Goal: Feedback & Contribution: Submit feedback/report problem

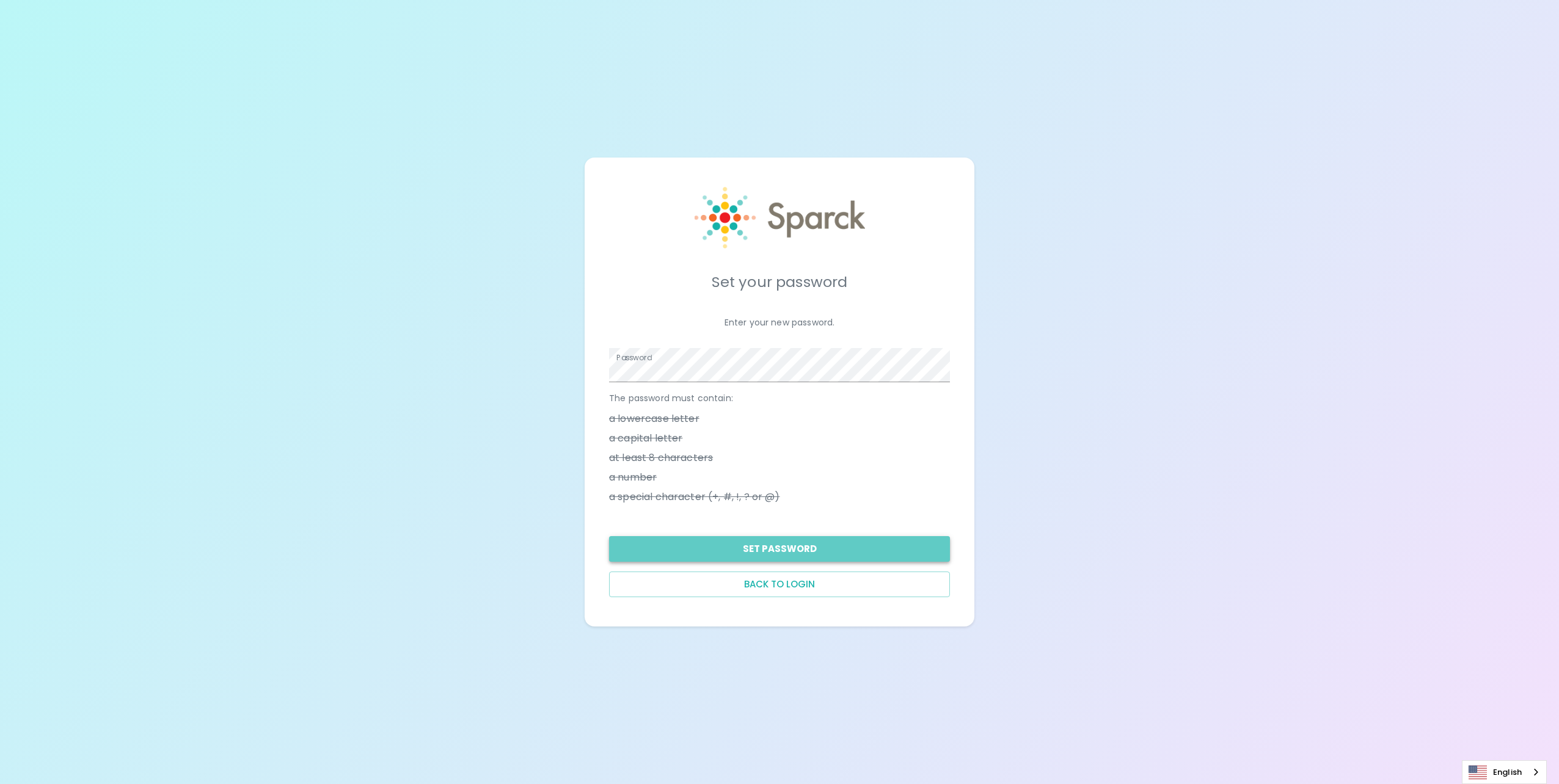
click at [789, 554] on button "Set Password" at bounding box center [779, 549] width 341 height 26
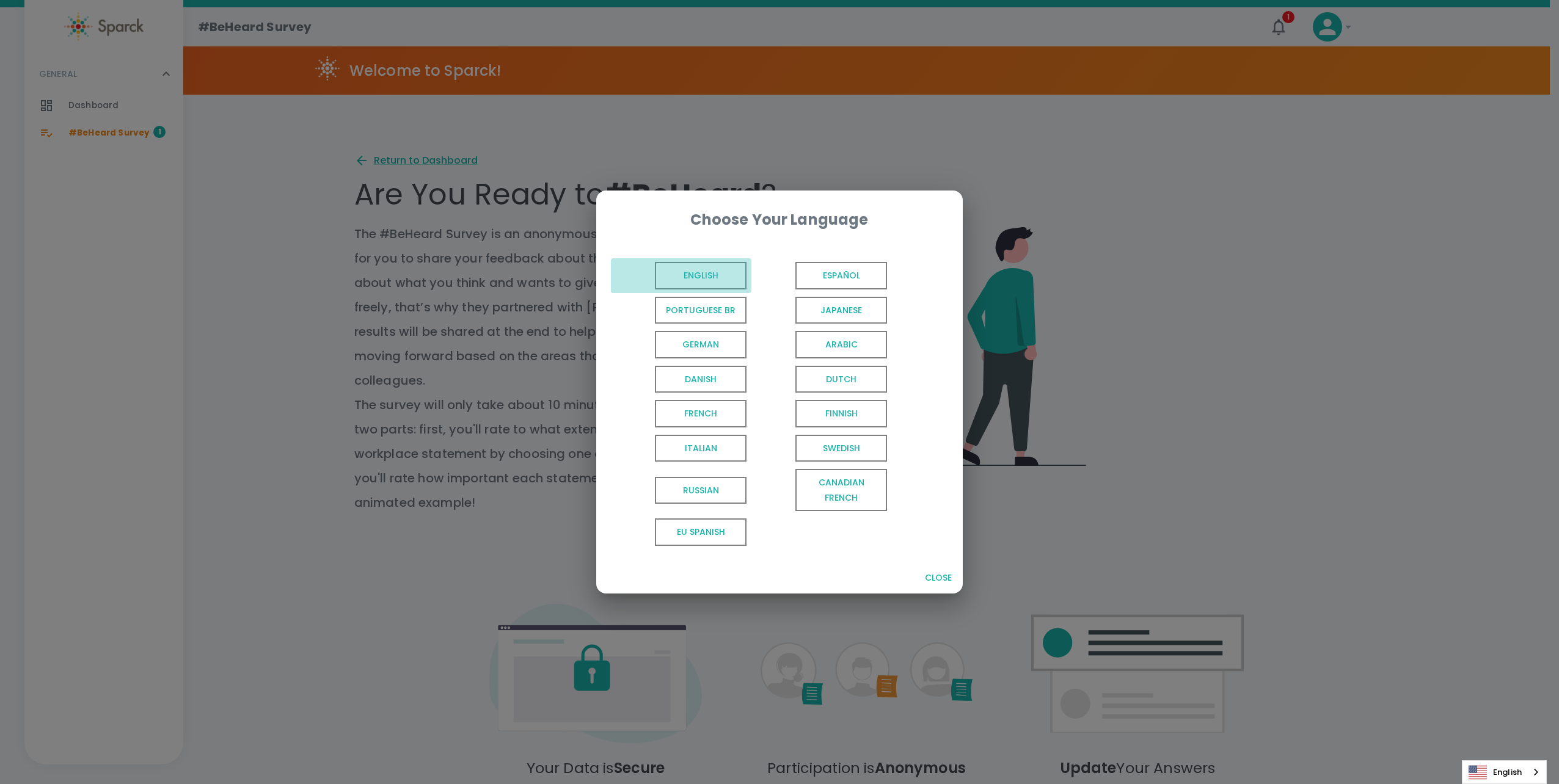
click at [678, 269] on span "English" at bounding box center [700, 276] width 92 height 27
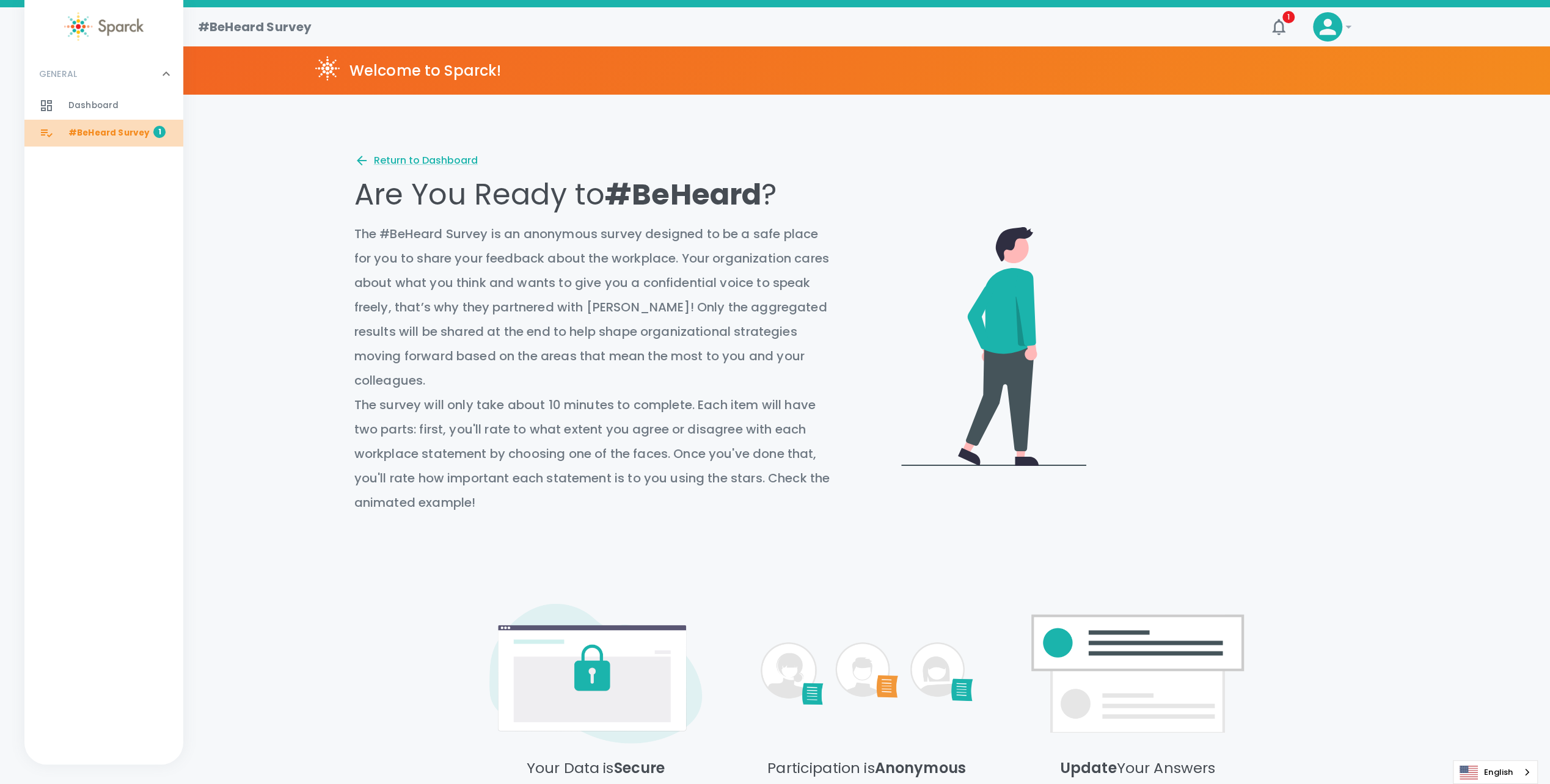
click at [129, 131] on span "#BeHeard Survey" at bounding box center [108, 133] width 81 height 12
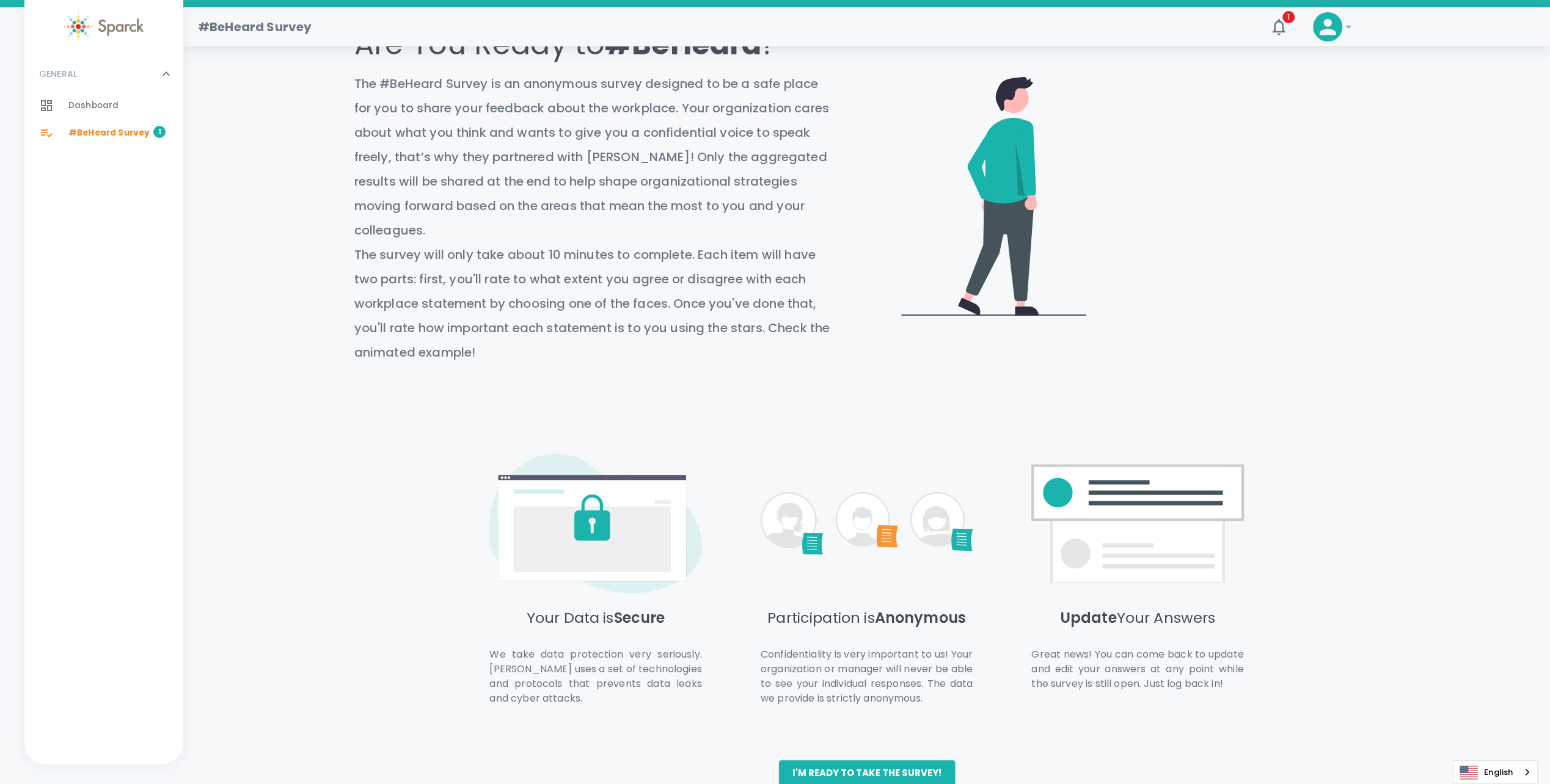
scroll to position [151, 0]
click at [926, 759] on button "I'm ready to take the survey!" at bounding box center [867, 772] width 176 height 26
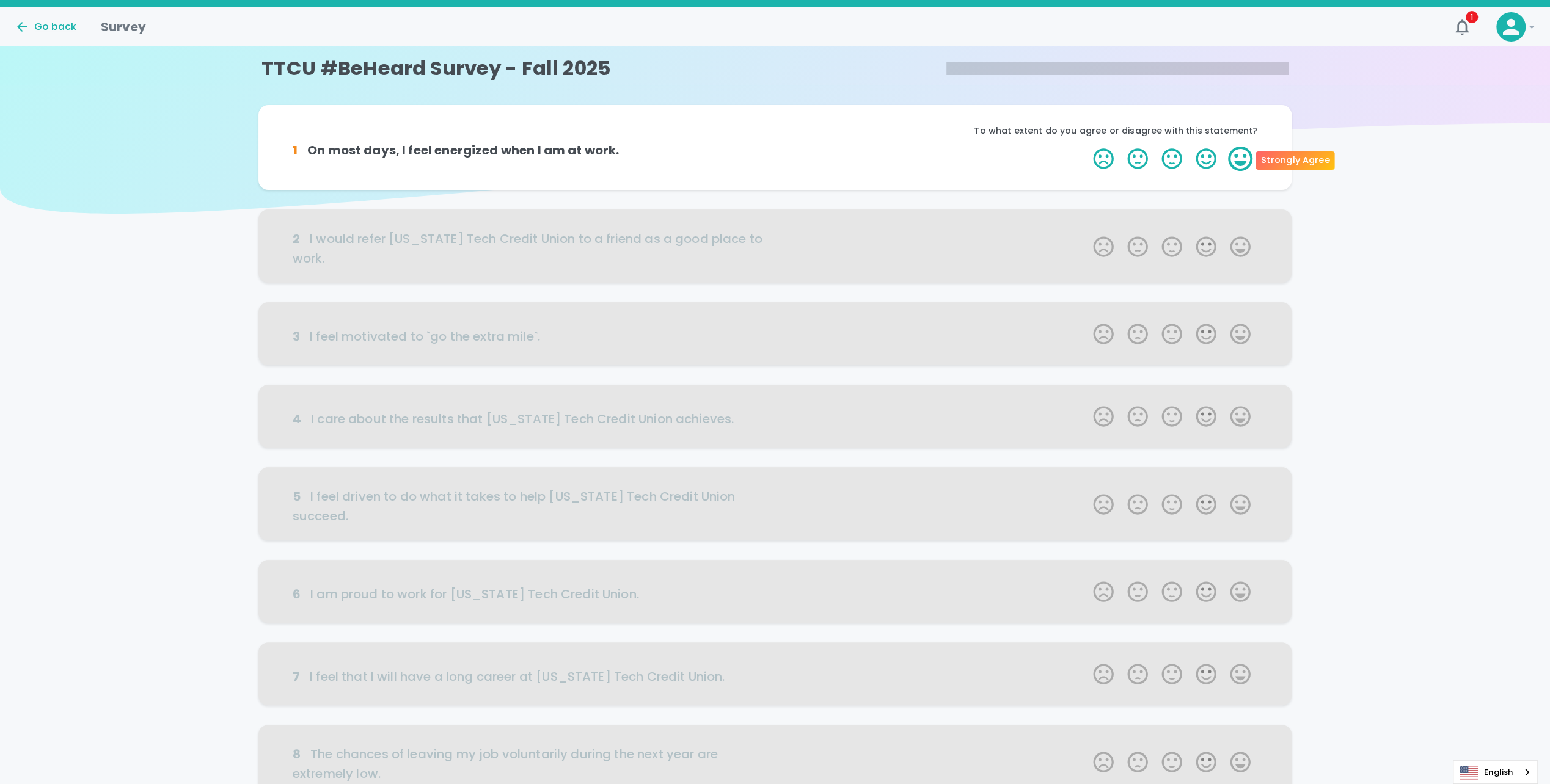
click at [1248, 158] on label "5 Stars" at bounding box center [1240, 159] width 34 height 25
click at [1086, 147] on input "5 Stars" at bounding box center [1085, 146] width 1 height 1
click at [1239, 155] on label "5 Stars" at bounding box center [1240, 159] width 34 height 25
click at [1086, 147] on input "5 Stars" at bounding box center [1085, 146] width 1 height 1
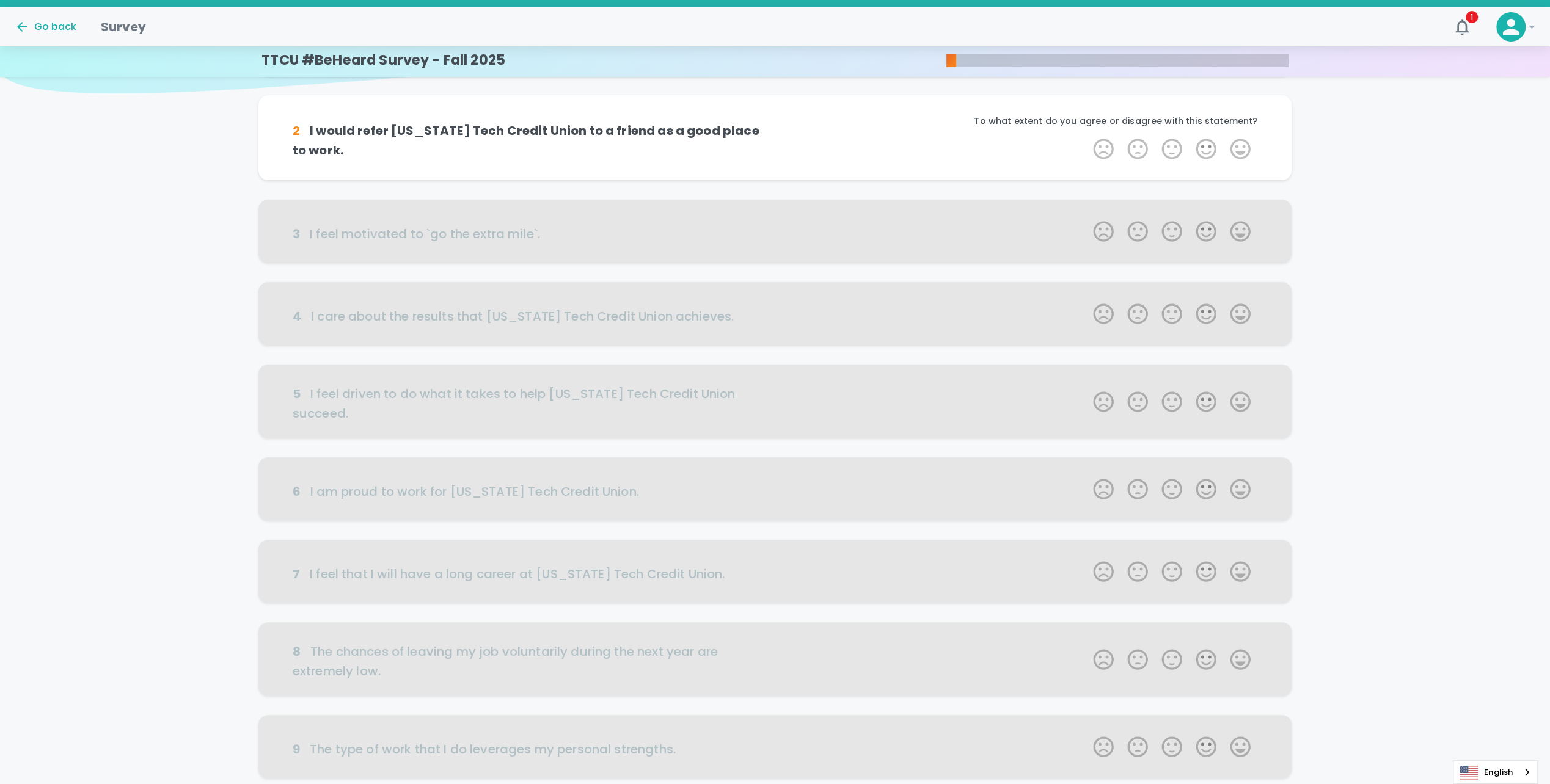
scroll to position [121, 0]
click at [1239, 151] on label "5 Stars" at bounding box center [1240, 149] width 34 height 25
click at [1086, 136] on input "5 Stars" at bounding box center [1085, 136] width 1 height 1
click at [1239, 151] on label "5 Stars" at bounding box center [1240, 149] width 34 height 25
click at [1086, 136] on input "5 Stars" at bounding box center [1085, 136] width 1 height 1
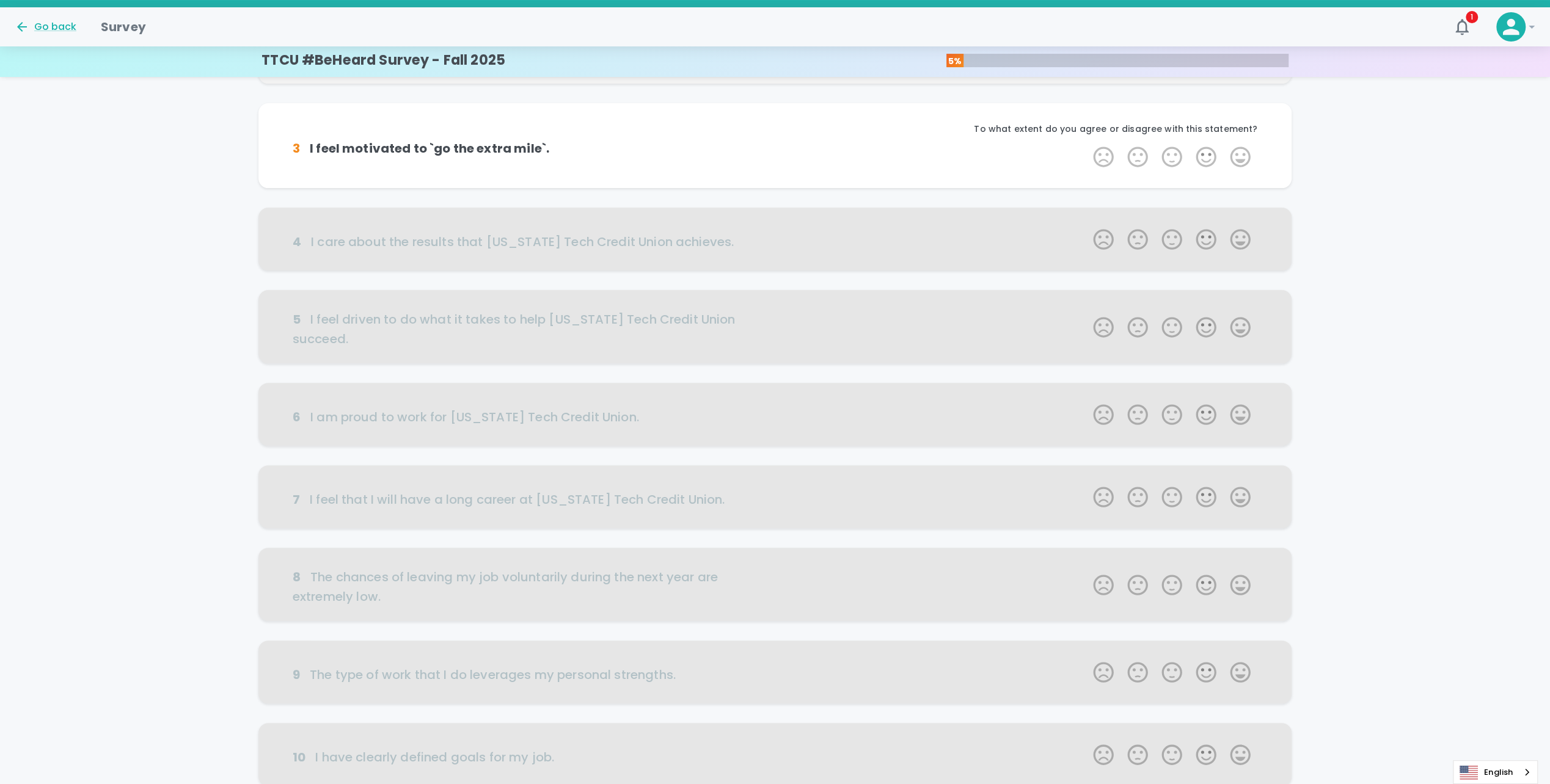
scroll to position [228, 0]
click at [1239, 151] on label "5 Stars" at bounding box center [1240, 153] width 34 height 25
click at [1086, 140] on input "5 Stars" at bounding box center [1085, 140] width 1 height 1
click at [1239, 151] on label "5 Stars" at bounding box center [1240, 153] width 34 height 25
click at [1086, 140] on input "5 Stars" at bounding box center [1085, 140] width 1 height 1
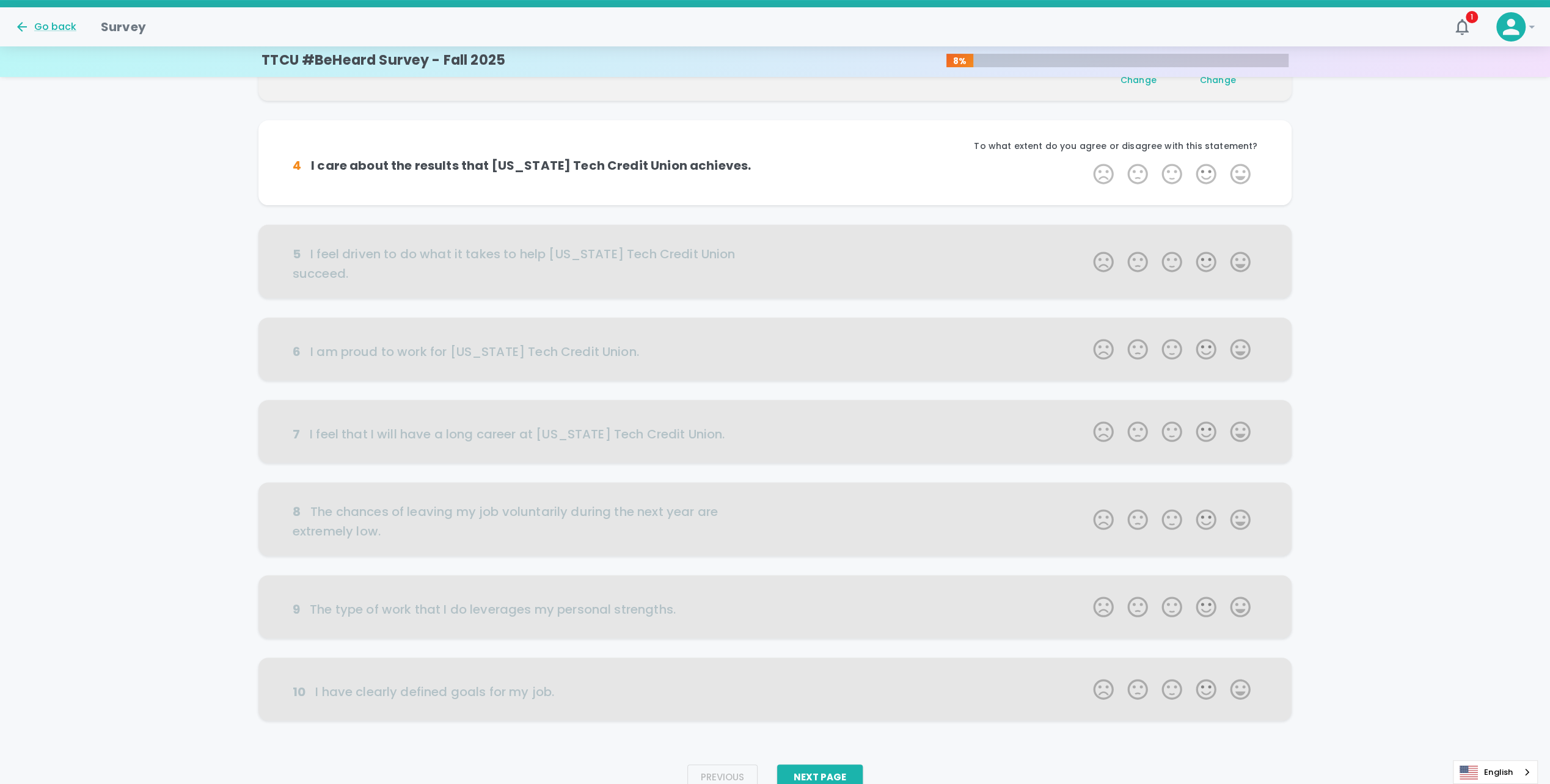
scroll to position [332, 0]
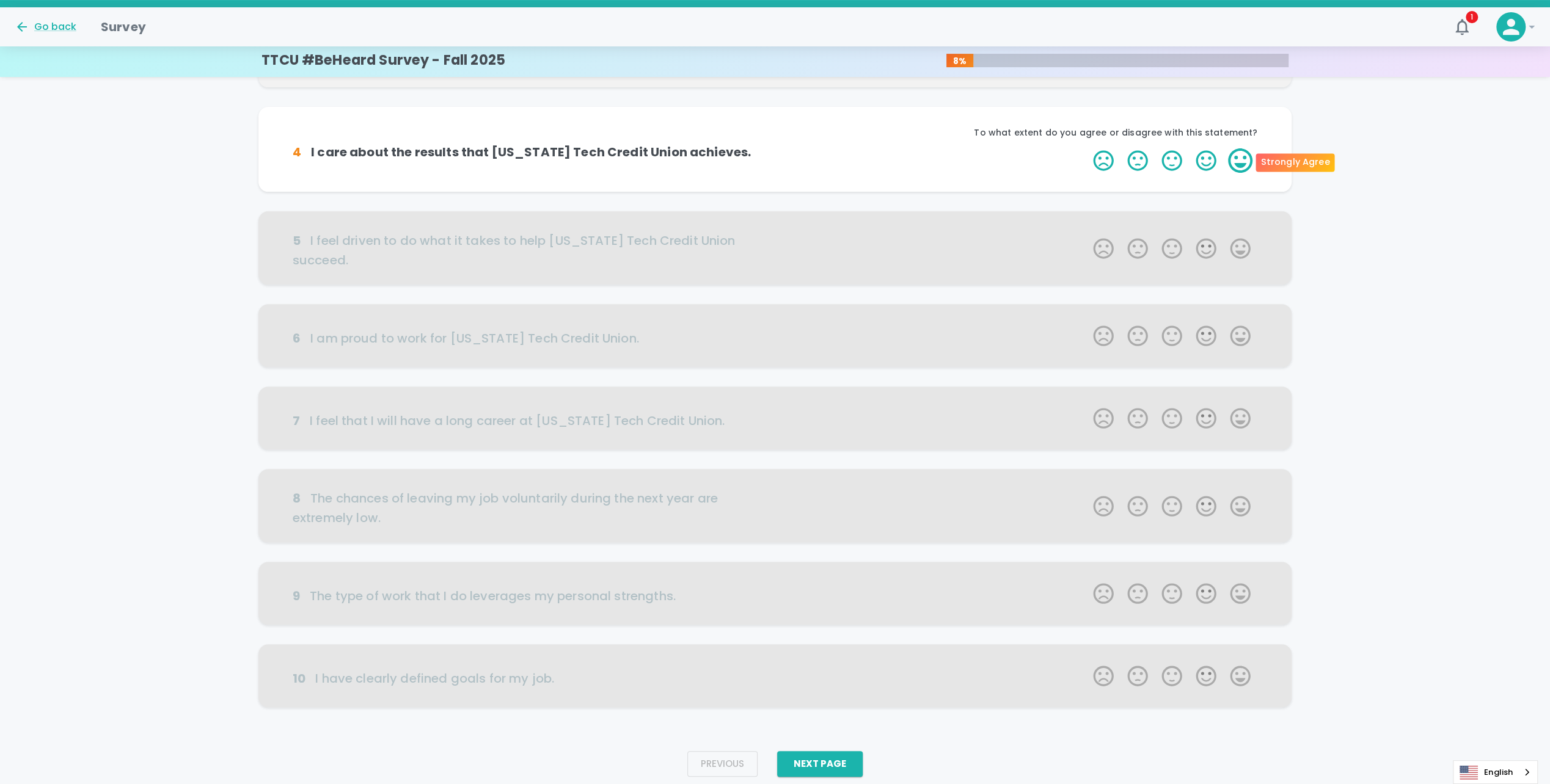
click at [1240, 161] on label "5 Stars" at bounding box center [1240, 161] width 34 height 25
click at [1086, 149] on input "5 Stars" at bounding box center [1085, 148] width 1 height 1
click at [1240, 161] on label "5 Stars" at bounding box center [1240, 161] width 34 height 25
click at [1086, 149] on input "5 Stars" at bounding box center [1085, 148] width 1 height 1
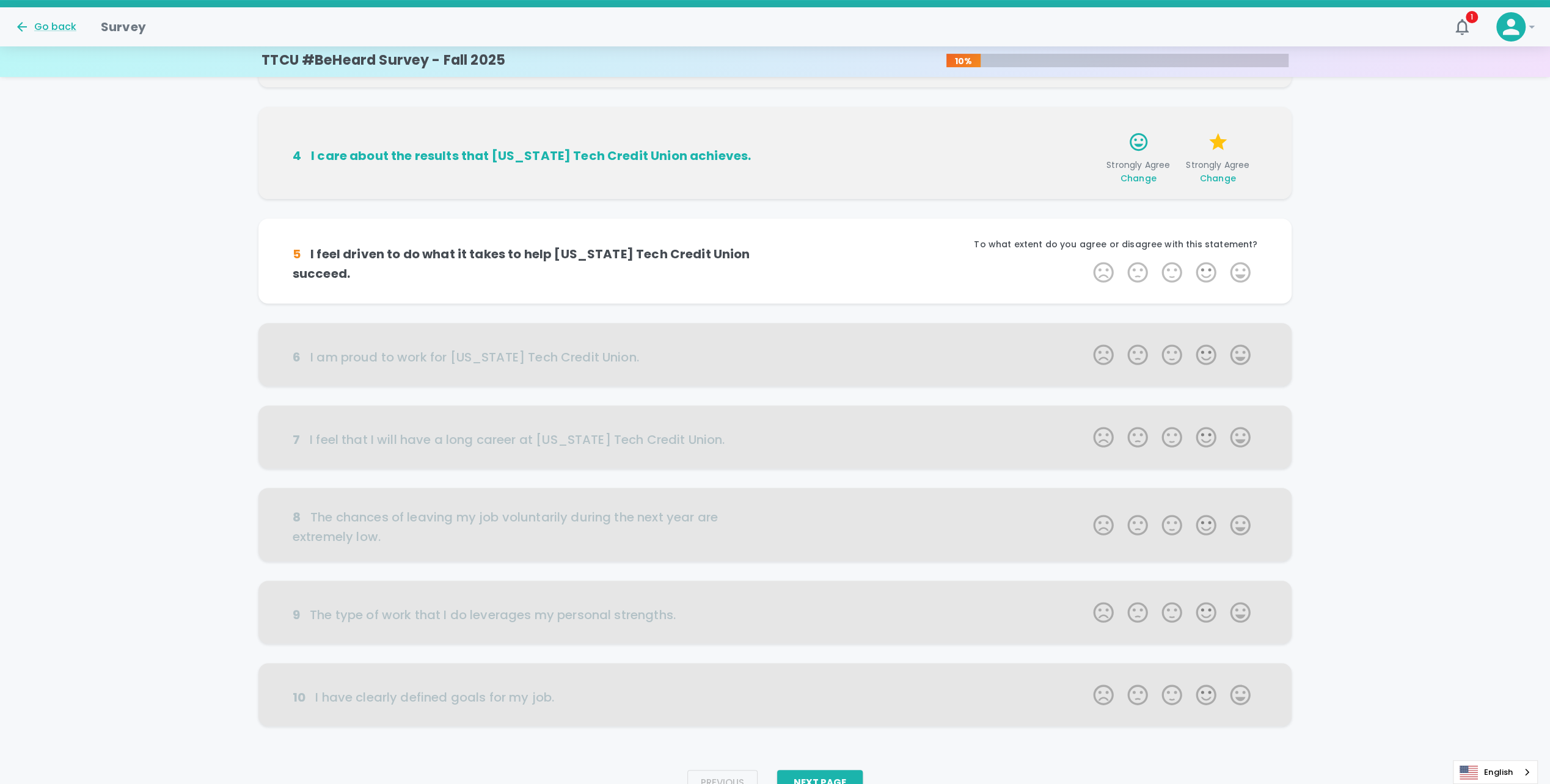
scroll to position [362, 0]
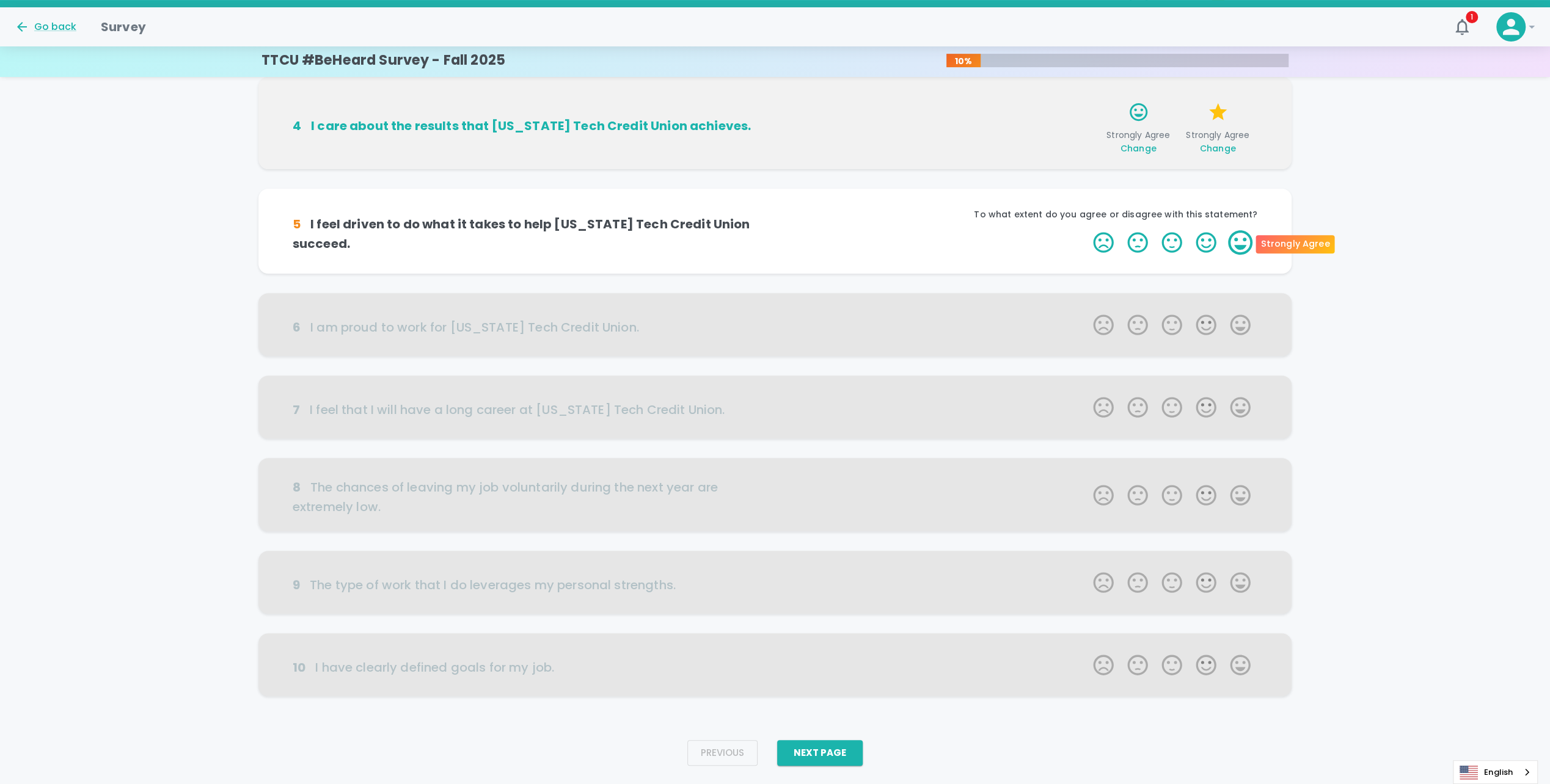
click at [1240, 242] on label "5 Stars" at bounding box center [1240, 243] width 34 height 25
click at [1086, 230] on input "5 Stars" at bounding box center [1085, 230] width 1 height 1
click at [1240, 242] on label "5 Stars" at bounding box center [1240, 243] width 34 height 25
click at [1086, 230] on input "5 Stars" at bounding box center [1085, 230] width 1 height 1
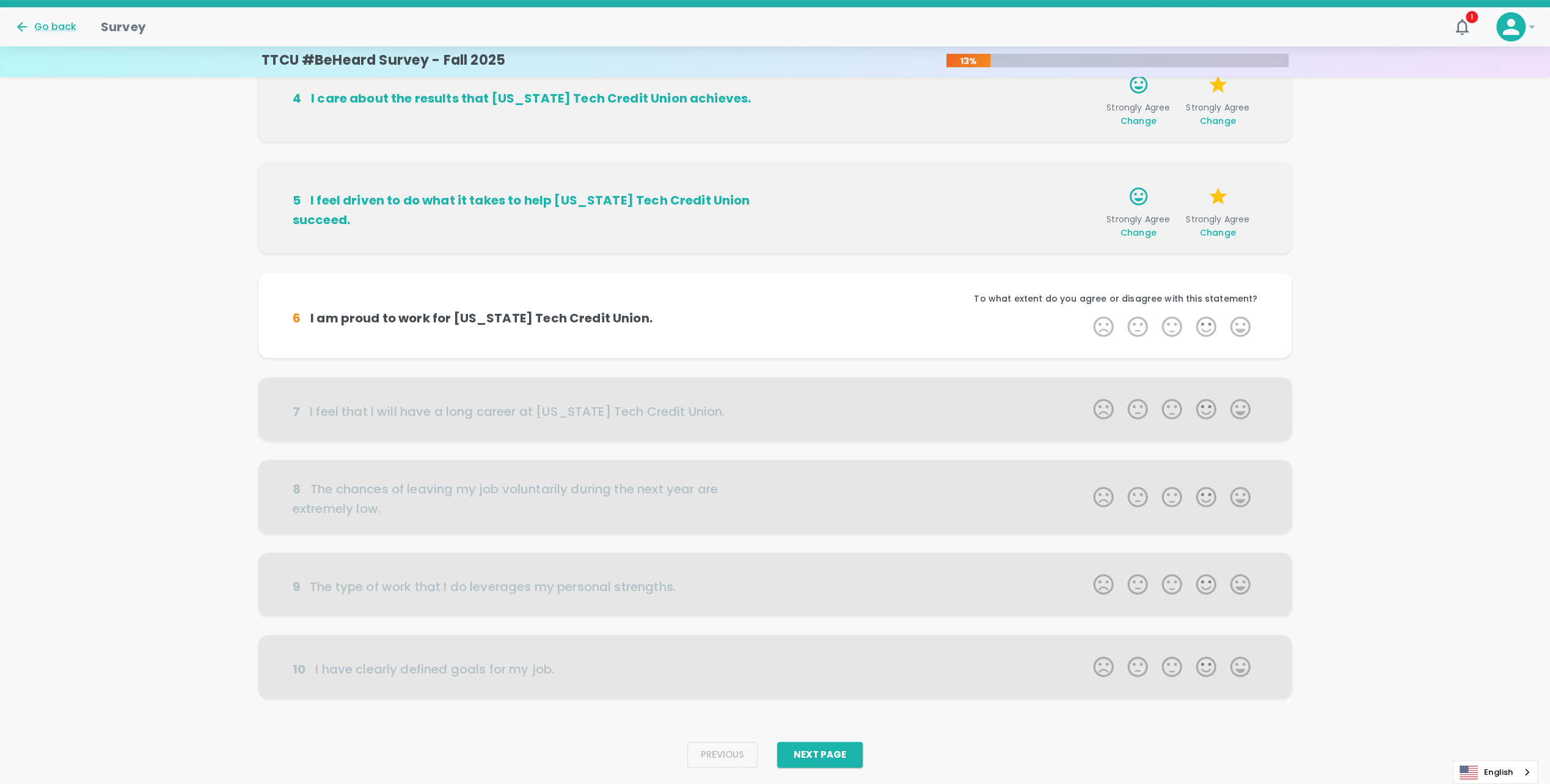
scroll to position [391, 0]
click at [1243, 332] on label "5 Stars" at bounding box center [1240, 325] width 34 height 25
click at [1086, 313] on input "5 Stars" at bounding box center [1085, 312] width 1 height 1
click at [1243, 332] on label "5 Stars" at bounding box center [1240, 325] width 34 height 25
click at [1086, 313] on input "5 Stars" at bounding box center [1085, 312] width 1 height 1
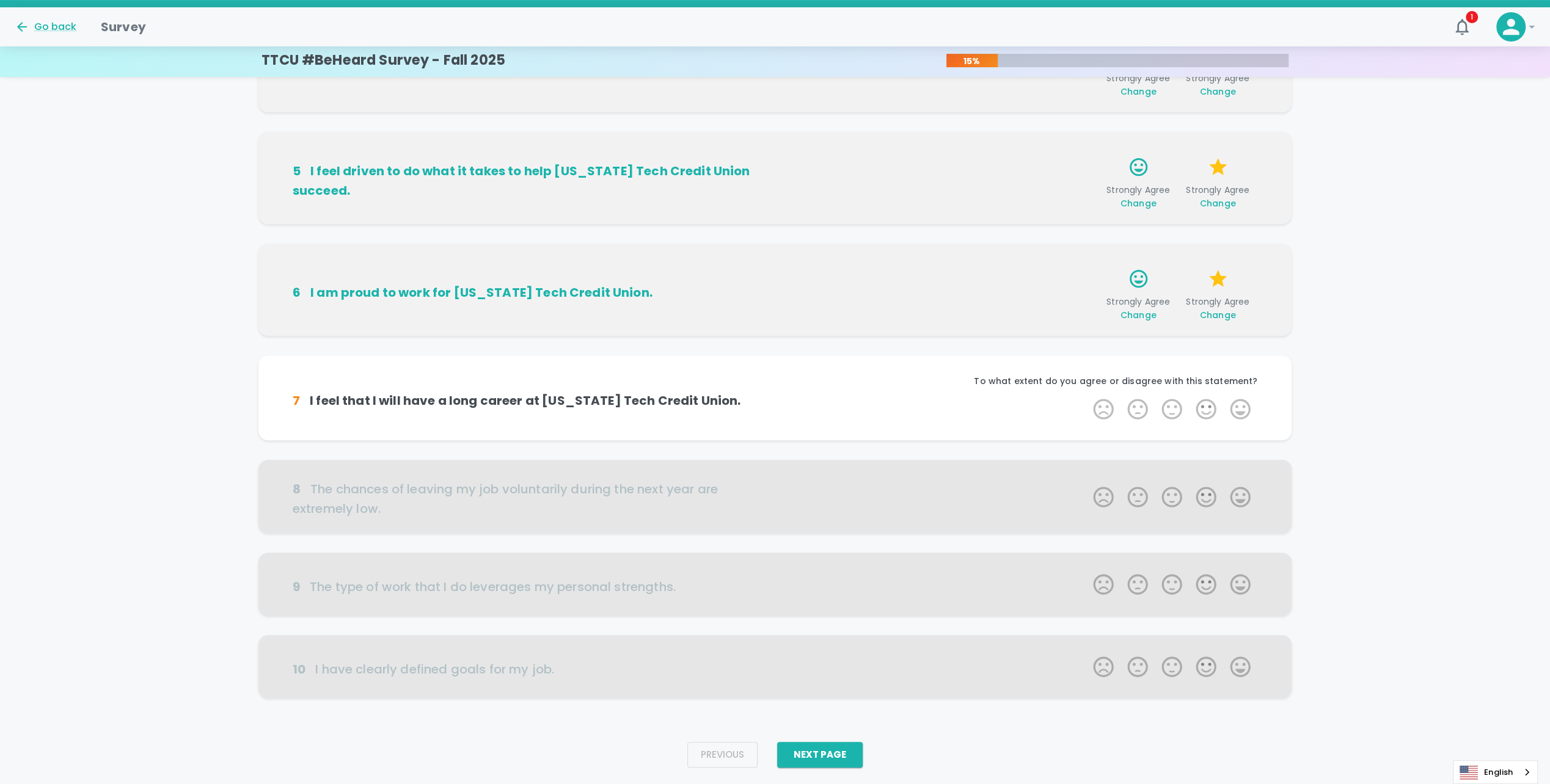
scroll to position [421, 0]
click at [1239, 407] on label "5 Stars" at bounding box center [1240, 407] width 34 height 25
click at [1086, 395] on input "5 Stars" at bounding box center [1085, 394] width 1 height 1
click at [1239, 407] on label "5 Stars" at bounding box center [1240, 407] width 34 height 25
click at [1086, 395] on input "5 Stars" at bounding box center [1085, 394] width 1 height 1
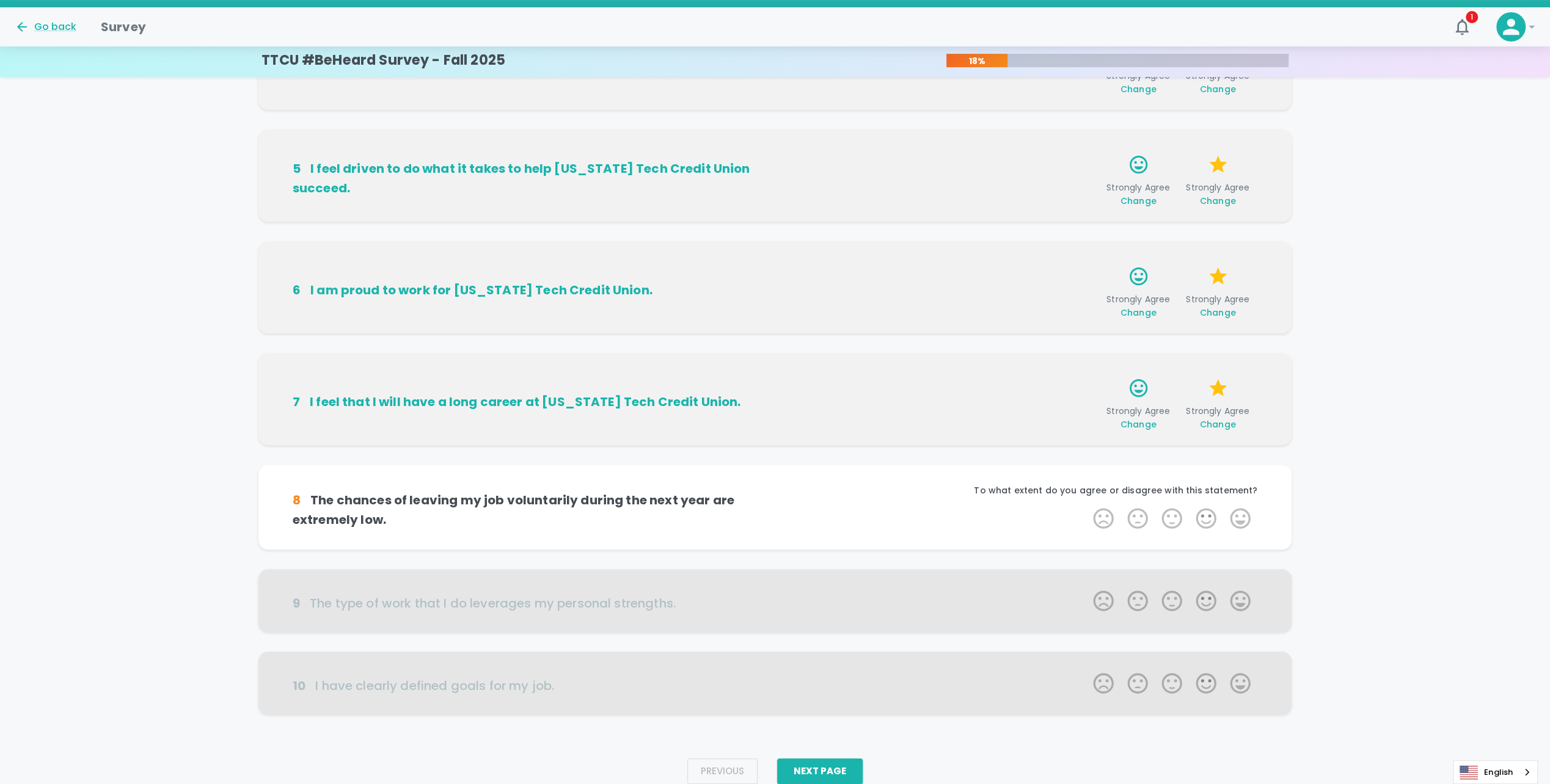
scroll to position [451, 0]
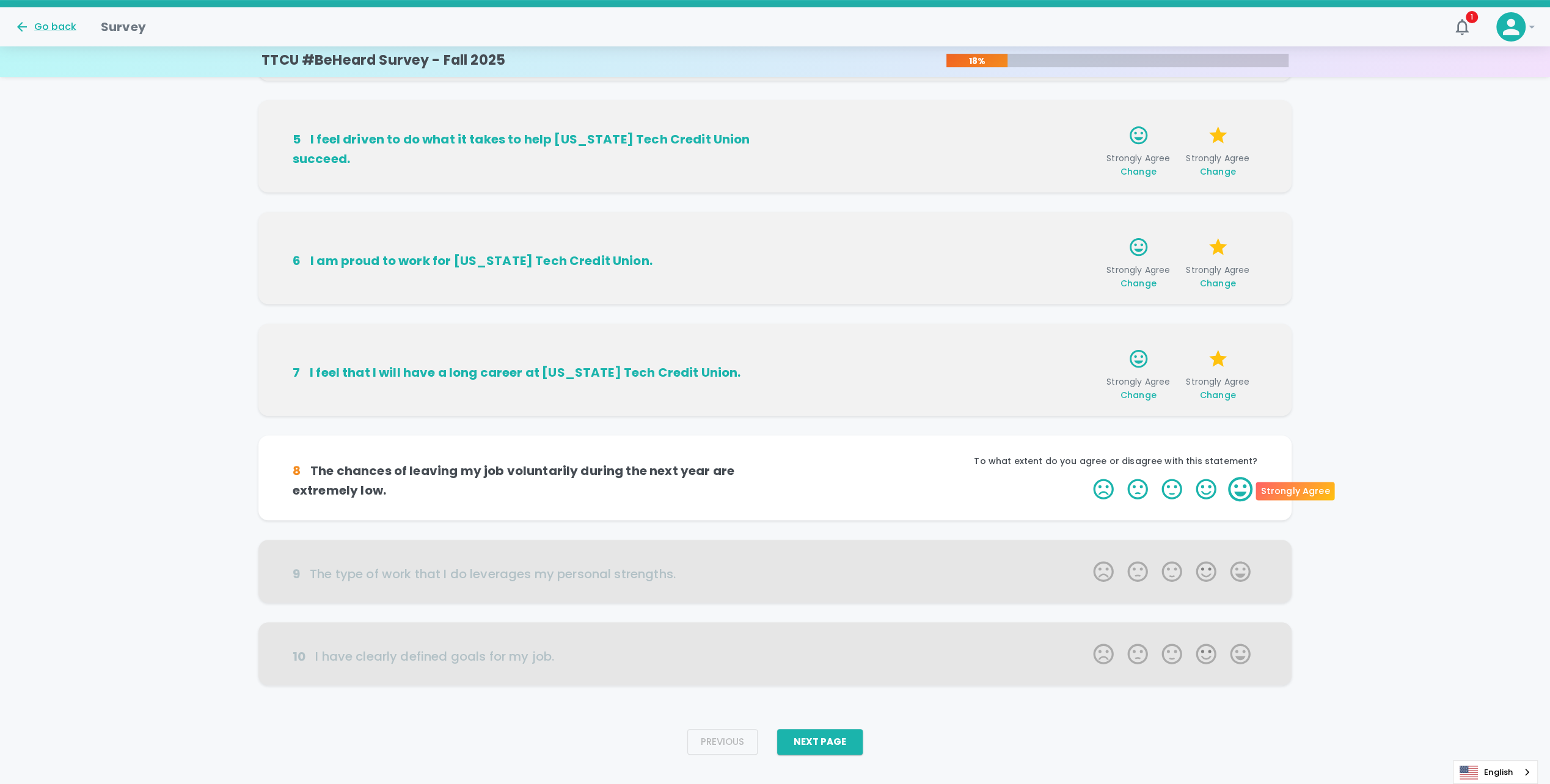
click at [1242, 489] on label "5 Stars" at bounding box center [1240, 489] width 34 height 25
click at [1086, 477] on input "5 Stars" at bounding box center [1085, 476] width 1 height 1
click at [1242, 489] on label "5 Stars" at bounding box center [1240, 489] width 34 height 25
click at [1086, 477] on input "5 Stars" at bounding box center [1085, 476] width 1 height 1
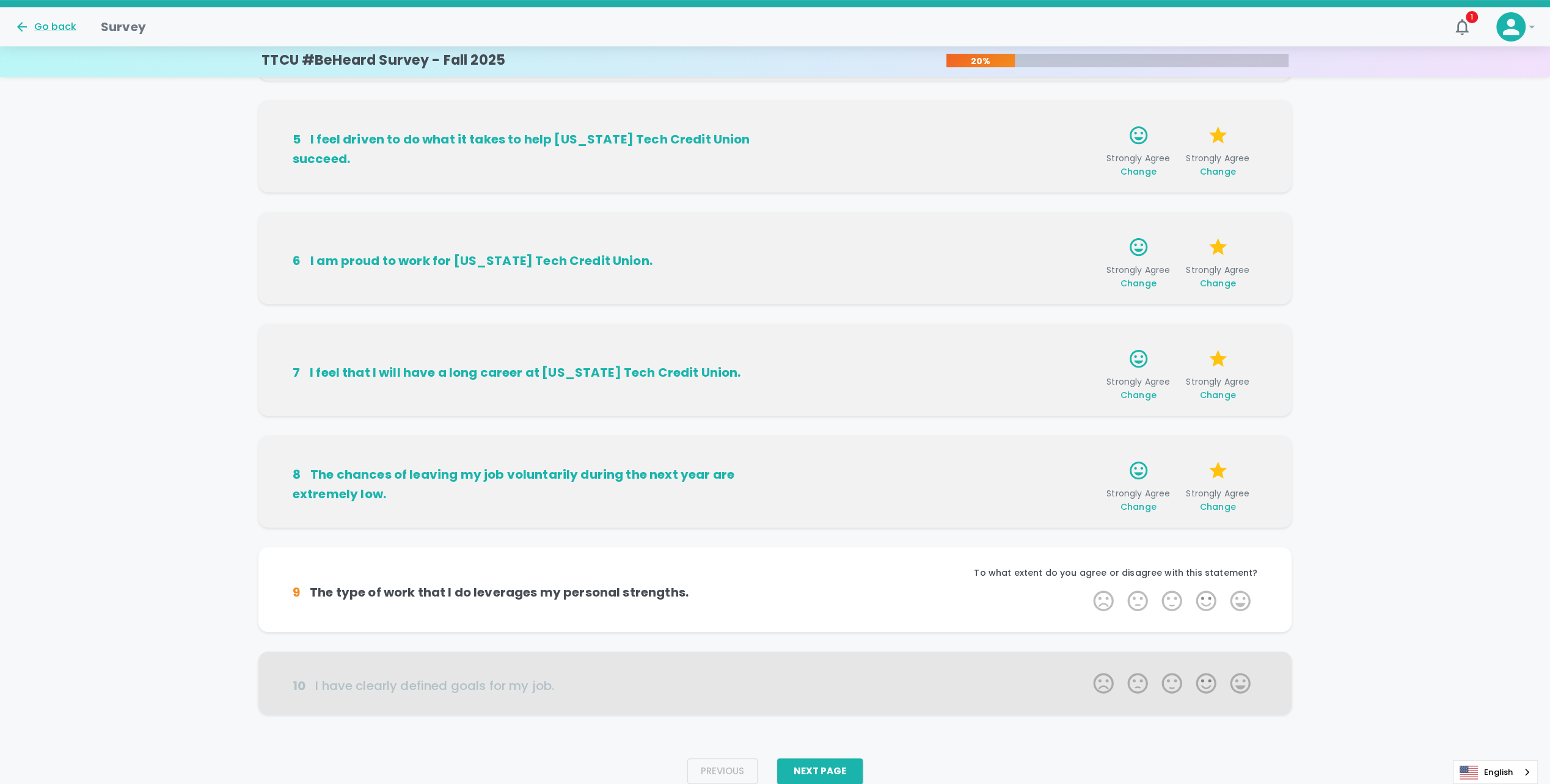
scroll to position [470, 0]
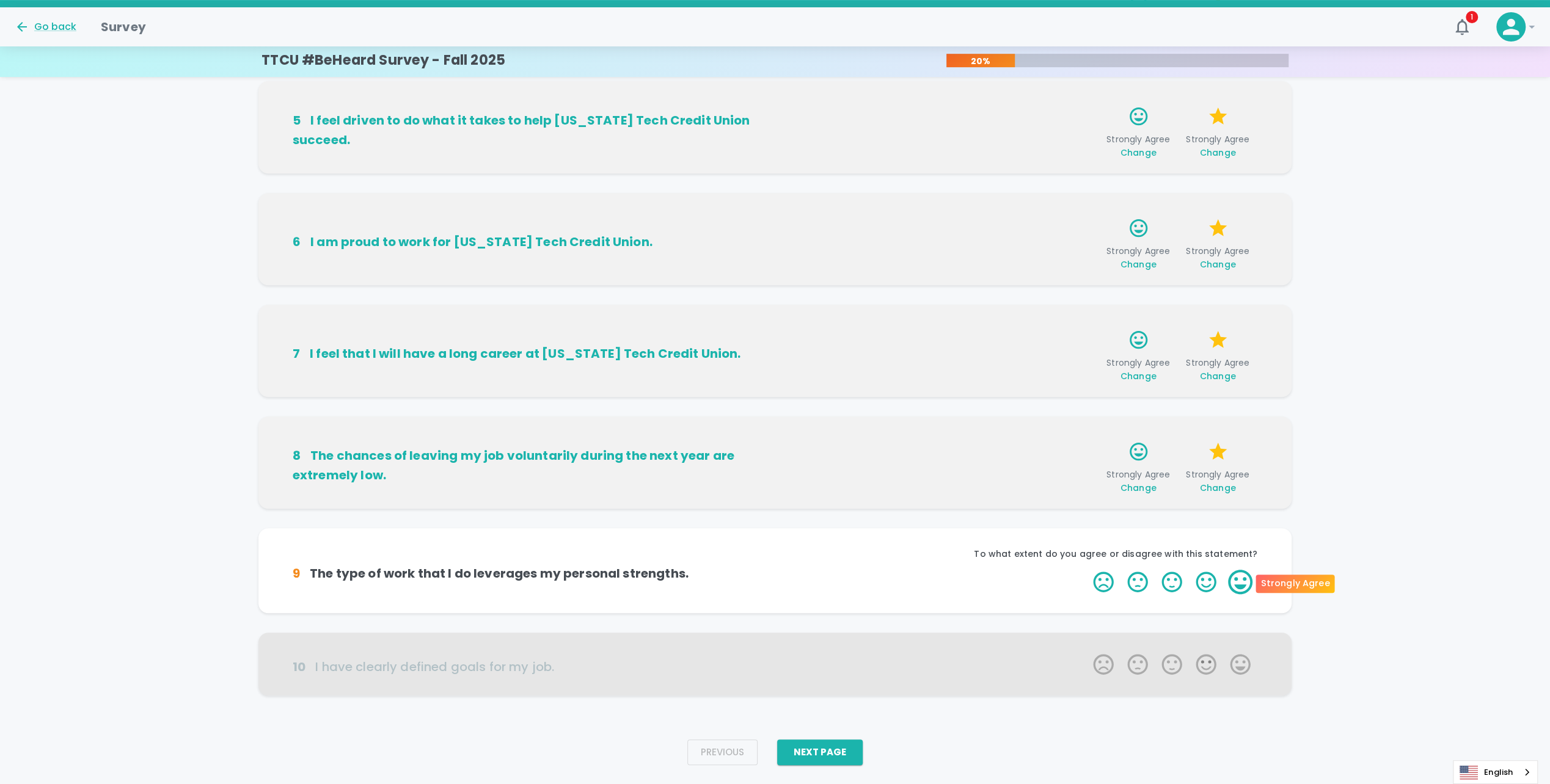
click at [1238, 583] on label "5 Stars" at bounding box center [1240, 582] width 34 height 25
click at [1086, 570] on input "5 Stars" at bounding box center [1085, 569] width 1 height 1
click at [1238, 583] on label "5 Stars" at bounding box center [1240, 582] width 34 height 25
click at [1086, 570] on input "5 Stars" at bounding box center [1085, 569] width 1 height 1
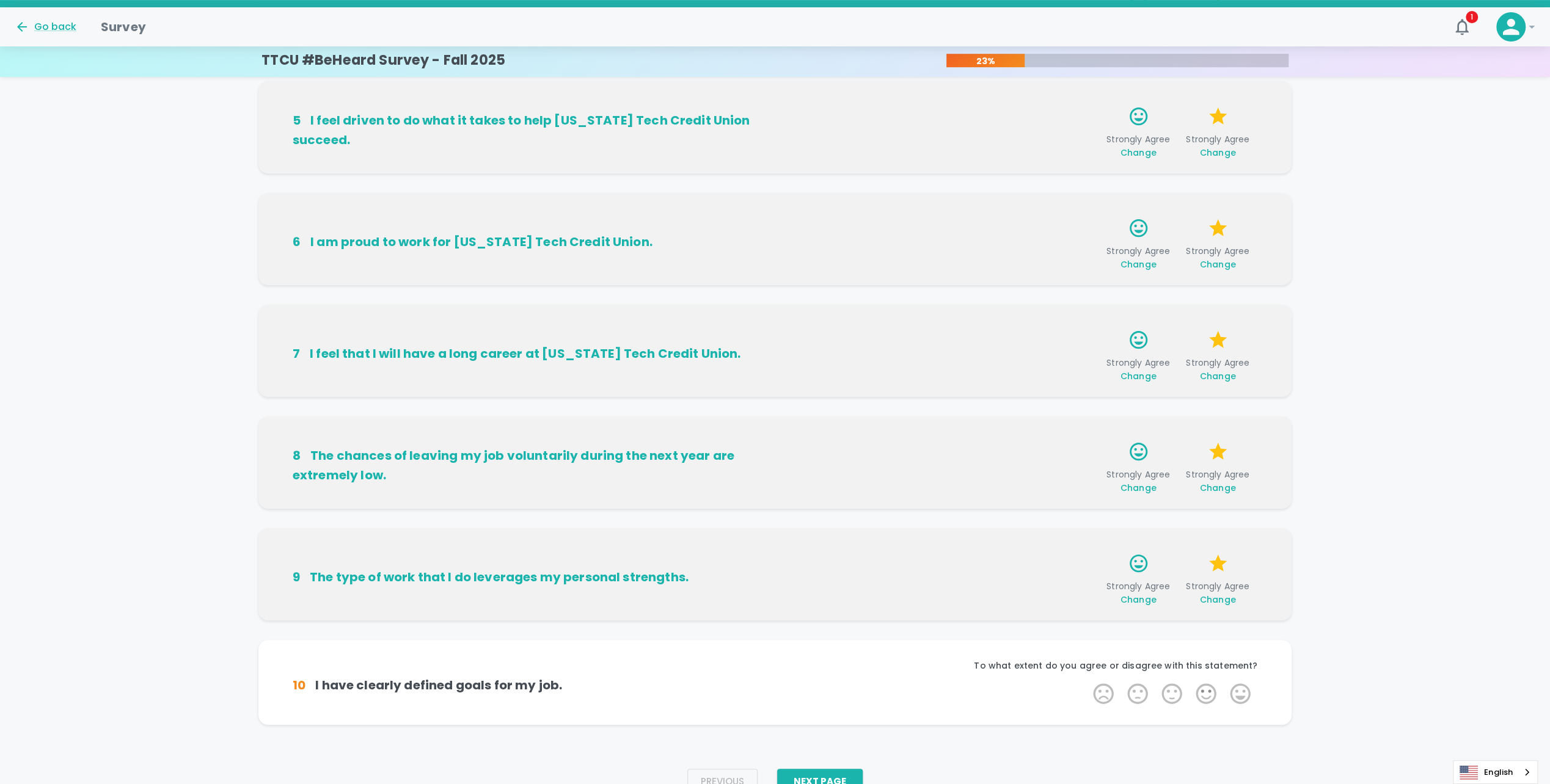
scroll to position [500, 0]
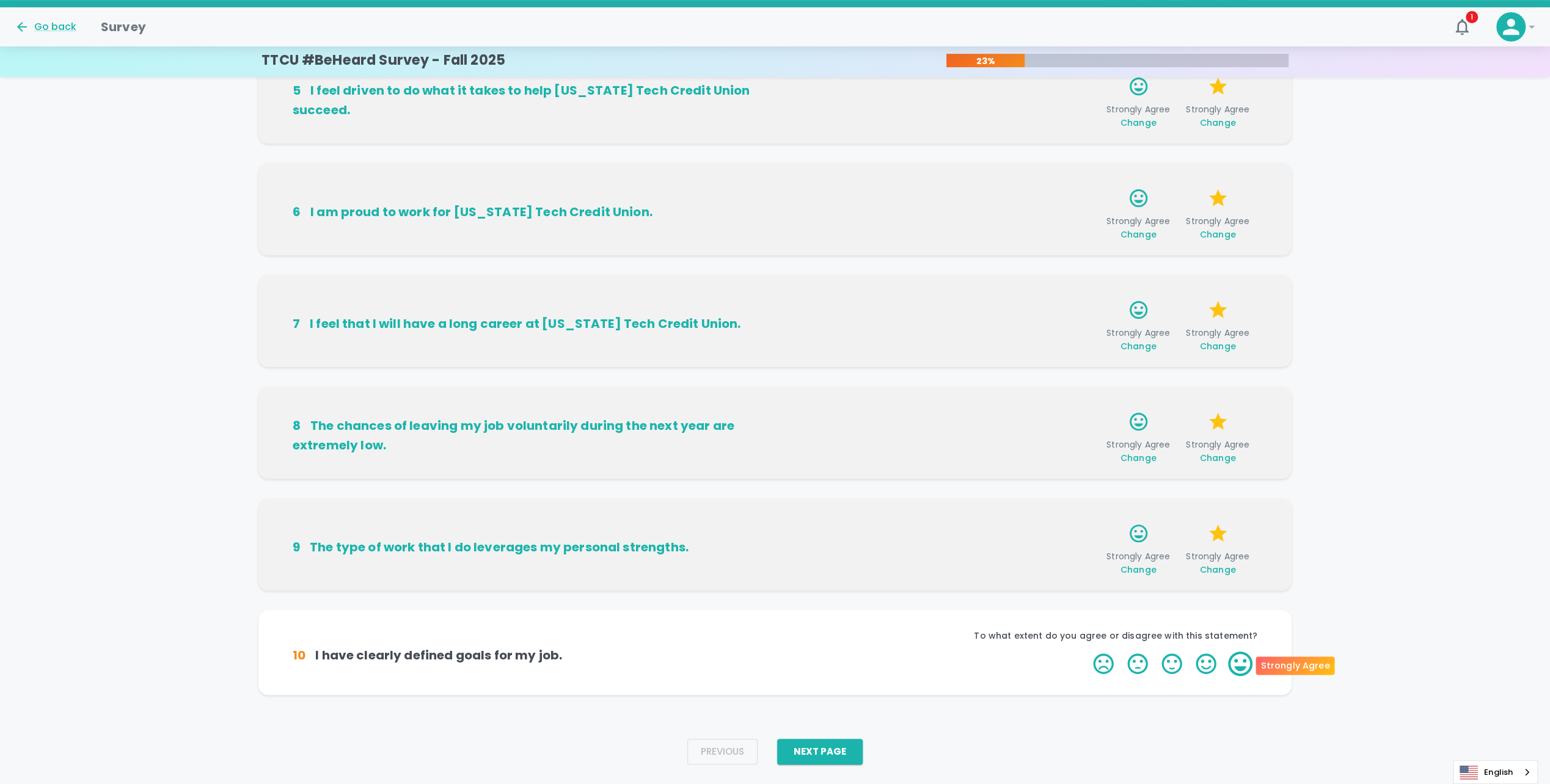
click at [1245, 659] on label "5 Stars" at bounding box center [1240, 664] width 34 height 25
click at [1086, 652] on input "5 Stars" at bounding box center [1085, 651] width 1 height 1
click at [1243, 663] on label "5 Stars" at bounding box center [1240, 664] width 34 height 25
click at [1086, 652] on input "5 Stars" at bounding box center [1085, 651] width 1 height 1
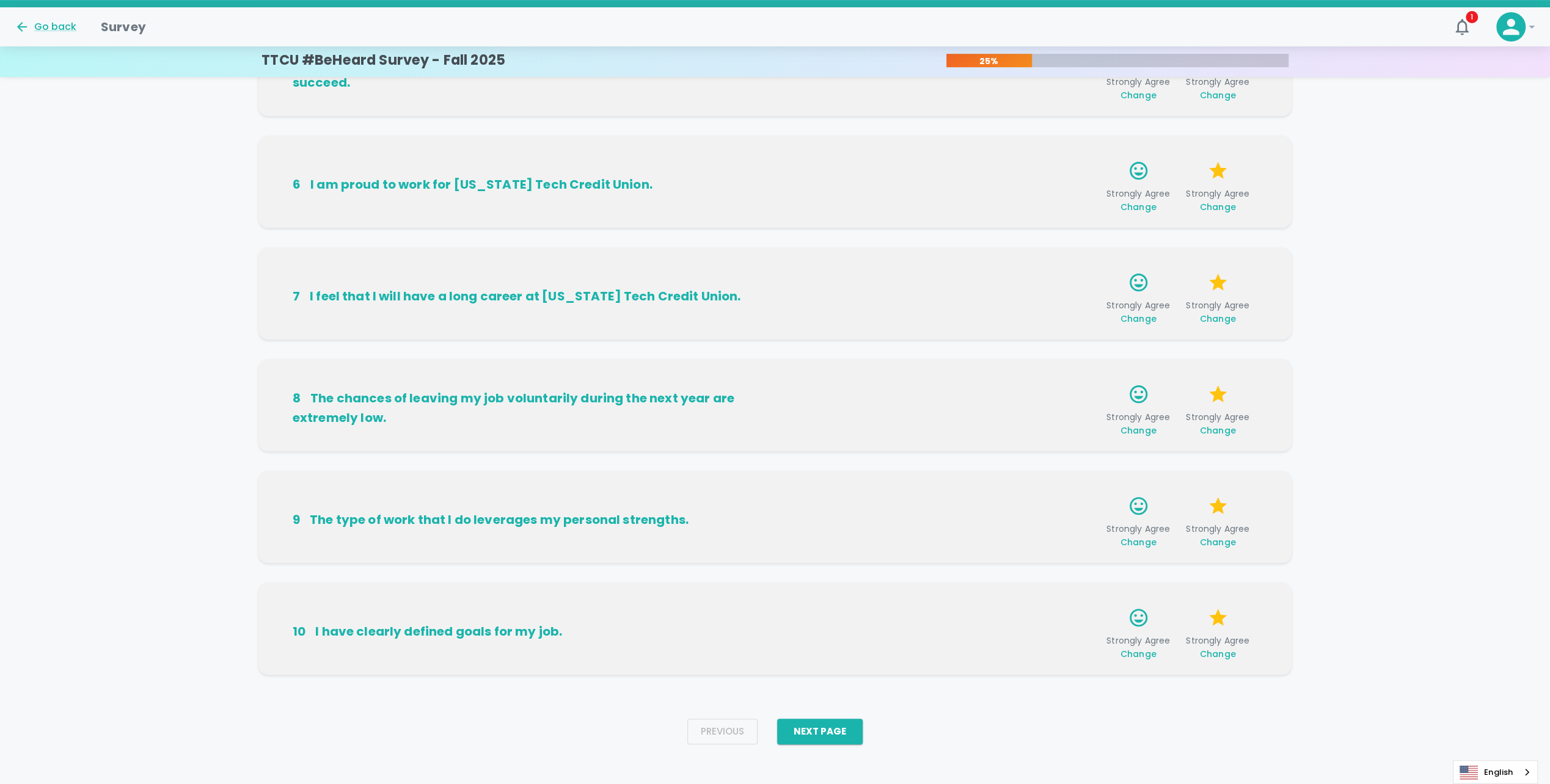
scroll to position [529, 0]
click at [844, 727] on button "Next Page" at bounding box center [820, 730] width 86 height 26
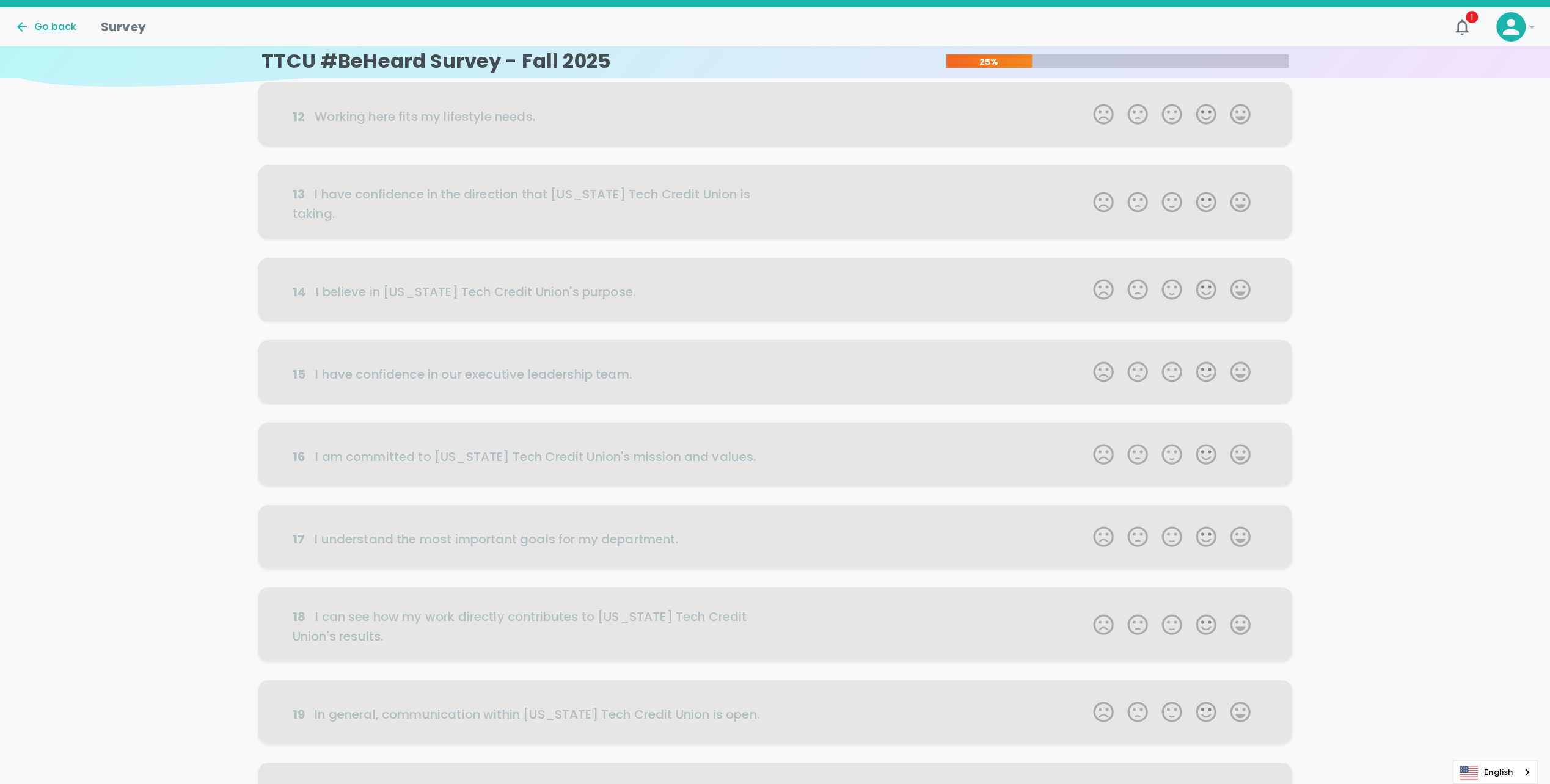
scroll to position [0, 0]
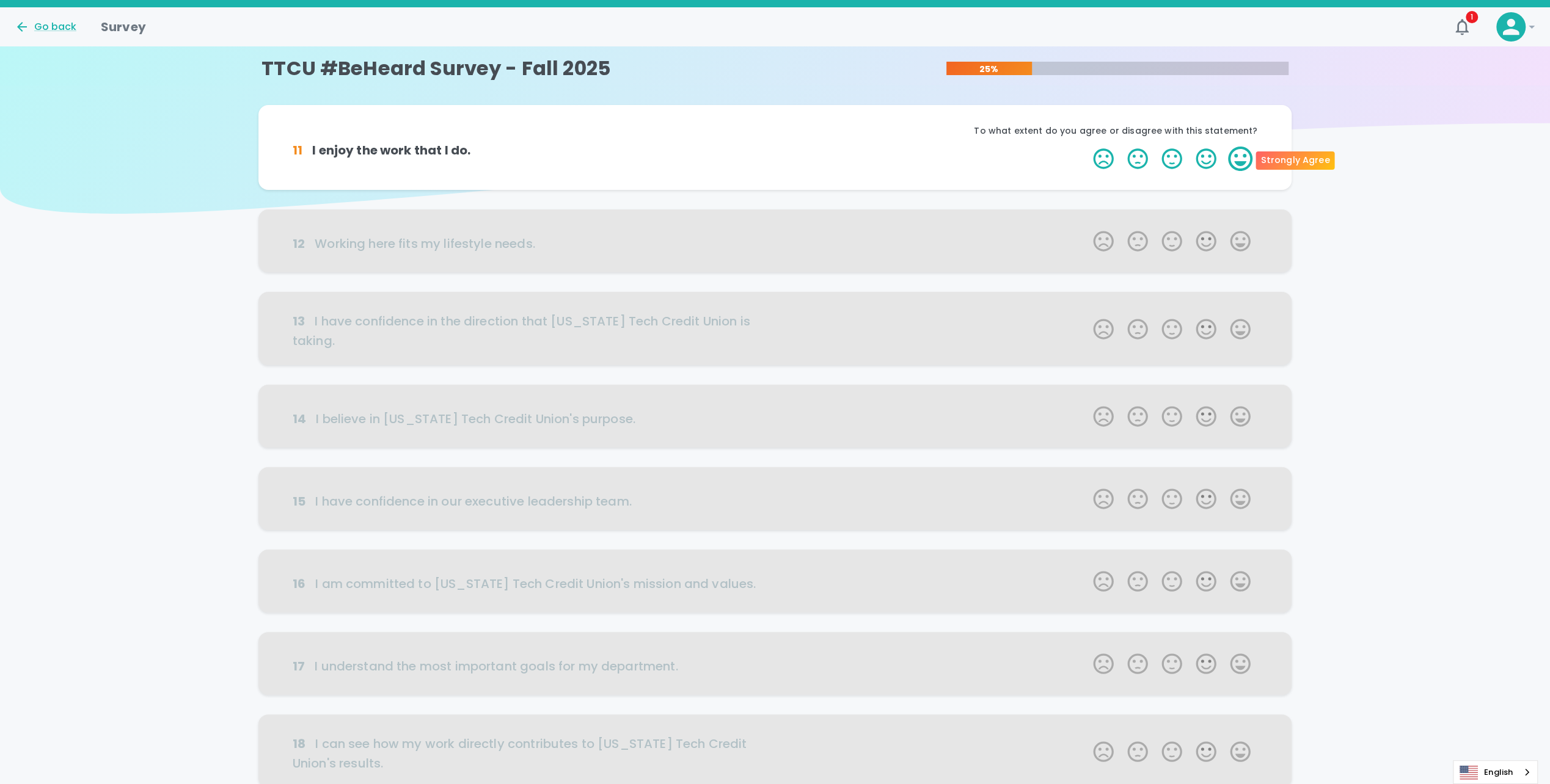
click at [1241, 164] on label "5 Stars" at bounding box center [1240, 159] width 34 height 25
click at [1086, 147] on input "5 Stars" at bounding box center [1085, 146] width 1 height 1
click at [1241, 164] on label "5 Stars" at bounding box center [1240, 159] width 34 height 25
click at [1086, 147] on input "5 Stars" at bounding box center [1085, 146] width 1 height 1
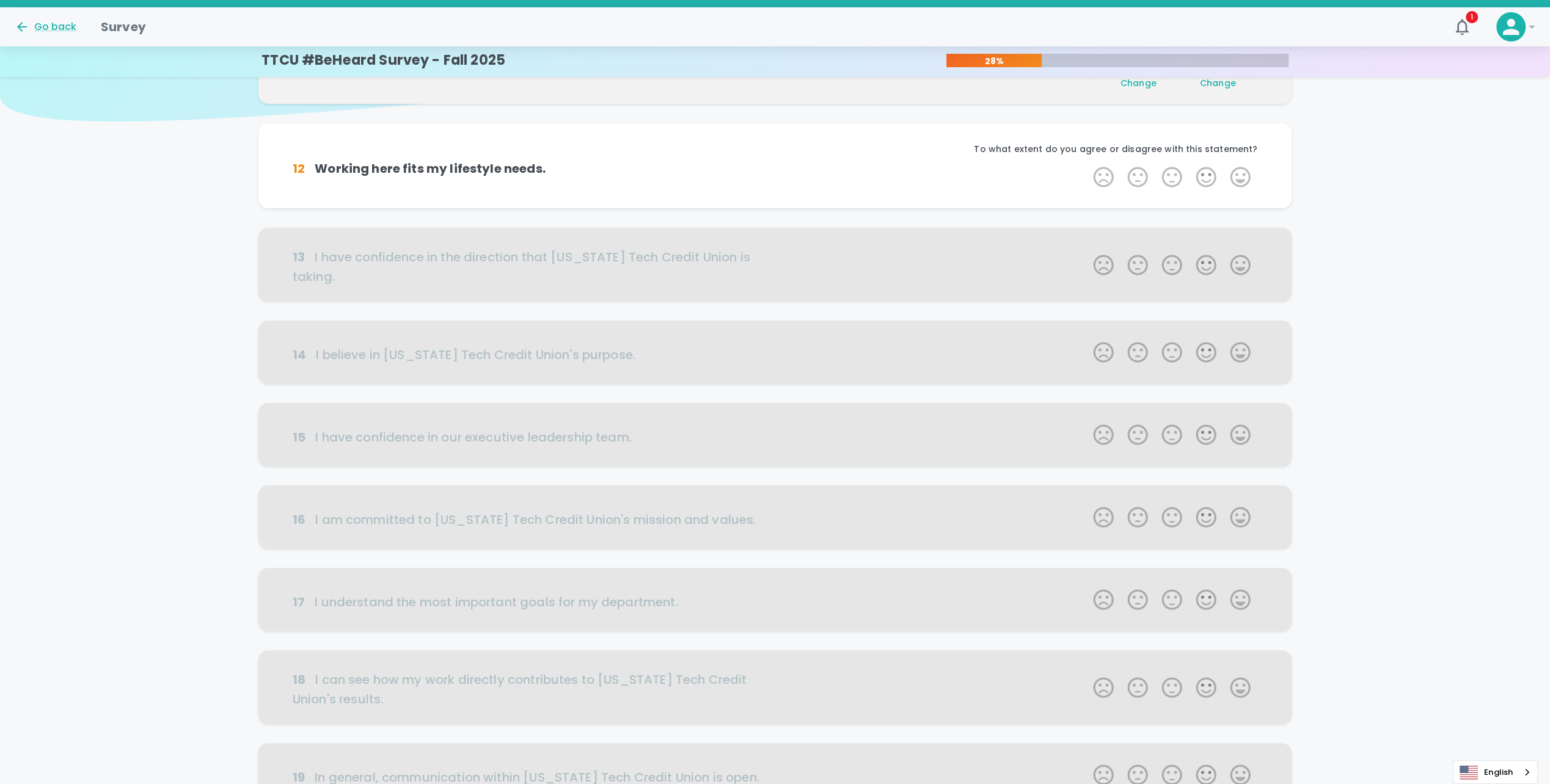
scroll to position [108, 0]
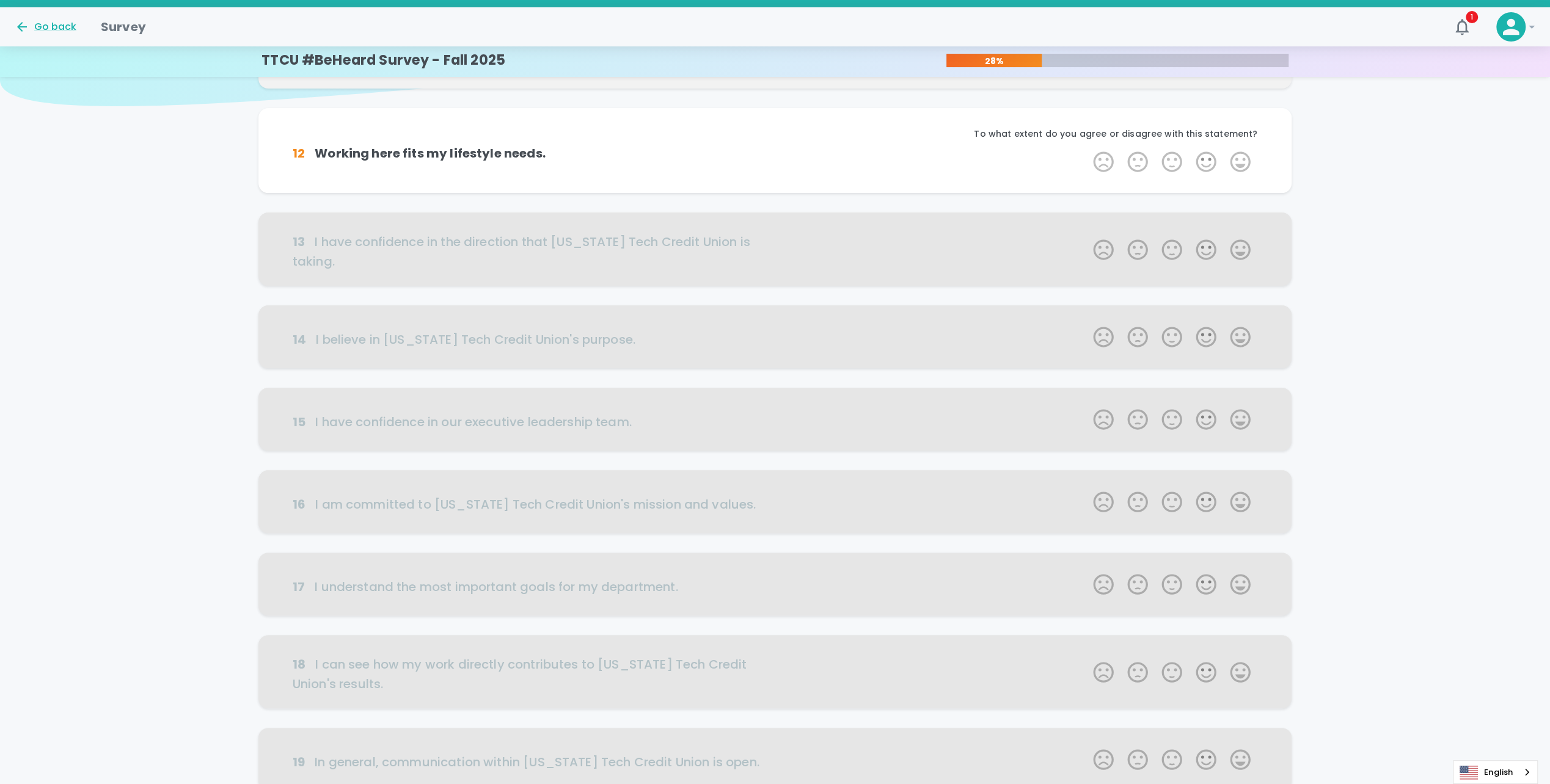
click at [1241, 164] on label "5 Stars" at bounding box center [1240, 162] width 34 height 25
click at [1086, 150] on input "5 Stars" at bounding box center [1085, 149] width 1 height 1
click at [1241, 164] on label "5 Stars" at bounding box center [1240, 162] width 34 height 25
click at [1086, 150] on input "5 Stars" at bounding box center [1085, 149] width 1 height 1
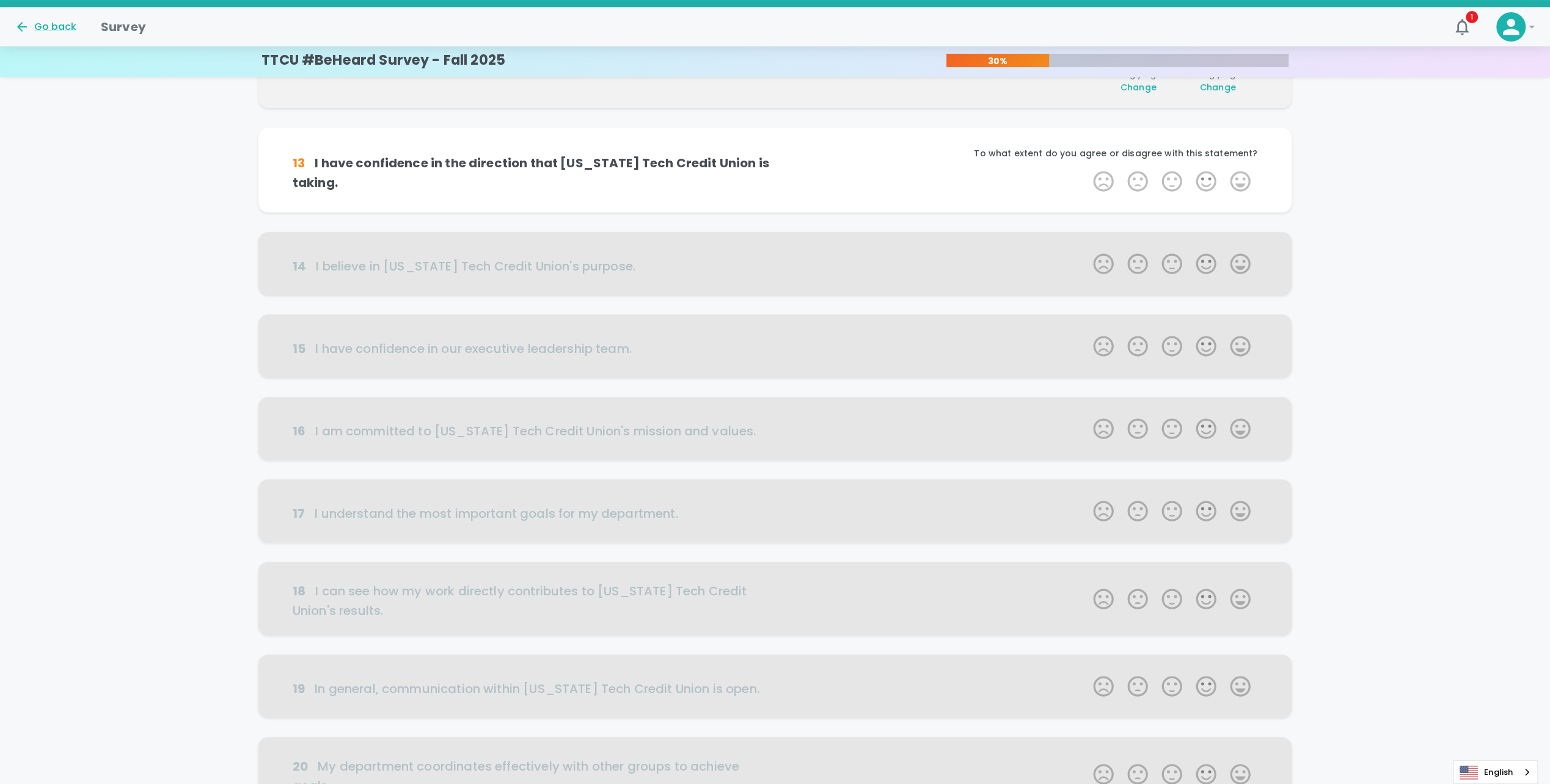
scroll to position [215, 0]
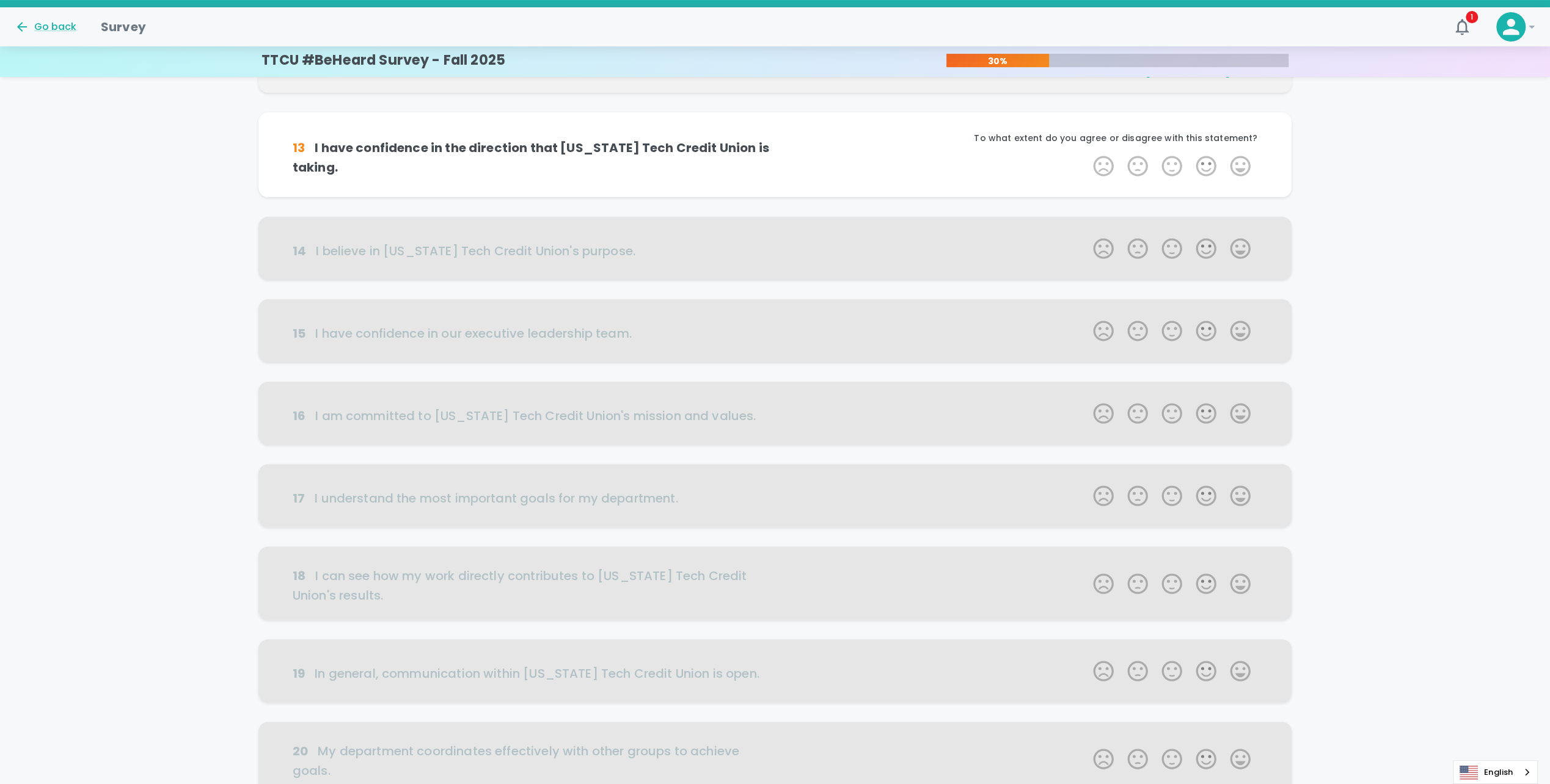
click at [1241, 164] on label "5 Stars" at bounding box center [1240, 166] width 34 height 25
click at [1086, 154] on input "5 Stars" at bounding box center [1085, 153] width 1 height 1
click at [1241, 164] on label "5 Stars" at bounding box center [1240, 166] width 34 height 25
click at [1086, 154] on input "5 Stars" at bounding box center [1085, 153] width 1 height 1
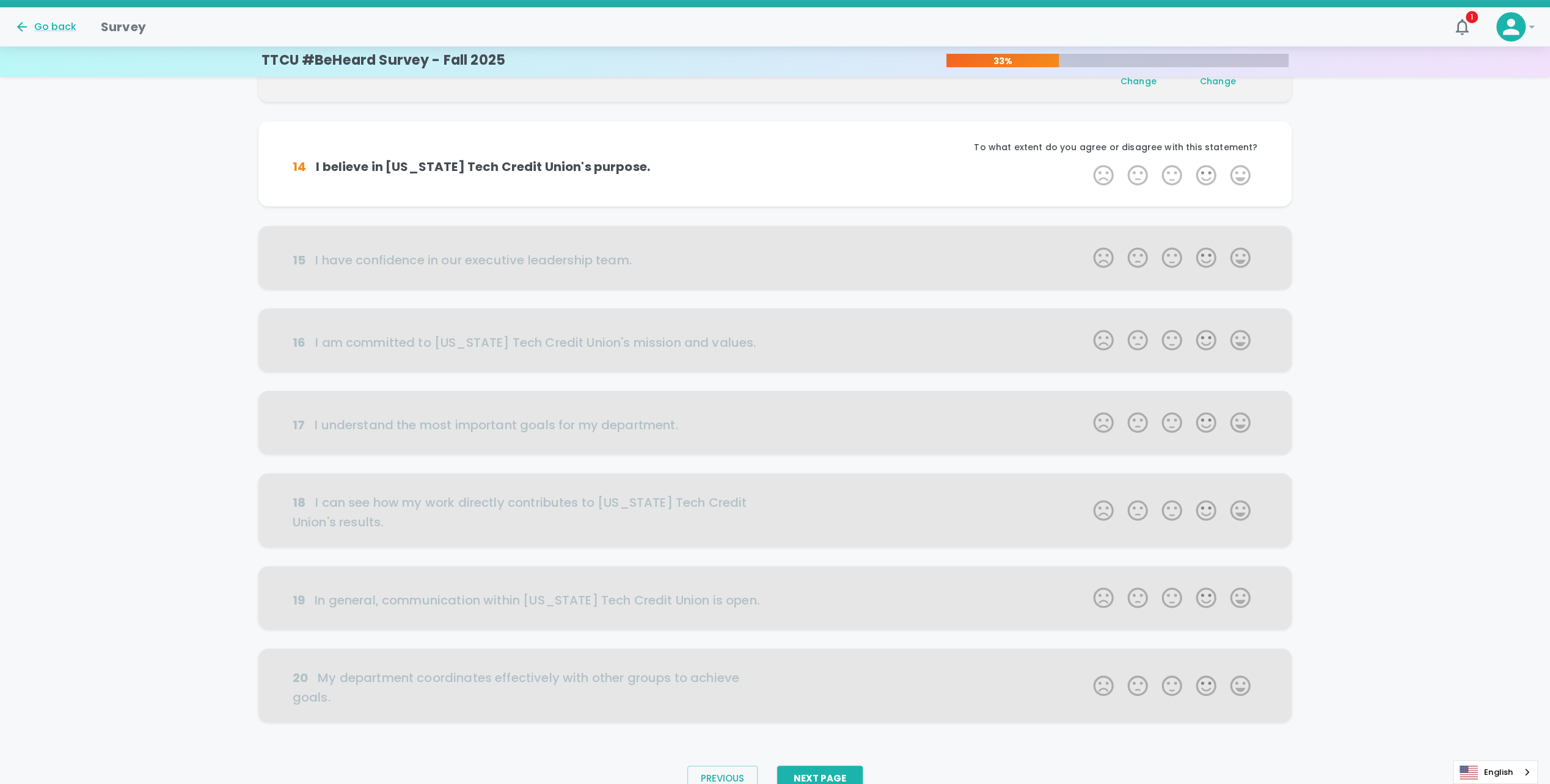
scroll to position [323, 0]
click at [1241, 171] on label "5 Stars" at bounding box center [1240, 171] width 34 height 25
click at [1086, 158] on input "5 Stars" at bounding box center [1085, 158] width 1 height 1
click at [1241, 171] on label "5 Stars" at bounding box center [1240, 171] width 34 height 25
click at [1086, 158] on input "5 Stars" at bounding box center [1085, 158] width 1 height 1
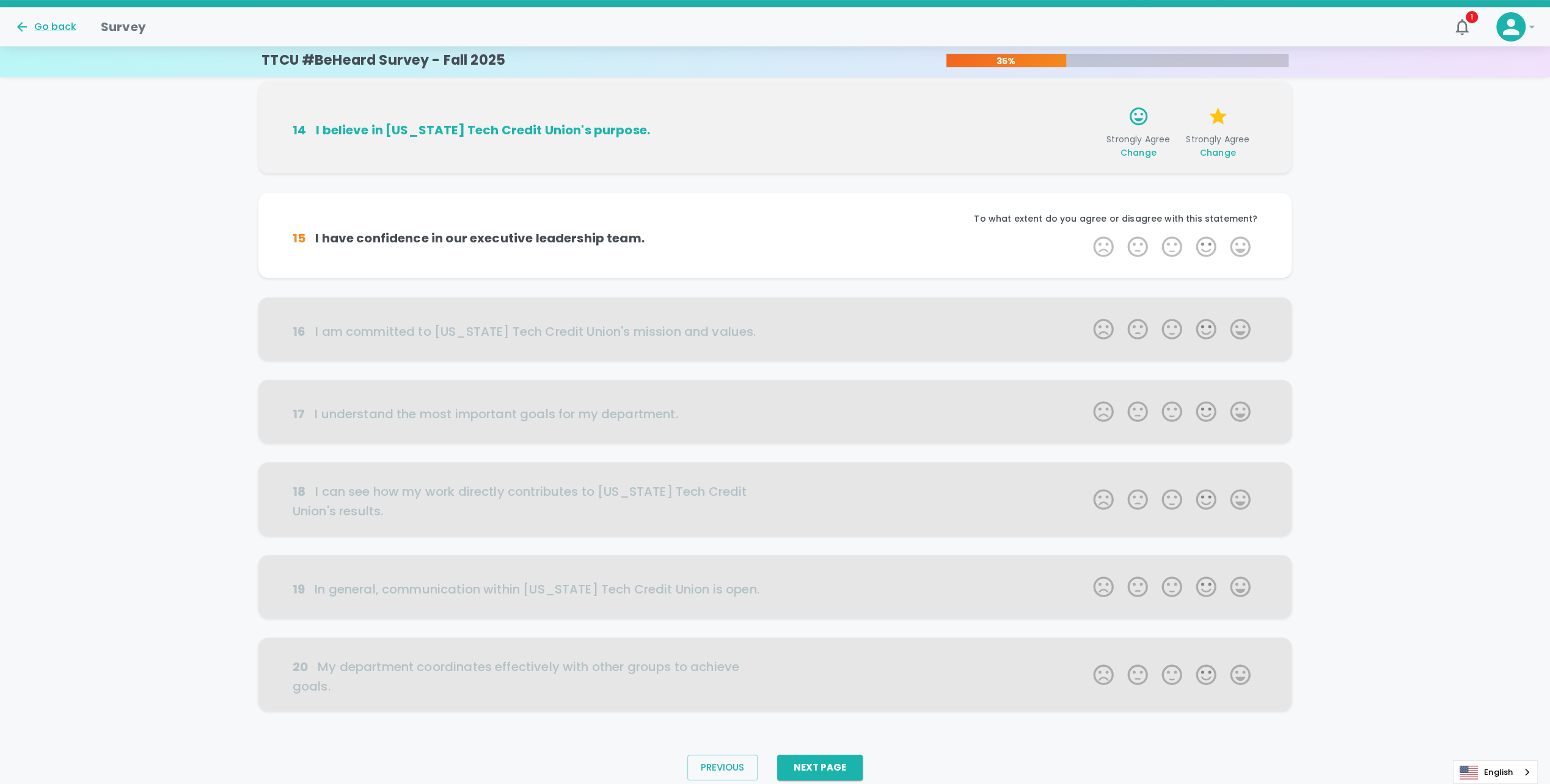
scroll to position [373, 0]
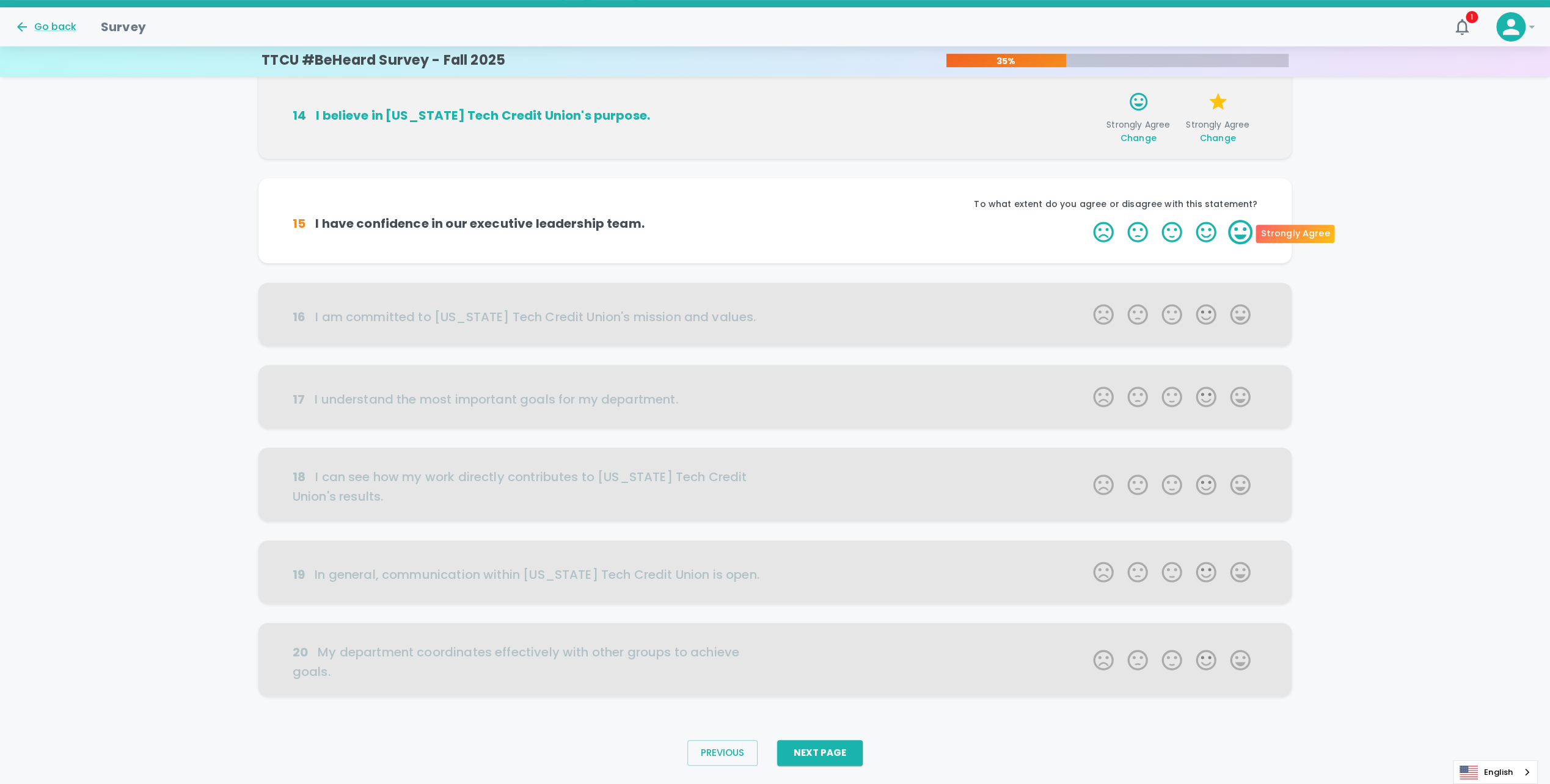
click at [1239, 232] on label "5 Stars" at bounding box center [1240, 232] width 34 height 25
click at [1086, 220] on input "5 Stars" at bounding box center [1085, 219] width 1 height 1
click at [1239, 232] on label "5 Stars" at bounding box center [1240, 232] width 34 height 25
click at [1086, 220] on input "5 Stars" at bounding box center [1085, 219] width 1 height 1
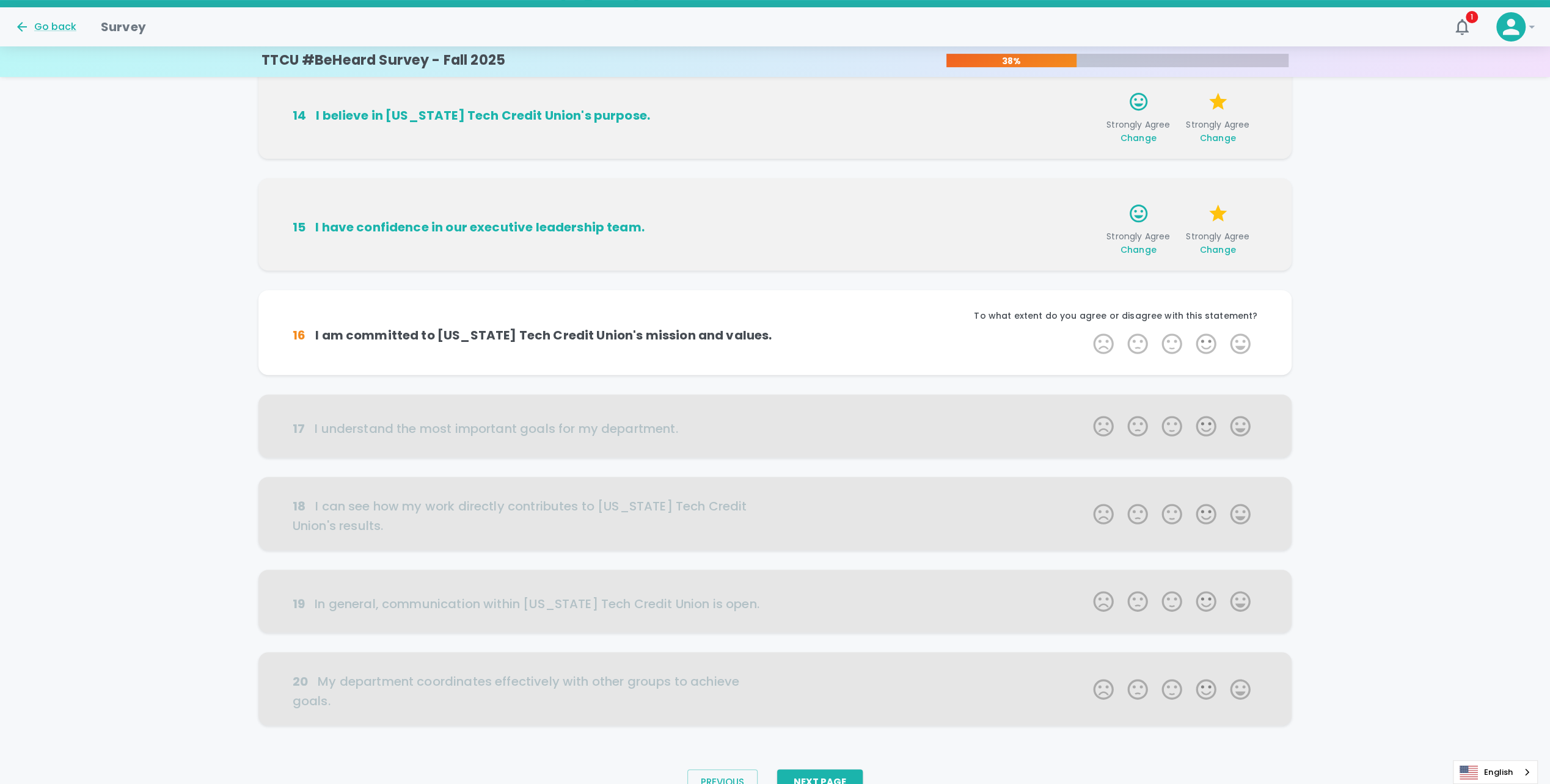
scroll to position [402, 0]
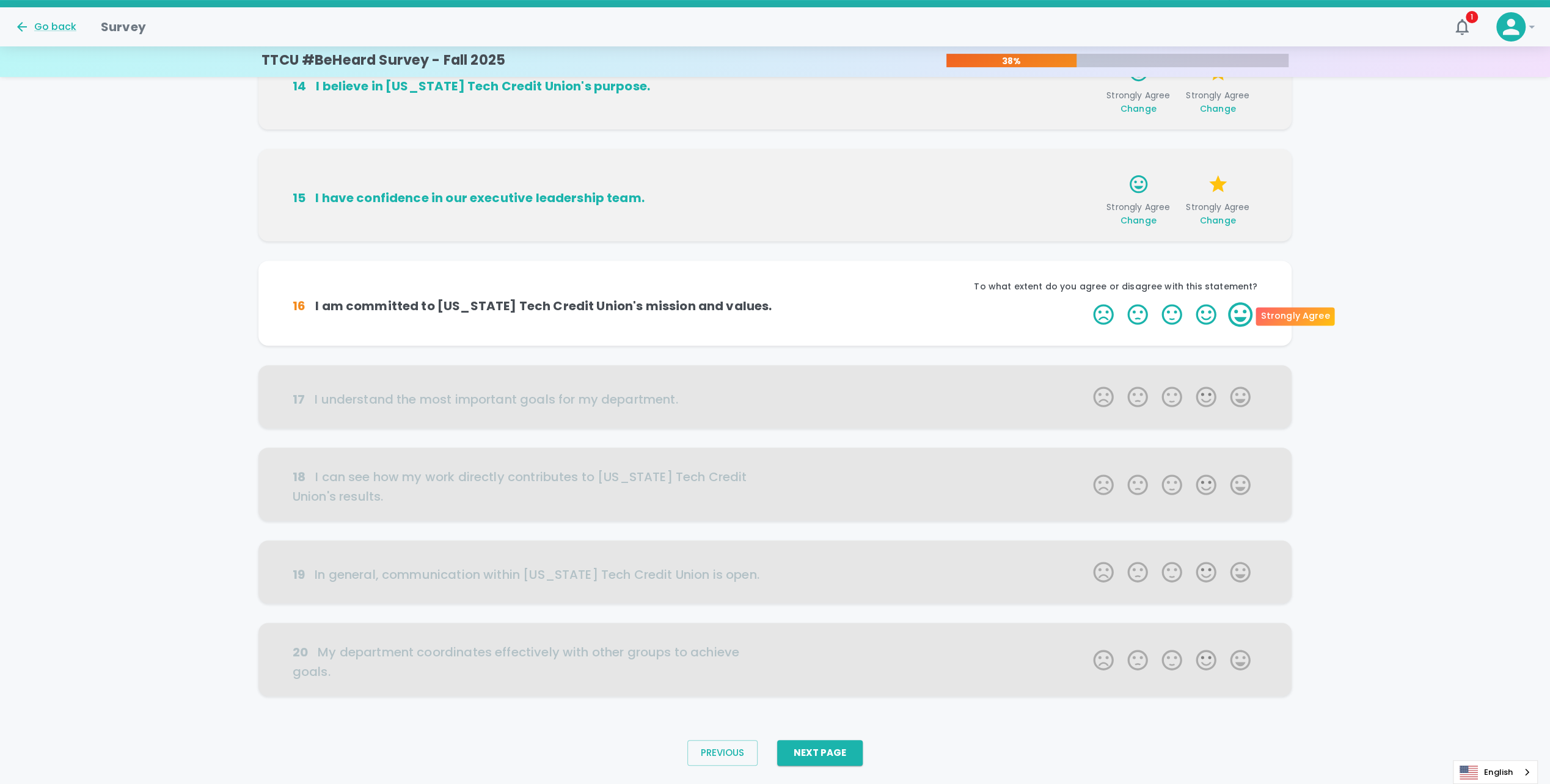
click at [1240, 308] on label "5 Stars" at bounding box center [1240, 315] width 34 height 25
click at [1086, 302] on input "5 Stars" at bounding box center [1085, 302] width 1 height 1
click at [1240, 314] on label "5 Stars" at bounding box center [1240, 315] width 34 height 25
click at [1086, 302] on input "5 Stars" at bounding box center [1085, 302] width 1 height 1
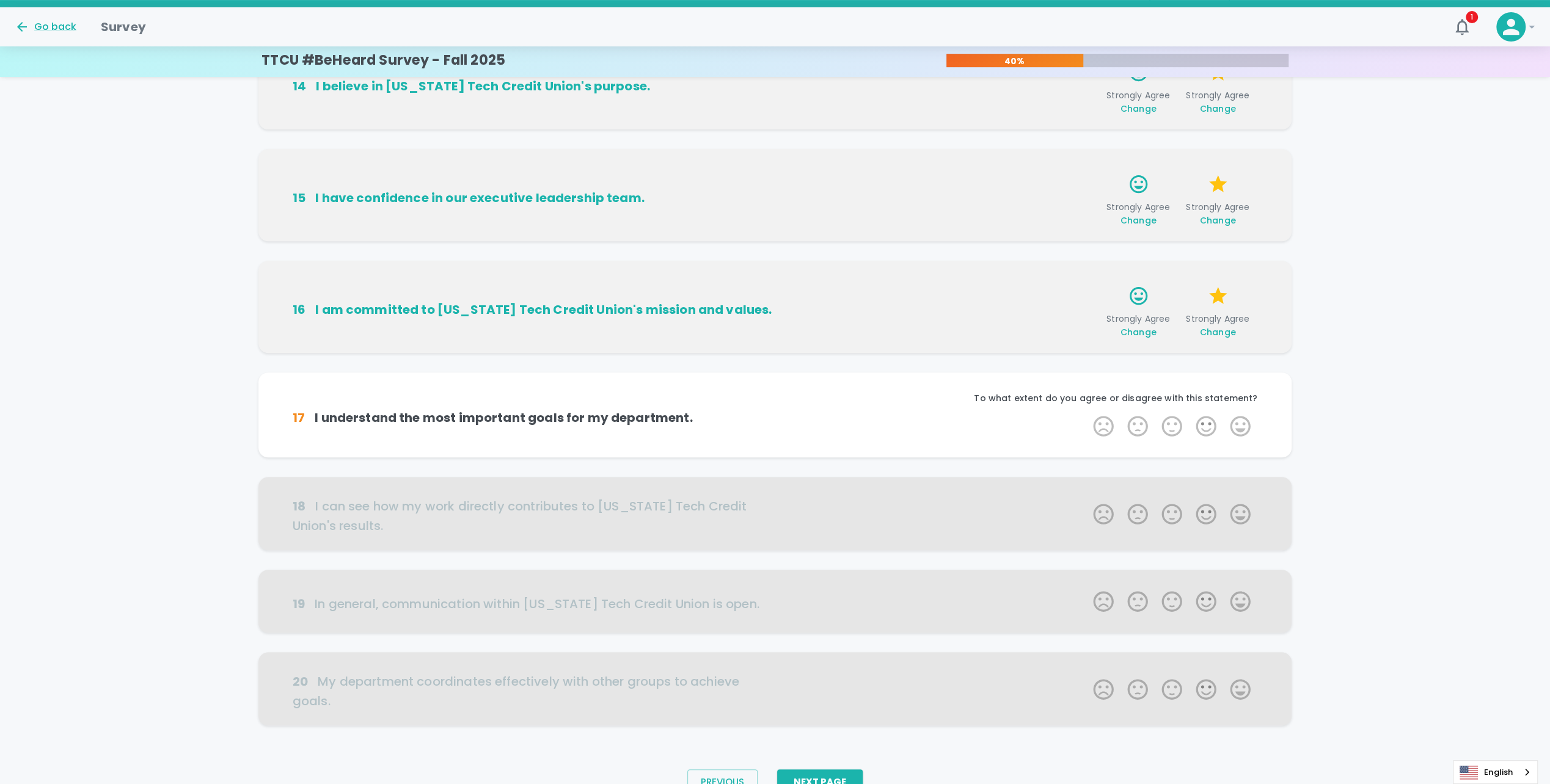
scroll to position [432, 0]
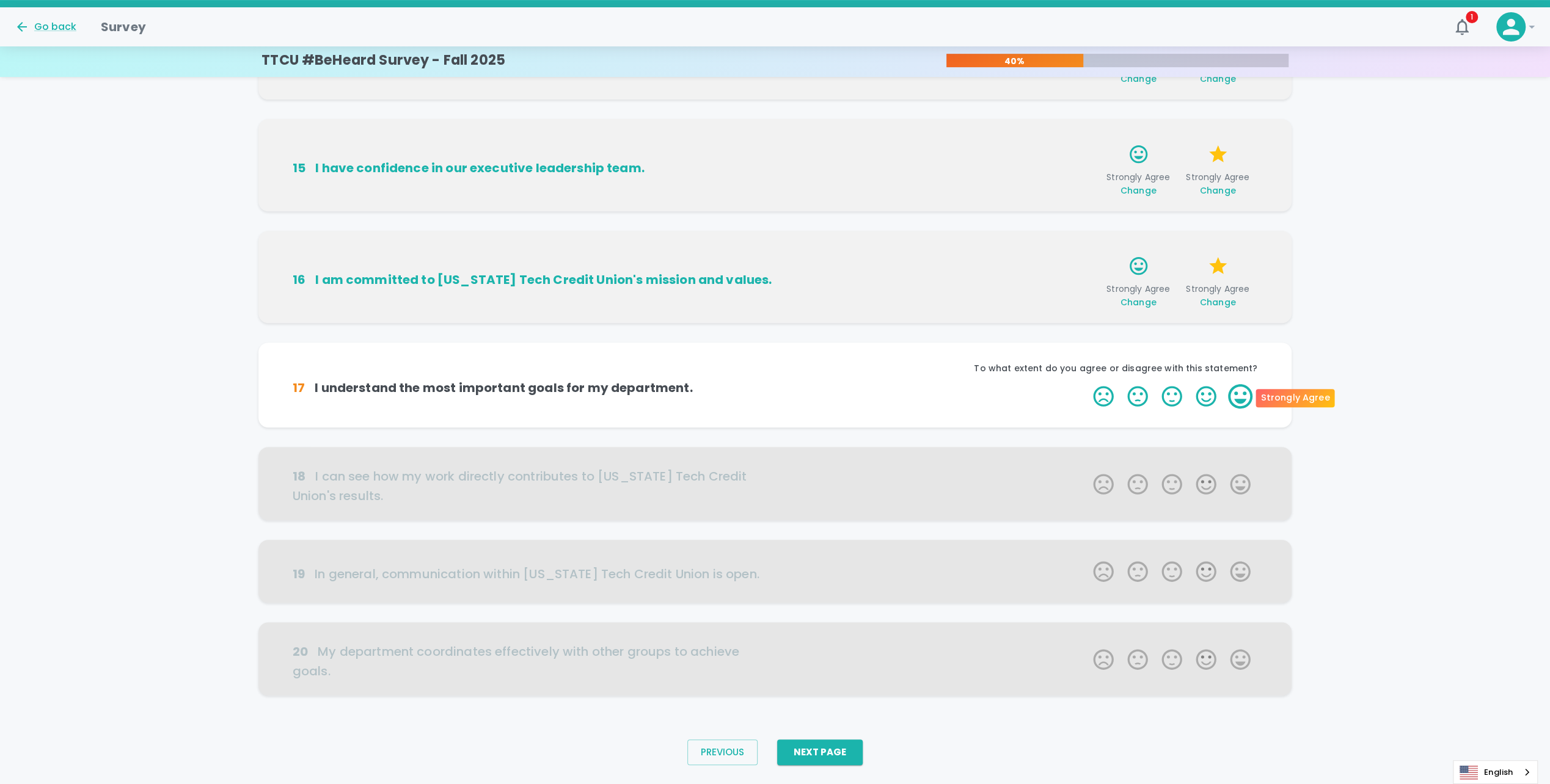
click at [1248, 399] on label "5 Stars" at bounding box center [1240, 397] width 34 height 25
click at [1086, 384] on input "5 Stars" at bounding box center [1085, 384] width 1 height 1
click at [1248, 399] on label "5 Stars" at bounding box center [1240, 397] width 34 height 25
click at [1086, 384] on input "5 Stars" at bounding box center [1085, 384] width 1 height 1
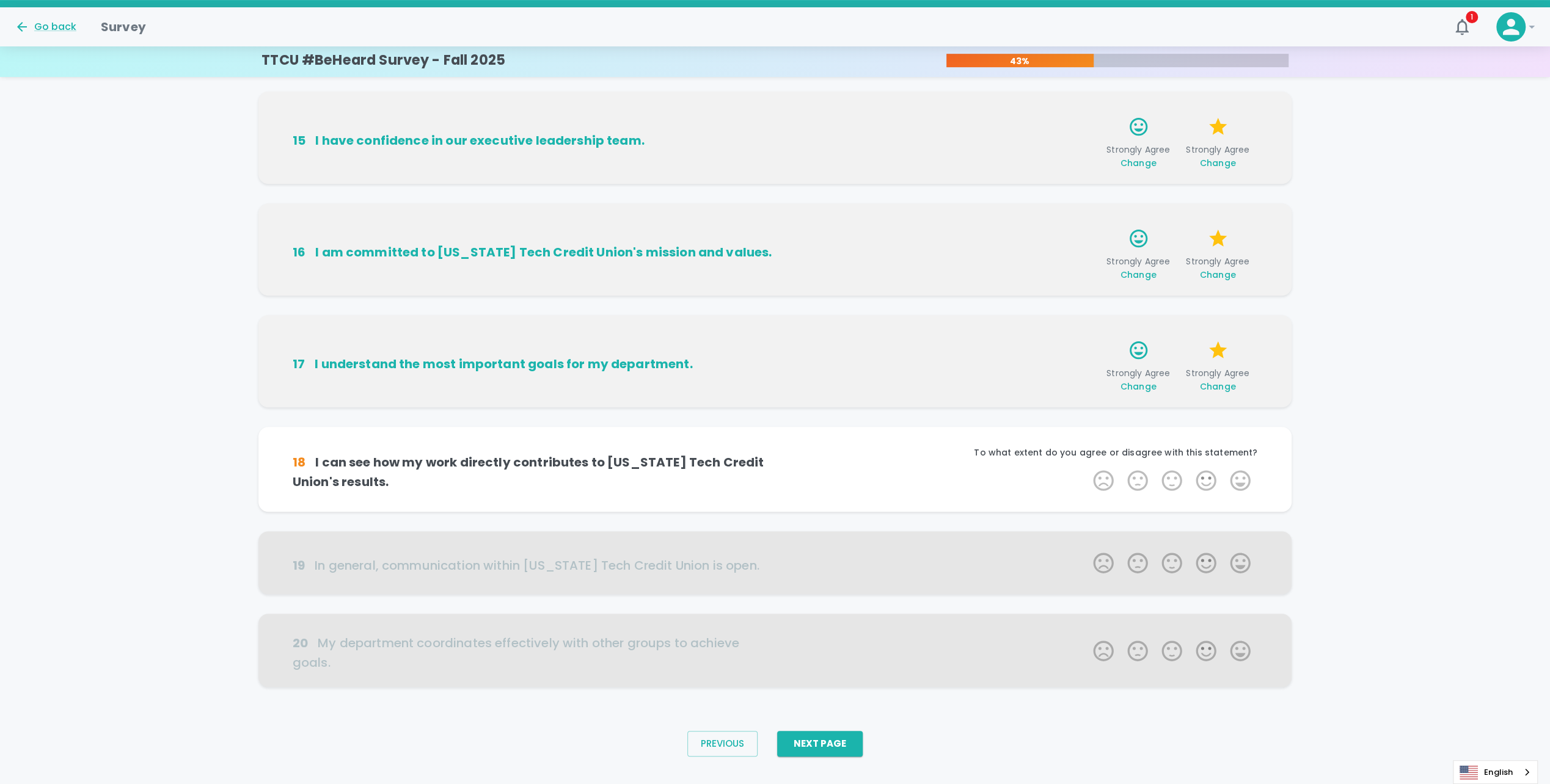
scroll to position [461, 0]
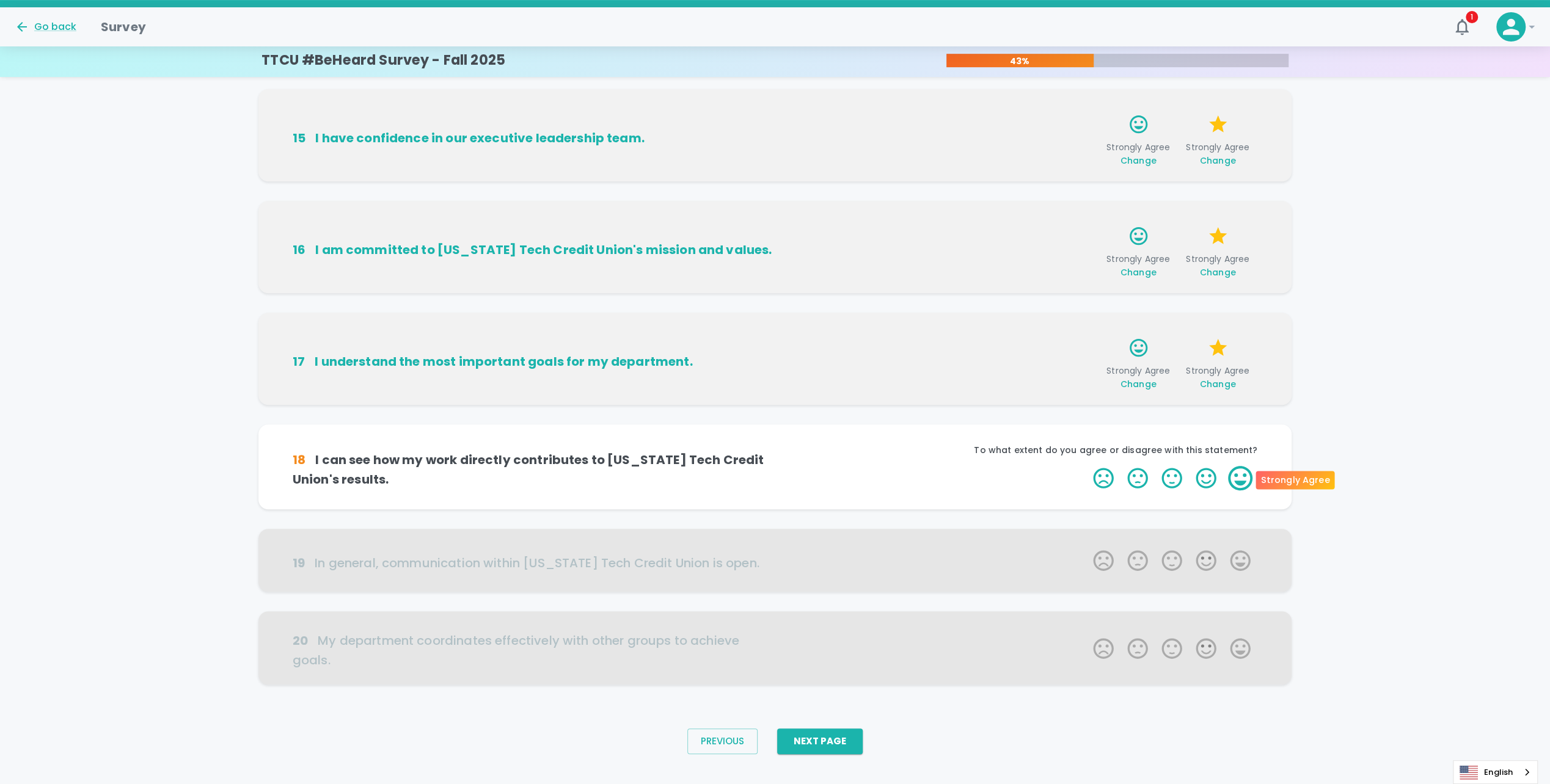
click at [1238, 475] on label "5 Stars" at bounding box center [1240, 478] width 34 height 25
click at [1086, 466] on input "5 Stars" at bounding box center [1085, 465] width 1 height 1
click at [1238, 475] on label "5 Stars" at bounding box center [1240, 478] width 34 height 25
click at [1086, 466] on input "5 Stars" at bounding box center [1085, 465] width 1 height 1
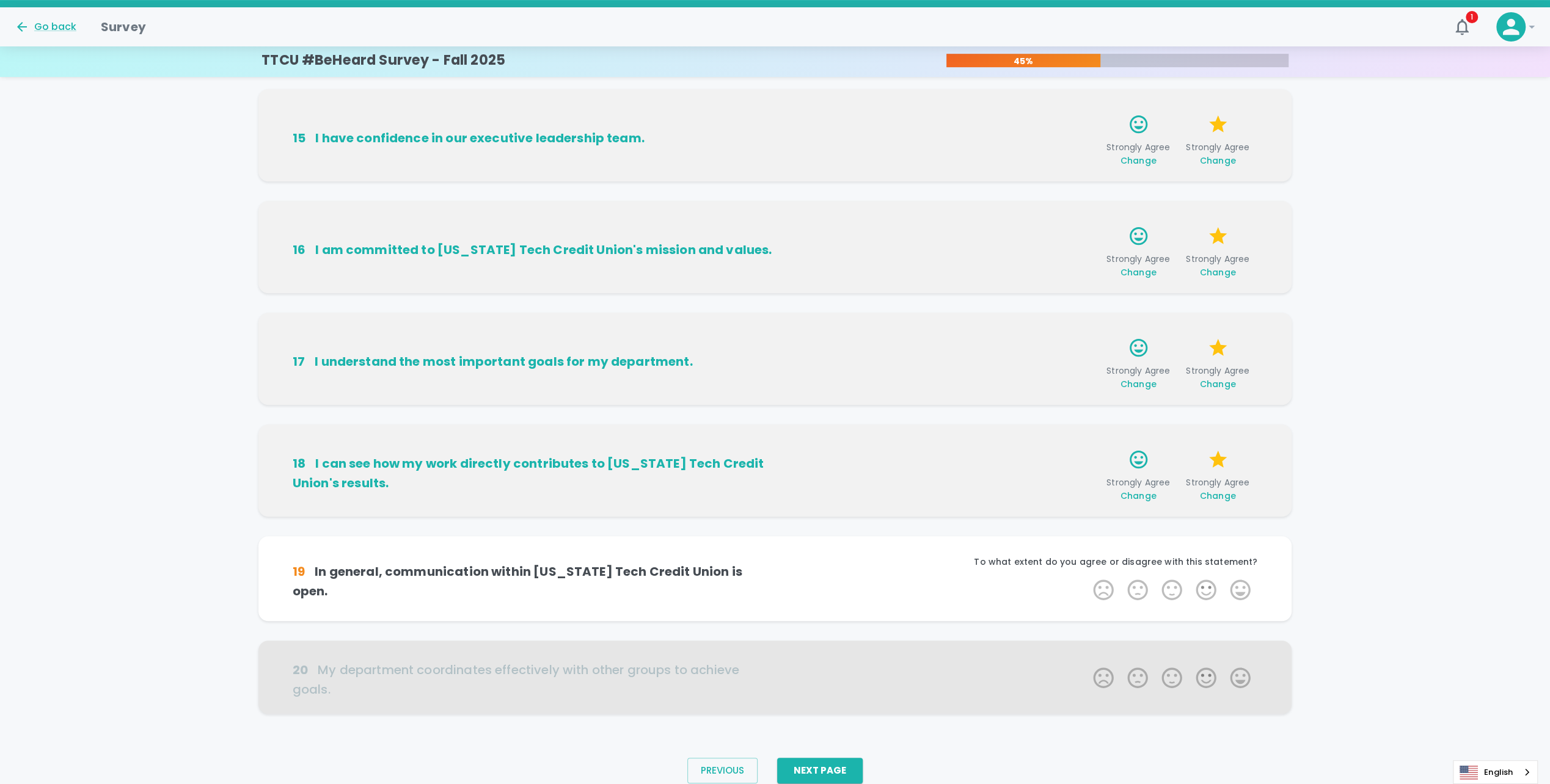
scroll to position [480, 0]
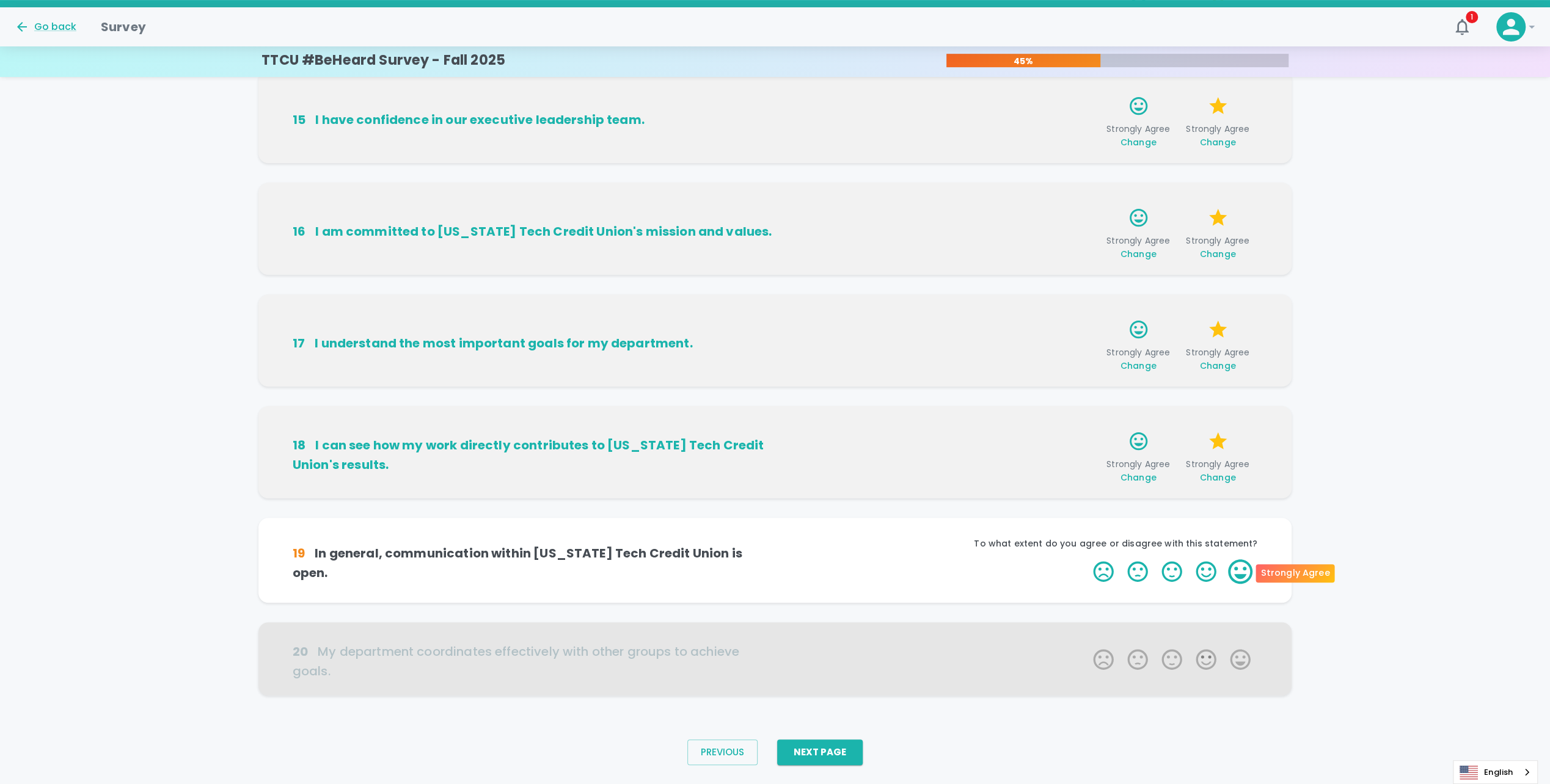
click at [1231, 567] on label "5 Stars" at bounding box center [1240, 572] width 34 height 25
click at [1086, 559] on input "5 Stars" at bounding box center [1085, 559] width 1 height 1
click at [1242, 570] on label "5 Stars" at bounding box center [1240, 572] width 34 height 25
click at [1086, 559] on input "5 Stars" at bounding box center [1085, 559] width 1 height 1
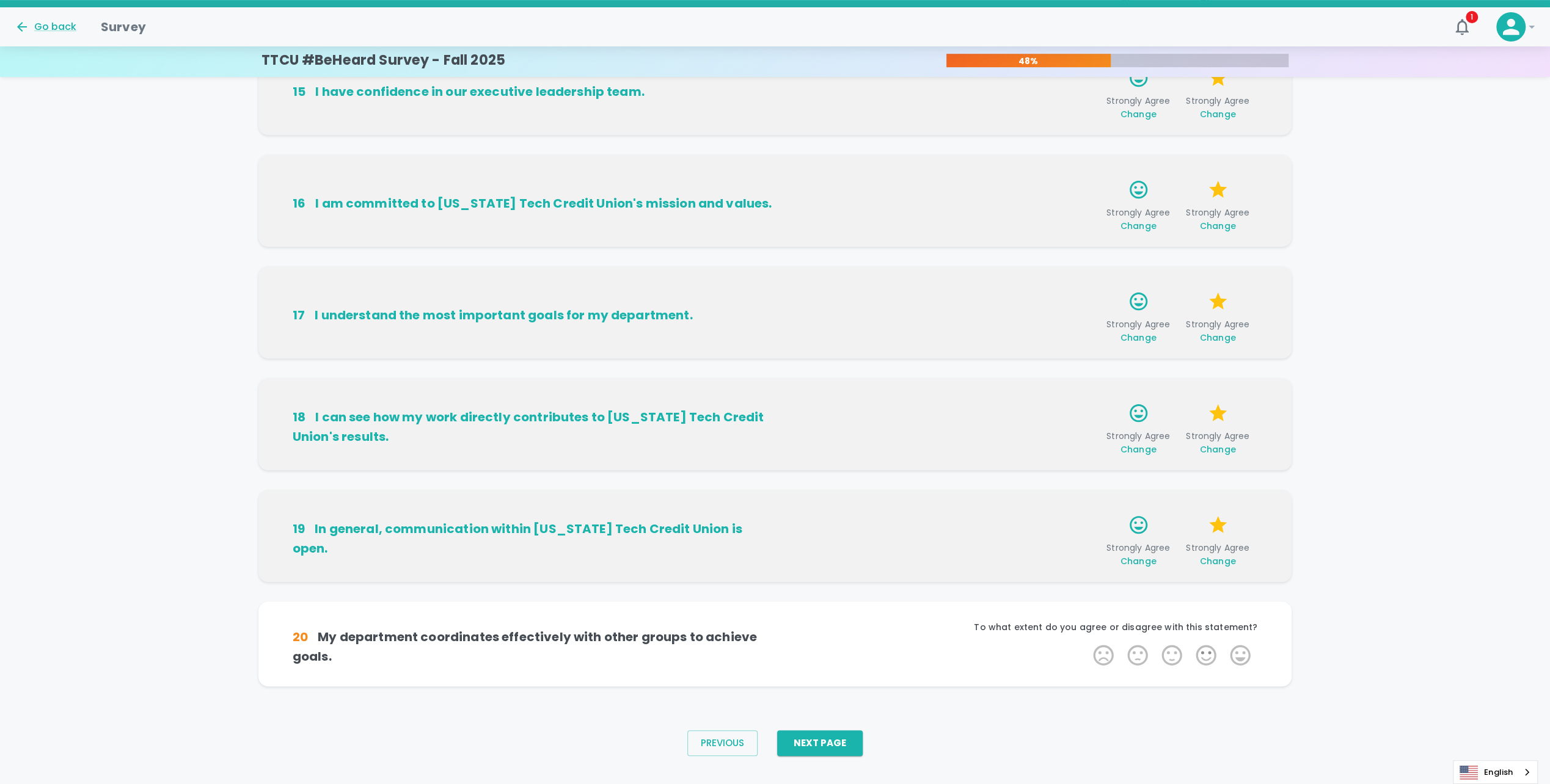
scroll to position [510, 0]
click at [1245, 650] on label "5 Stars" at bounding box center [1240, 654] width 34 height 25
click at [1086, 641] on input "5 Stars" at bounding box center [1085, 641] width 1 height 1
click at [1244, 654] on label "5 Stars" at bounding box center [1240, 654] width 34 height 25
click at [1086, 641] on input "5 Stars" at bounding box center [1085, 641] width 1 height 1
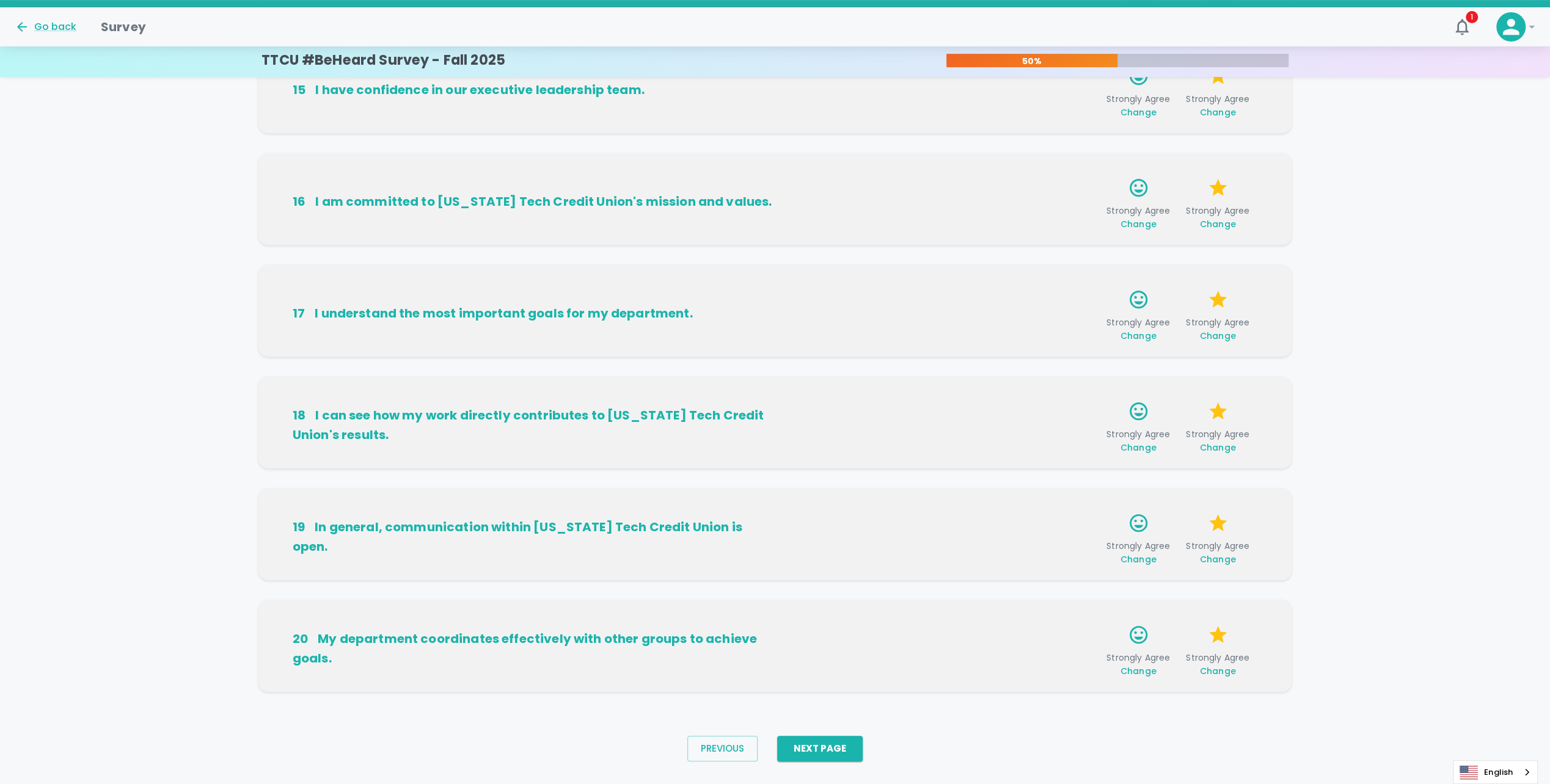
scroll to position [529, 0]
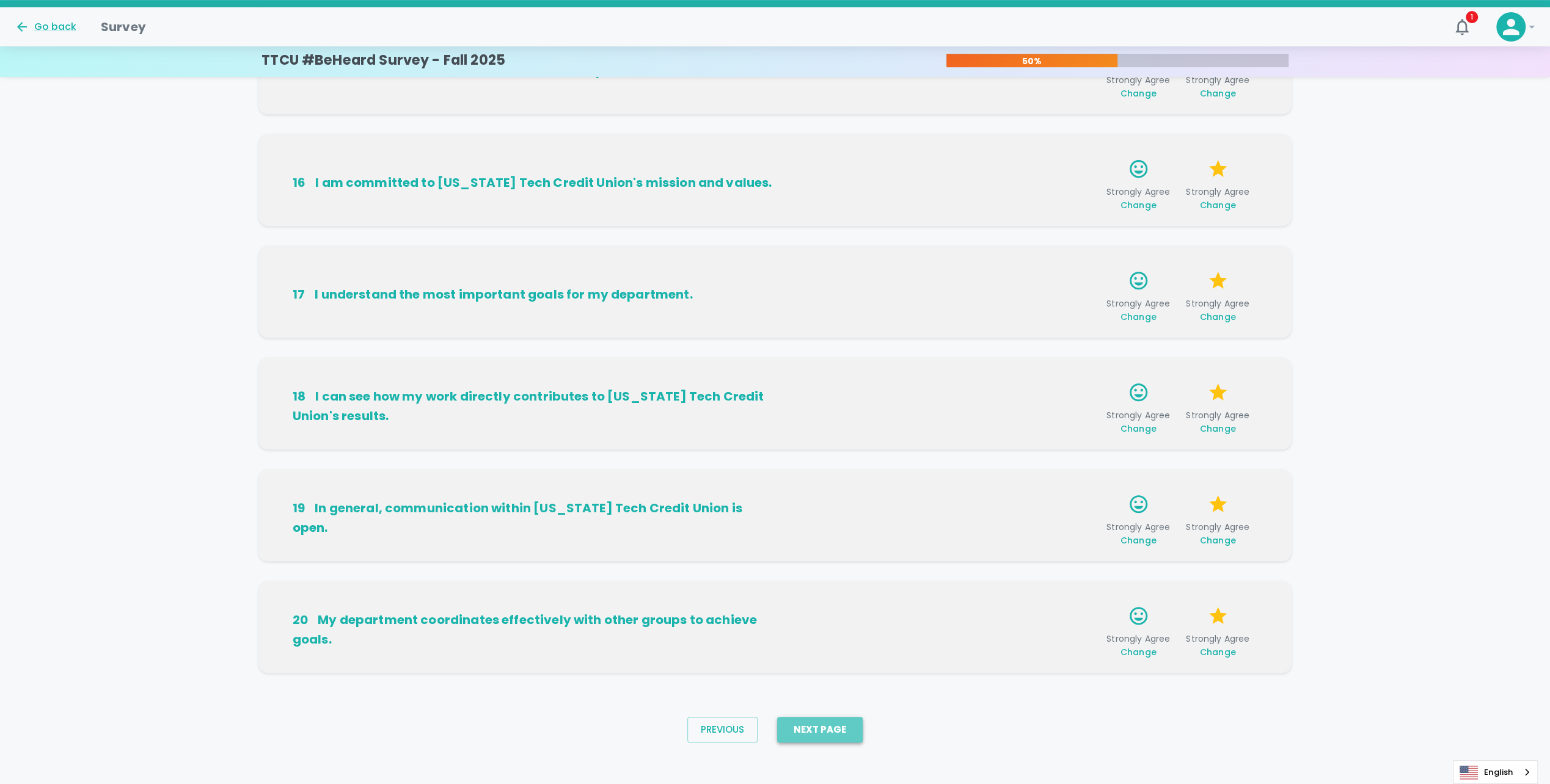
click at [808, 722] on button "Next Page" at bounding box center [820, 730] width 86 height 26
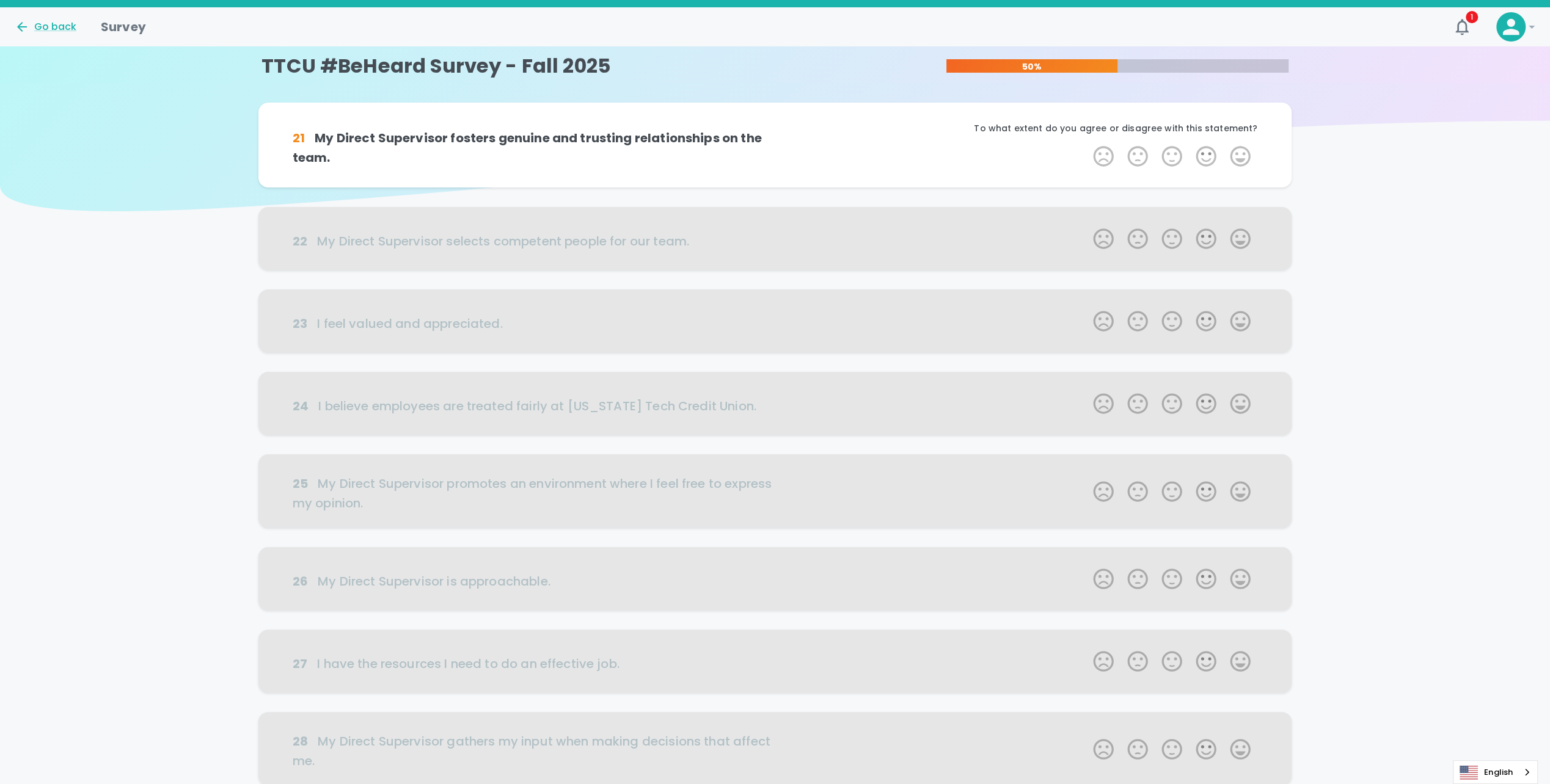
scroll to position [0, 0]
click at [1203, 156] on label "4 Stars" at bounding box center [1205, 159] width 34 height 25
click at [1086, 147] on input "4 Stars" at bounding box center [1085, 146] width 1 height 1
click at [1203, 156] on label "4 Stars" at bounding box center [1205, 159] width 34 height 25
click at [1086, 147] on input "4 Stars" at bounding box center [1085, 146] width 1 height 1
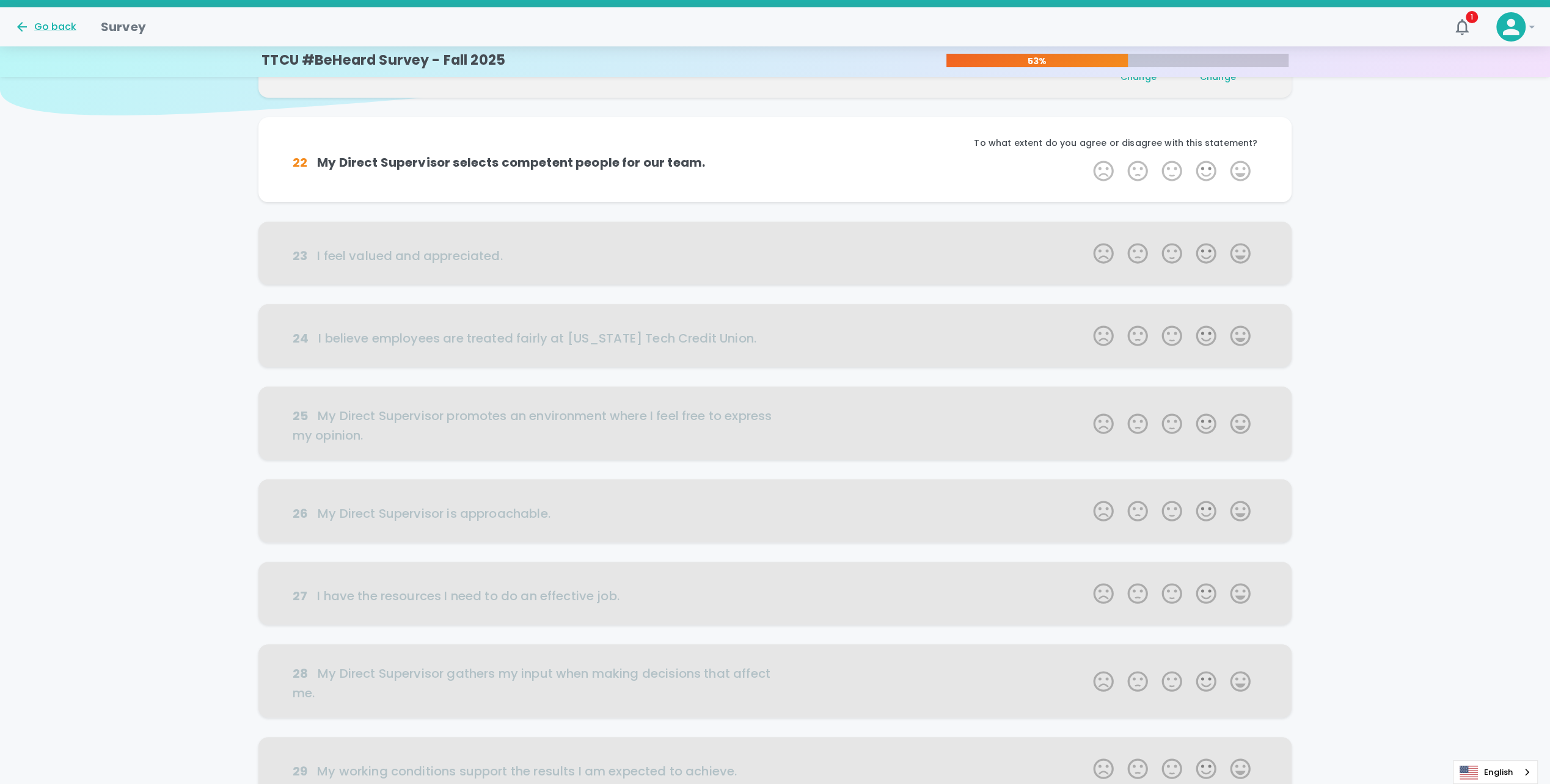
scroll to position [108, 0]
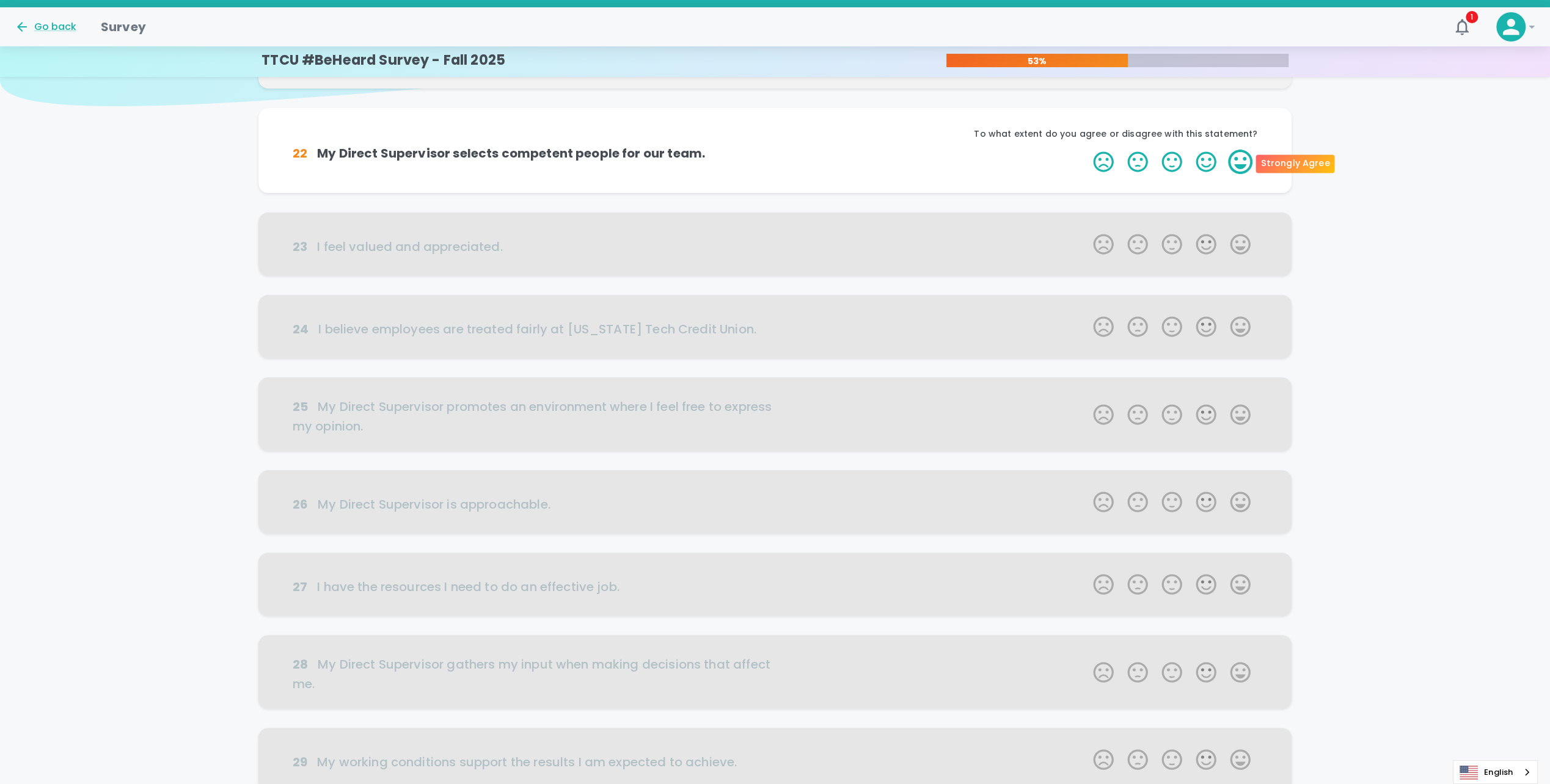
click at [1233, 163] on label "5 Stars" at bounding box center [1240, 162] width 34 height 25
click at [1086, 150] on input "5 Stars" at bounding box center [1085, 149] width 1 height 1
click at [1239, 164] on label "5 Stars" at bounding box center [1240, 162] width 34 height 25
click at [1086, 150] on input "5 Stars" at bounding box center [1085, 149] width 1 height 1
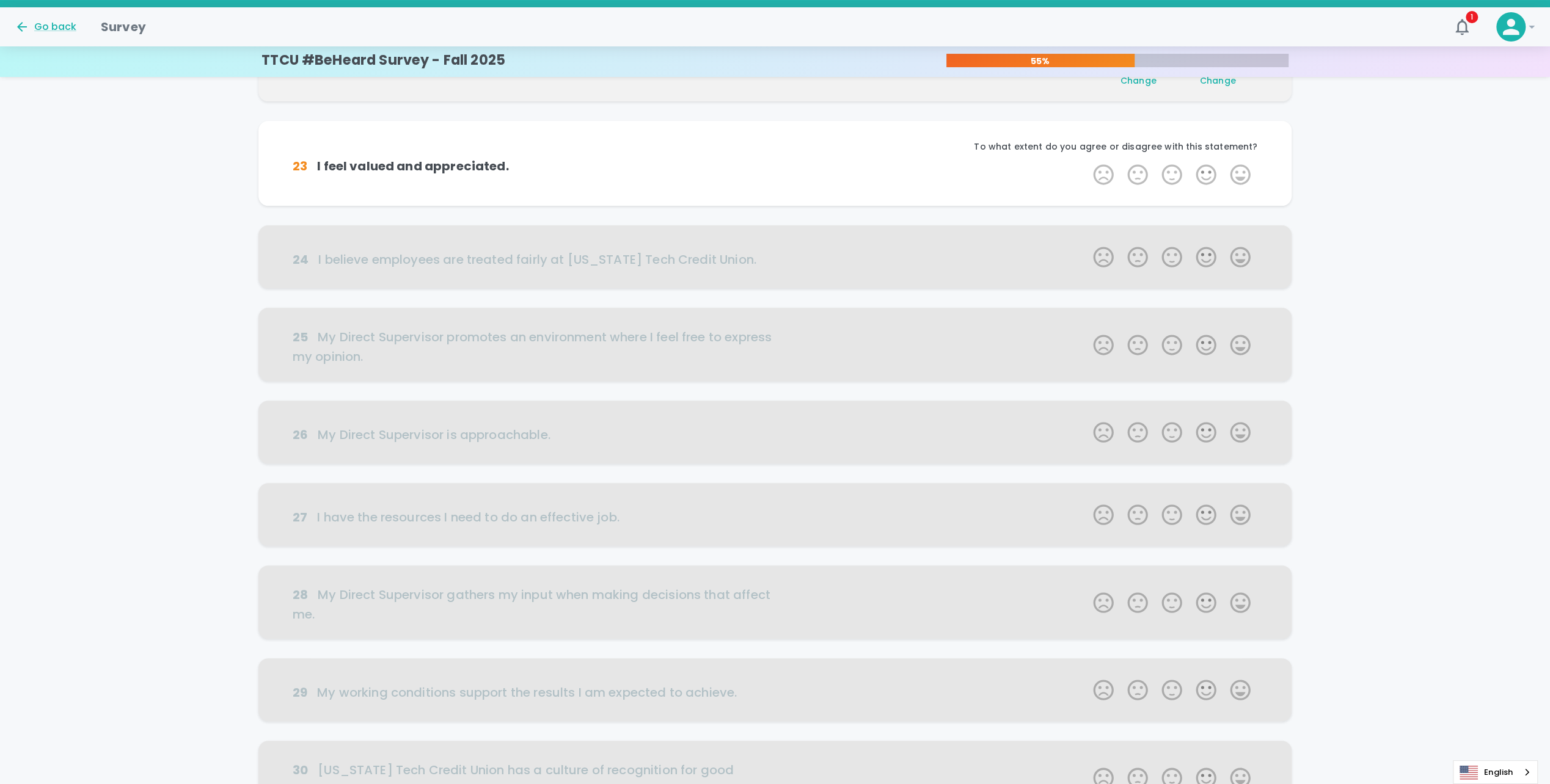
scroll to position [215, 0]
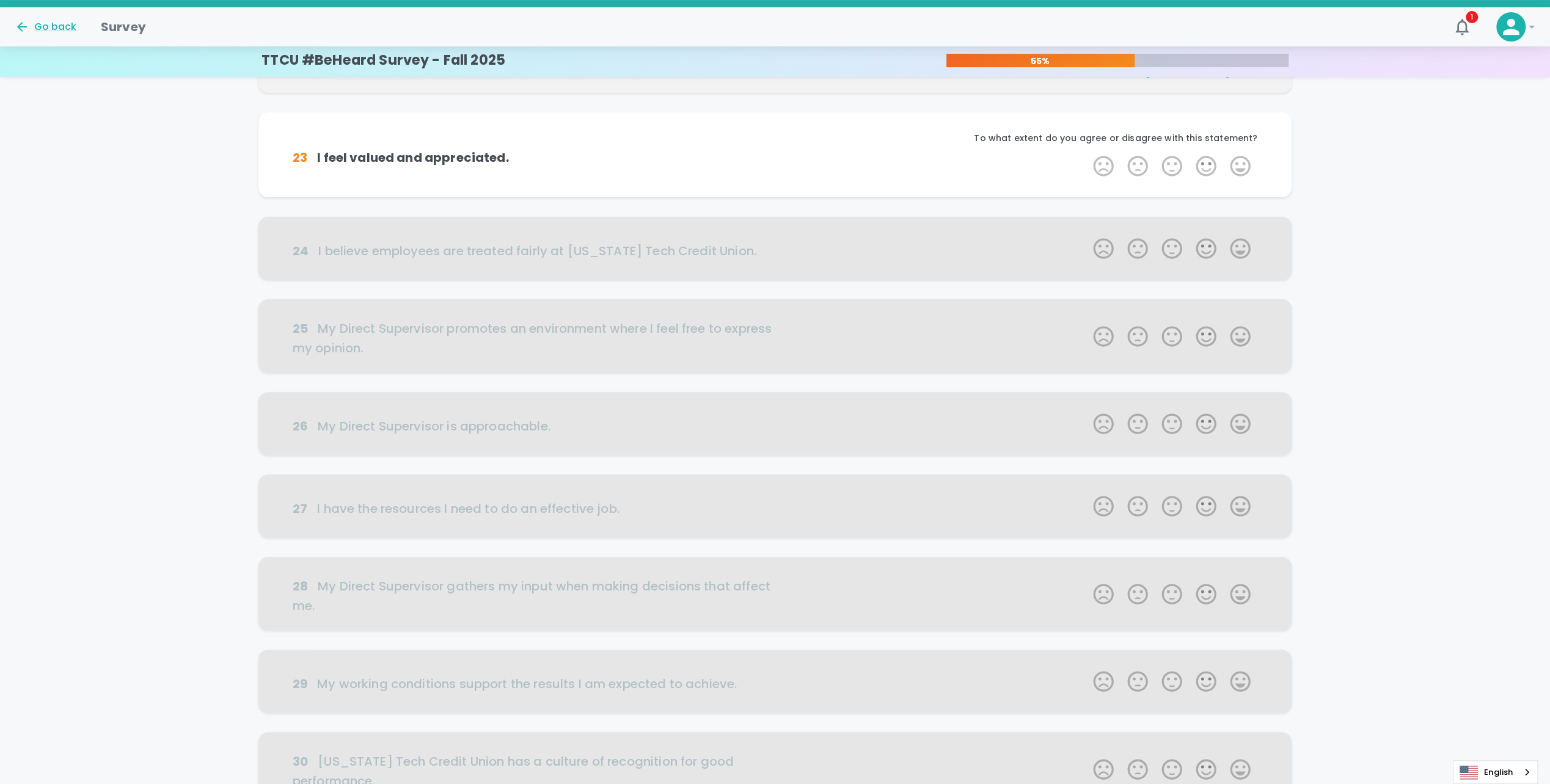
click at [1239, 164] on label "5 Stars" at bounding box center [1240, 166] width 34 height 25
click at [1086, 154] on input "5 Stars" at bounding box center [1085, 153] width 1 height 1
click at [1239, 164] on label "5 Stars" at bounding box center [1240, 166] width 34 height 25
click at [1086, 154] on input "5 Stars" at bounding box center [1085, 153] width 1 height 1
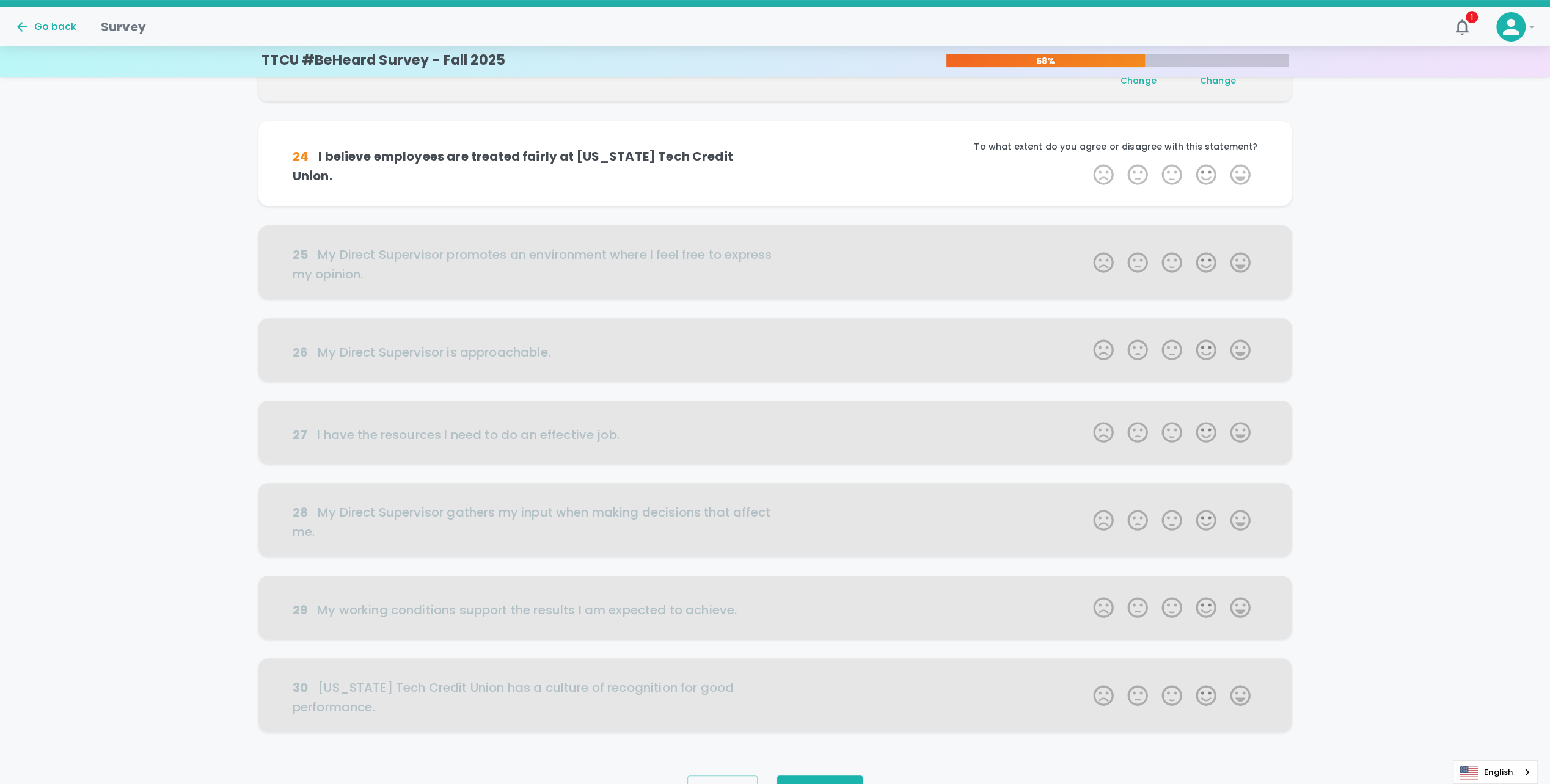
scroll to position [323, 0]
click at [1239, 164] on label "5 Stars" at bounding box center [1240, 171] width 34 height 25
click at [1086, 158] on input "5 Stars" at bounding box center [1085, 158] width 1 height 1
click at [1239, 164] on label "5 Stars" at bounding box center [1240, 171] width 34 height 25
click at [1086, 158] on input "5 Stars" at bounding box center [1085, 158] width 1 height 1
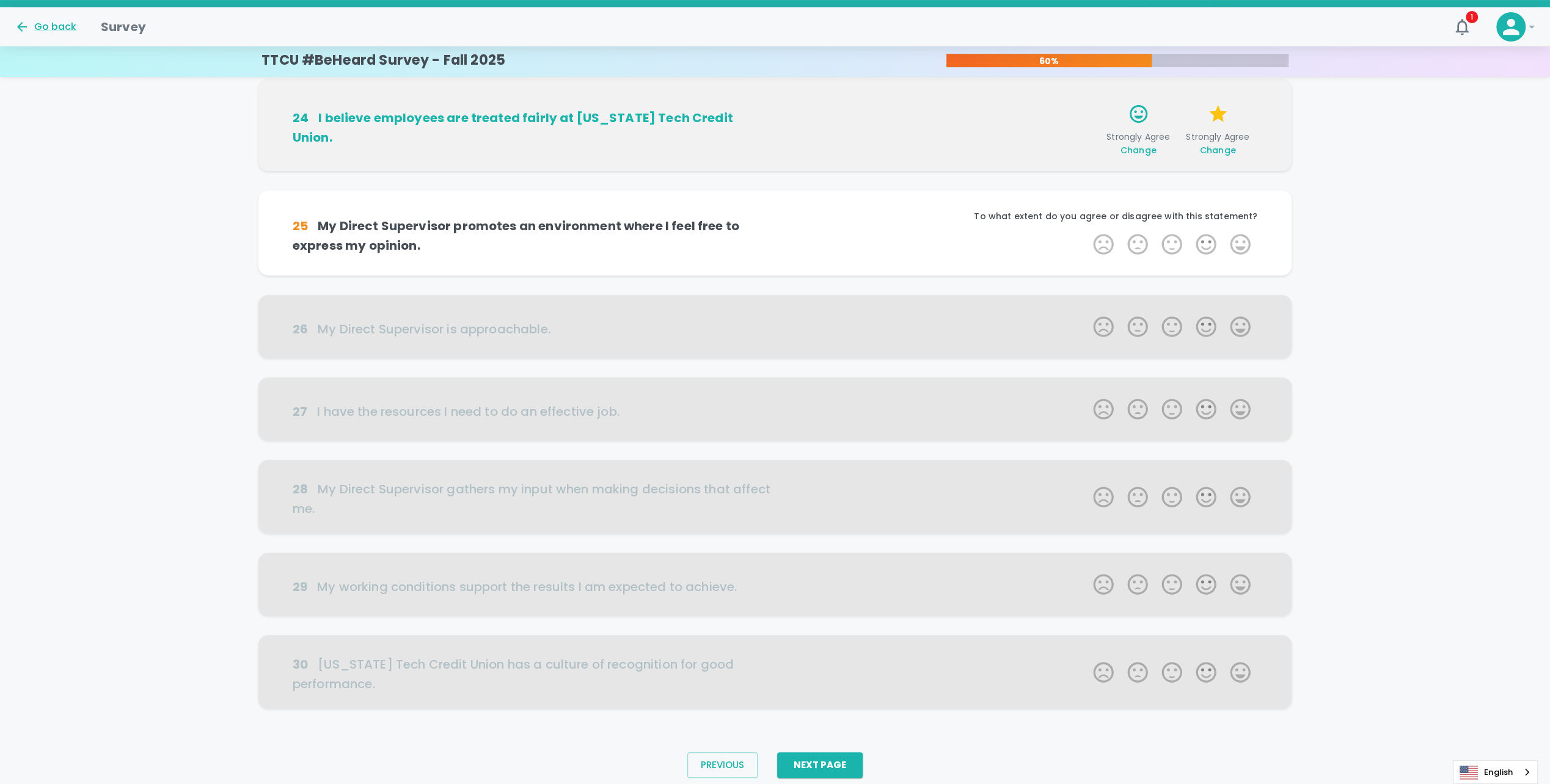
scroll to position [384, 0]
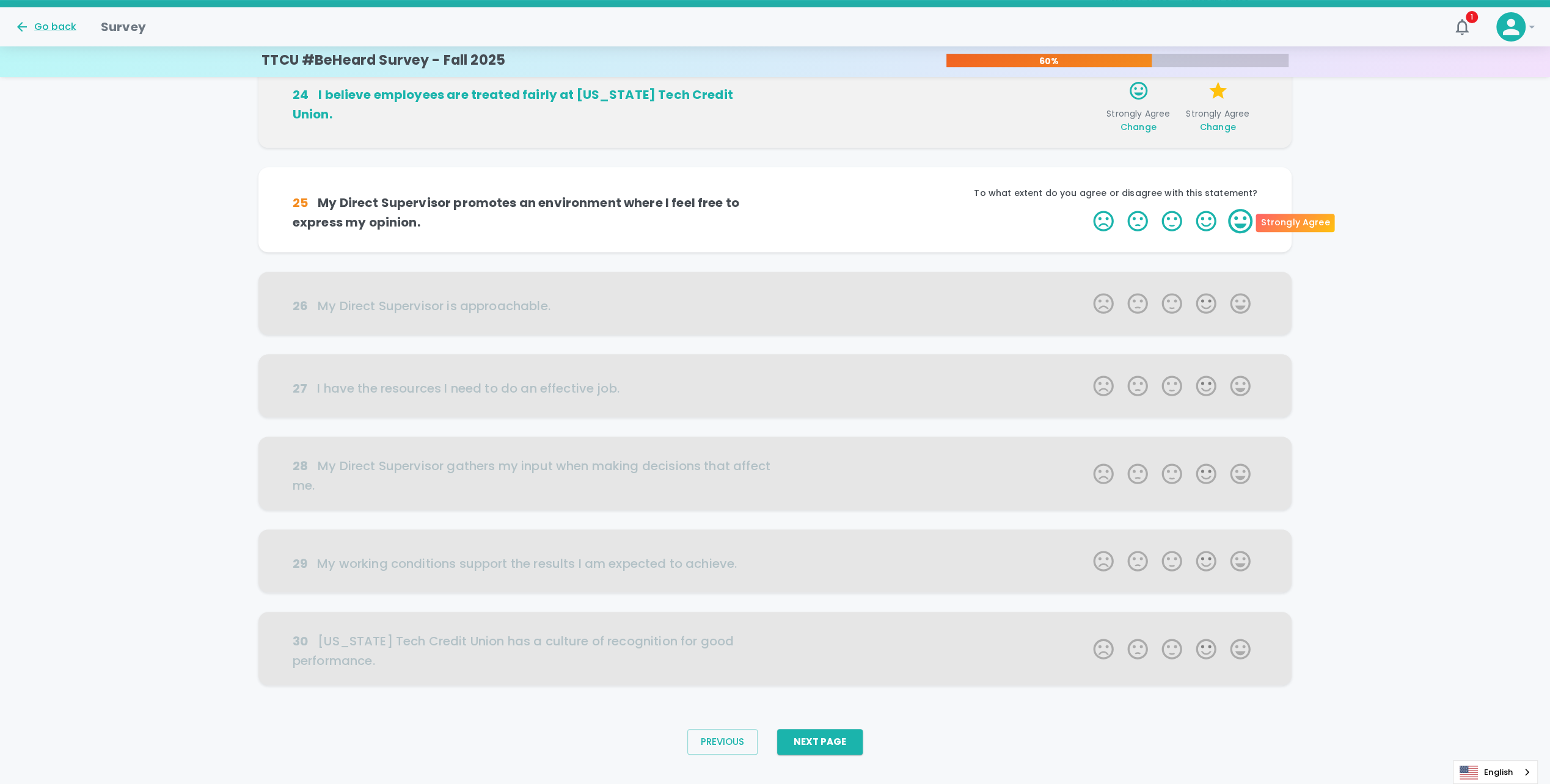
click at [1240, 213] on label "5 Stars" at bounding box center [1240, 221] width 34 height 25
click at [1086, 209] on input "5 Stars" at bounding box center [1085, 208] width 1 height 1
click at [1245, 224] on label "5 Stars" at bounding box center [1240, 221] width 34 height 25
click at [1086, 209] on input "5 Stars" at bounding box center [1085, 208] width 1 height 1
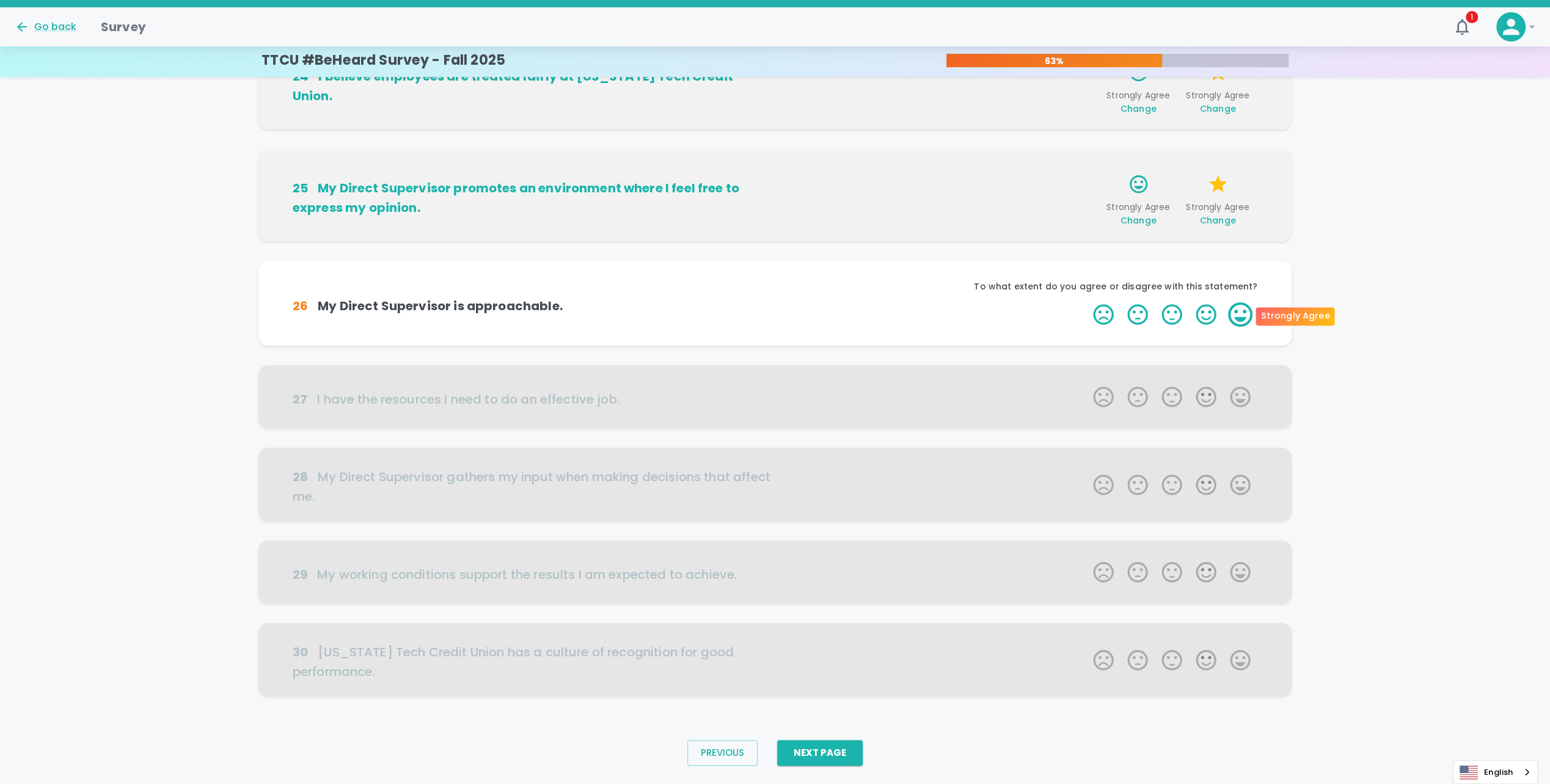
click at [1245, 317] on label "5 Stars" at bounding box center [1240, 315] width 34 height 25
click at [1086, 302] on input "5 Stars" at bounding box center [1085, 302] width 1 height 1
click at [1245, 317] on label "5 Stars" at bounding box center [1240, 315] width 34 height 25
click at [1086, 302] on input "5 Stars" at bounding box center [1085, 302] width 1 height 1
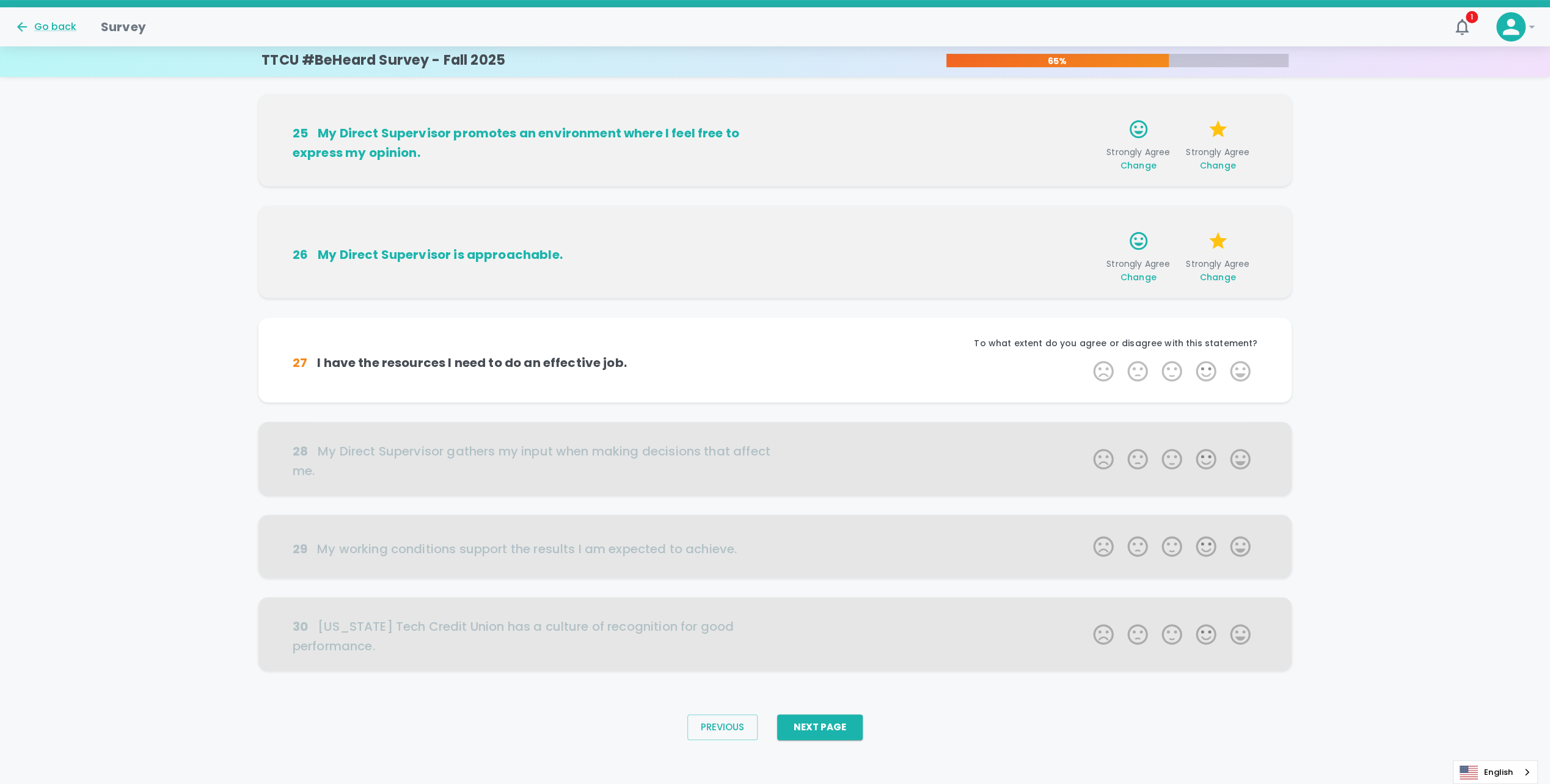
scroll to position [461, 0]
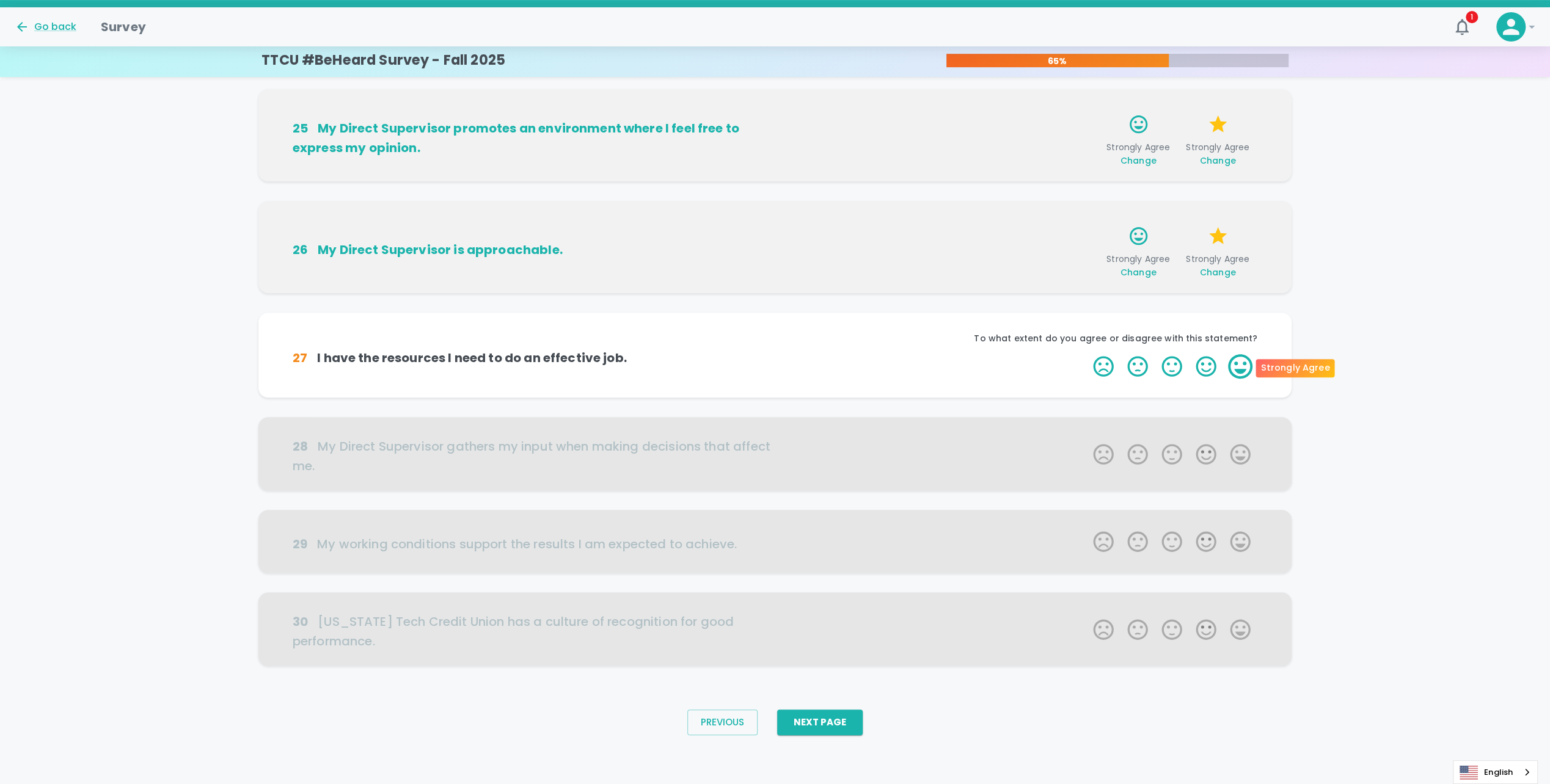
click at [1239, 364] on label "5 Stars" at bounding box center [1240, 367] width 34 height 25
click at [1086, 354] on input "5 Stars" at bounding box center [1085, 354] width 1 height 1
click at [1239, 364] on label "5 Stars" at bounding box center [1240, 367] width 34 height 25
click at [1086, 354] on input "5 Stars" at bounding box center [1085, 354] width 1 height 1
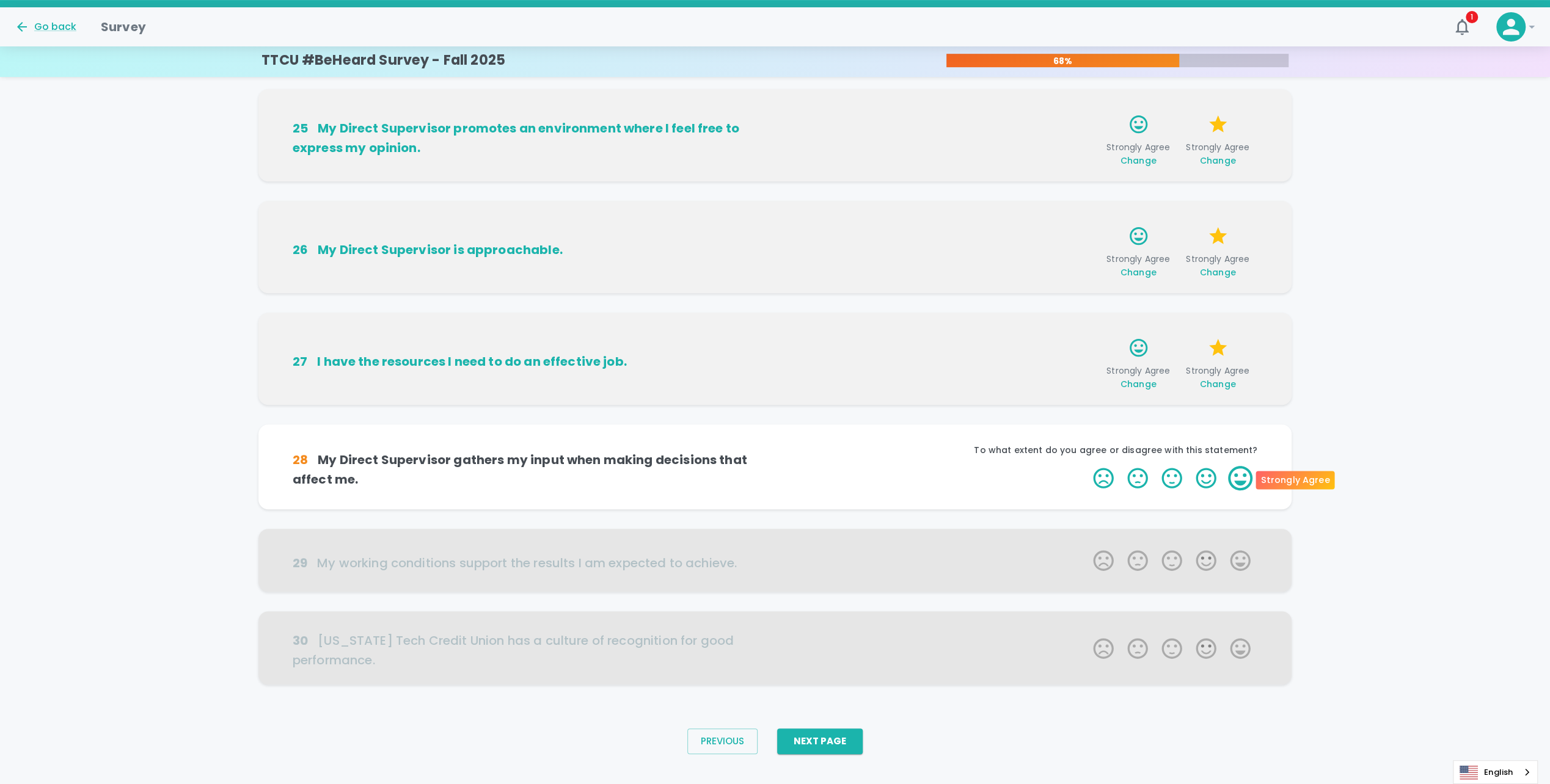
click at [1240, 484] on label "5 Stars" at bounding box center [1240, 478] width 34 height 25
click at [1086, 466] on input "5 Stars" at bounding box center [1085, 465] width 1 height 1
click at [1240, 484] on label "5 Stars" at bounding box center [1240, 478] width 34 height 25
click at [1086, 466] on input "5 Stars" at bounding box center [1085, 465] width 1 height 1
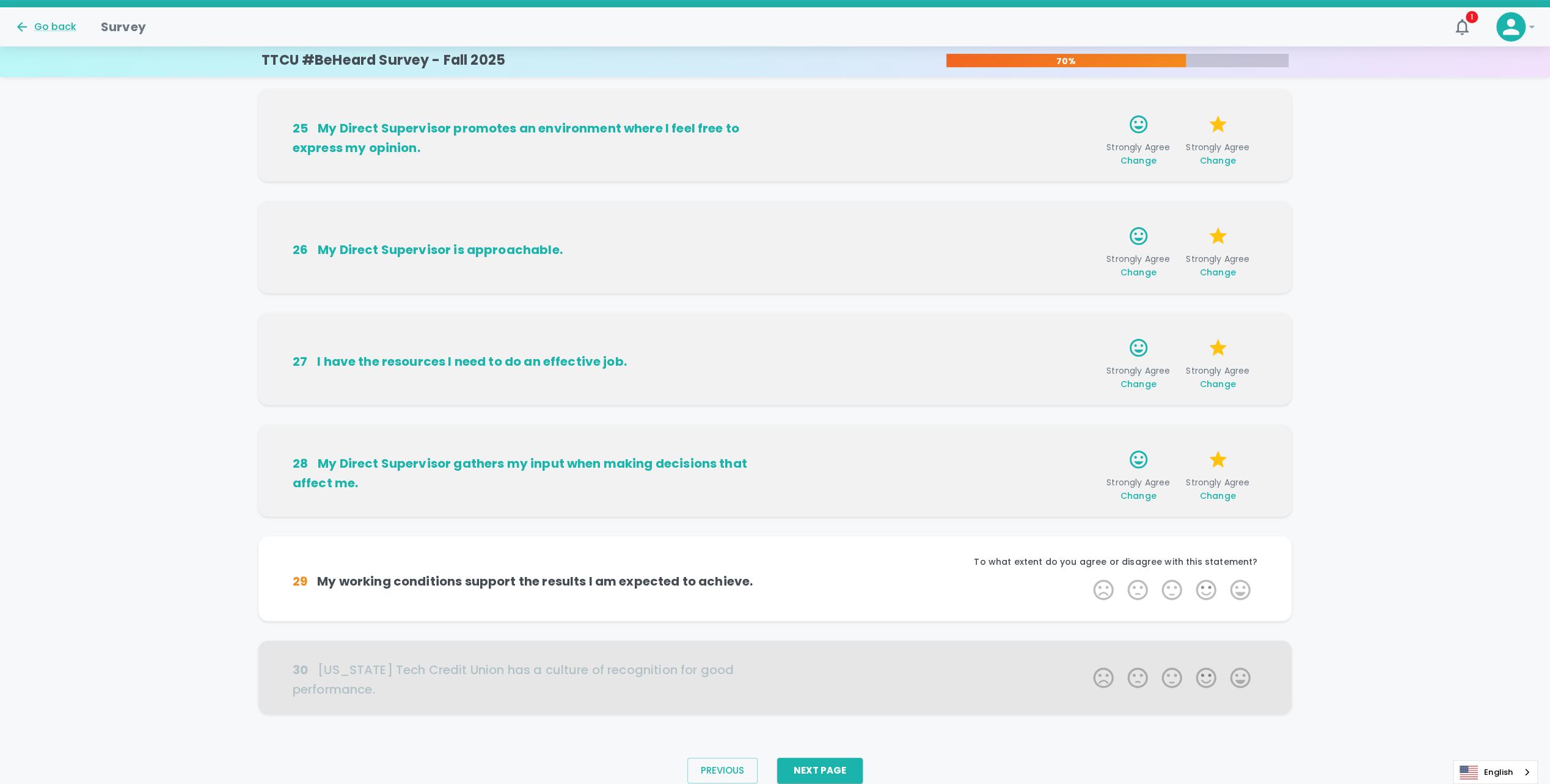
scroll to position [480, 0]
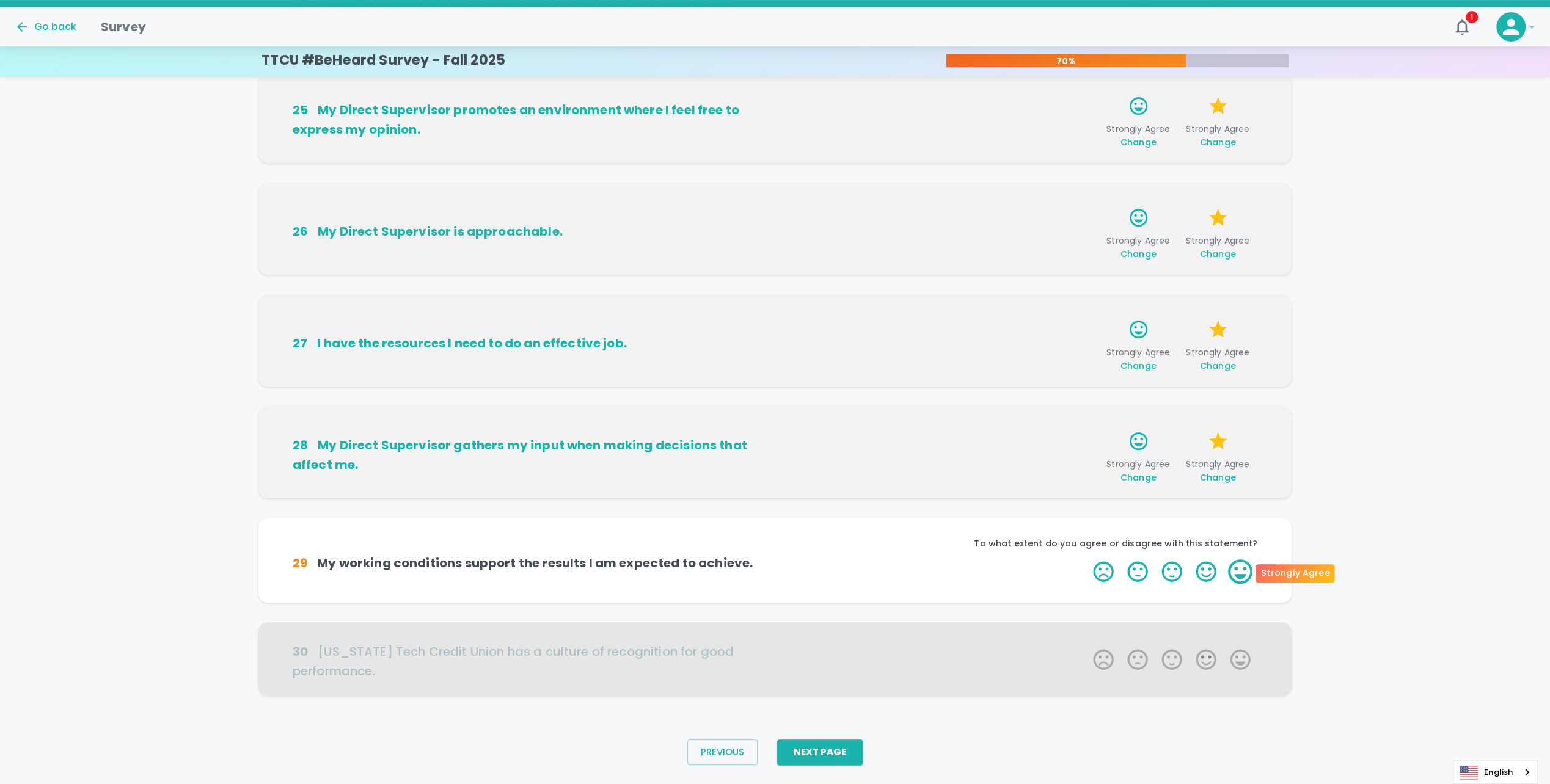
click at [1238, 577] on label "5 Stars" at bounding box center [1240, 572] width 34 height 25
click at [1086, 559] on input "5 Stars" at bounding box center [1085, 559] width 1 height 1
click at [1238, 577] on label "5 Stars" at bounding box center [1240, 572] width 34 height 25
click at [1086, 559] on input "5 Stars" at bounding box center [1085, 559] width 1 height 1
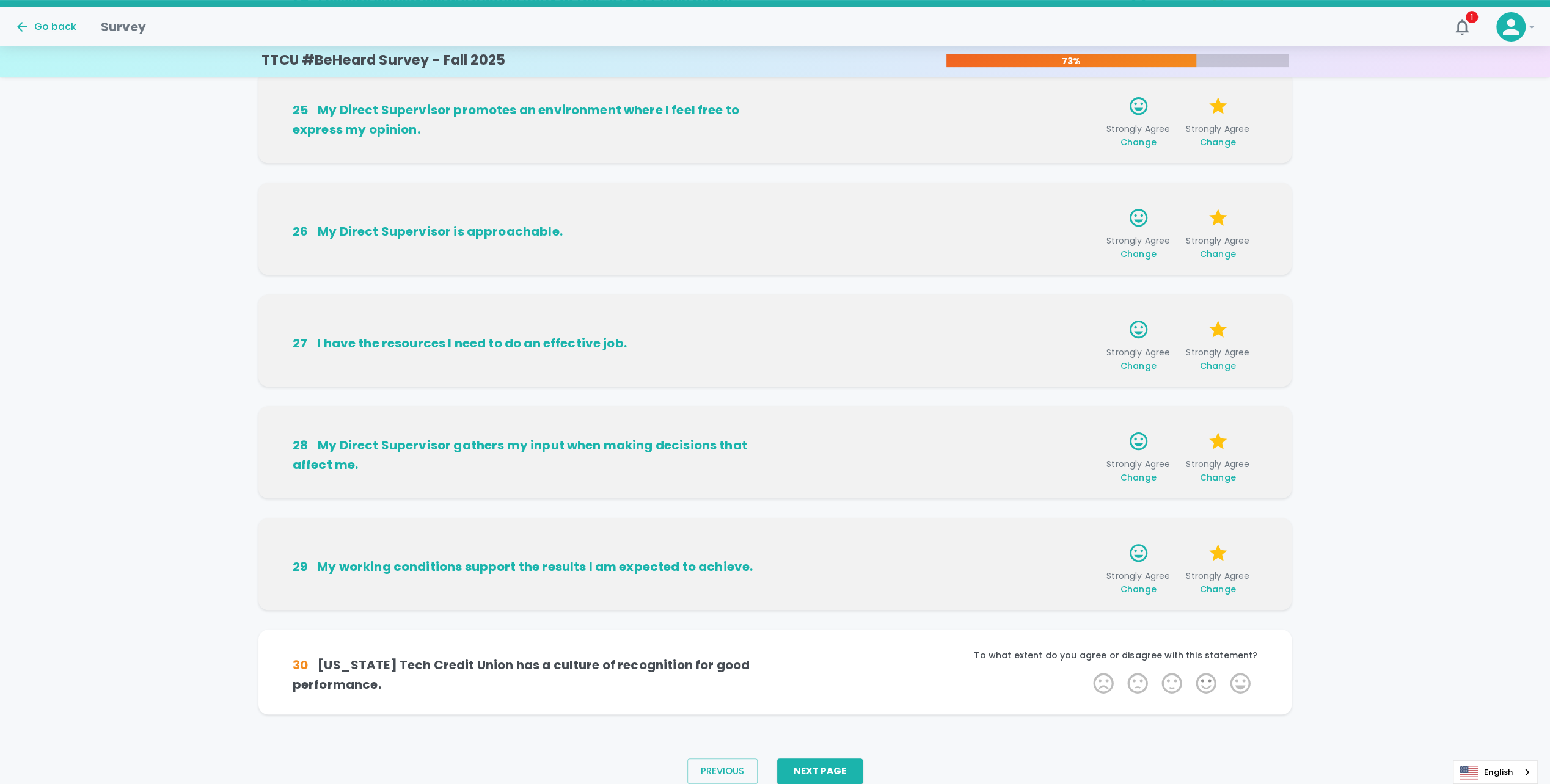
scroll to position [510, 0]
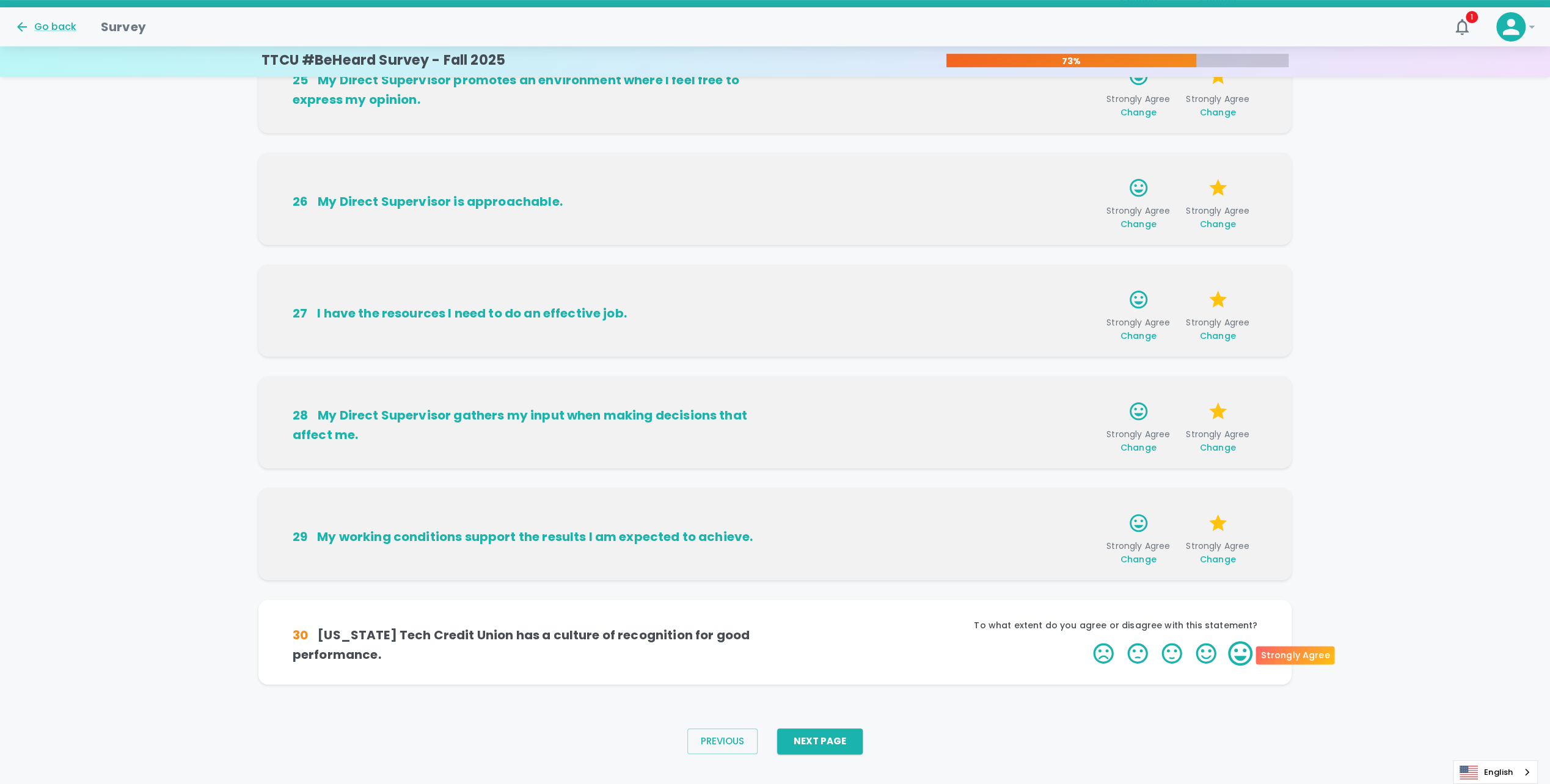
click at [1237, 656] on label "5 Stars" at bounding box center [1240, 654] width 34 height 25
click at [1086, 641] on input "5 Stars" at bounding box center [1085, 641] width 1 height 1
click at [1238, 656] on label "5 Stars" at bounding box center [1240, 654] width 34 height 25
click at [1086, 641] on input "5 Stars" at bounding box center [1085, 641] width 1 height 1
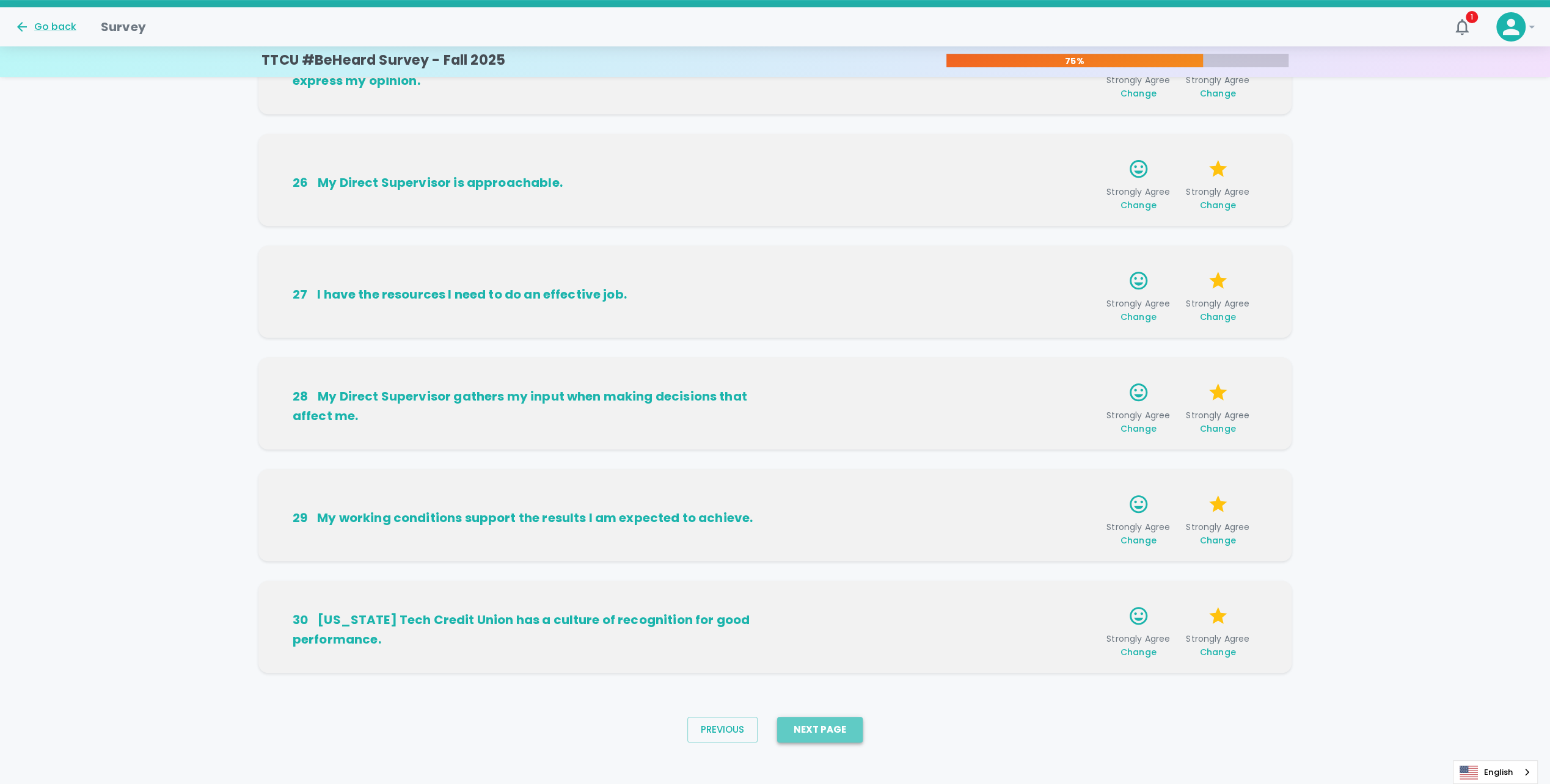
click at [831, 729] on button "Next Page" at bounding box center [820, 730] width 86 height 26
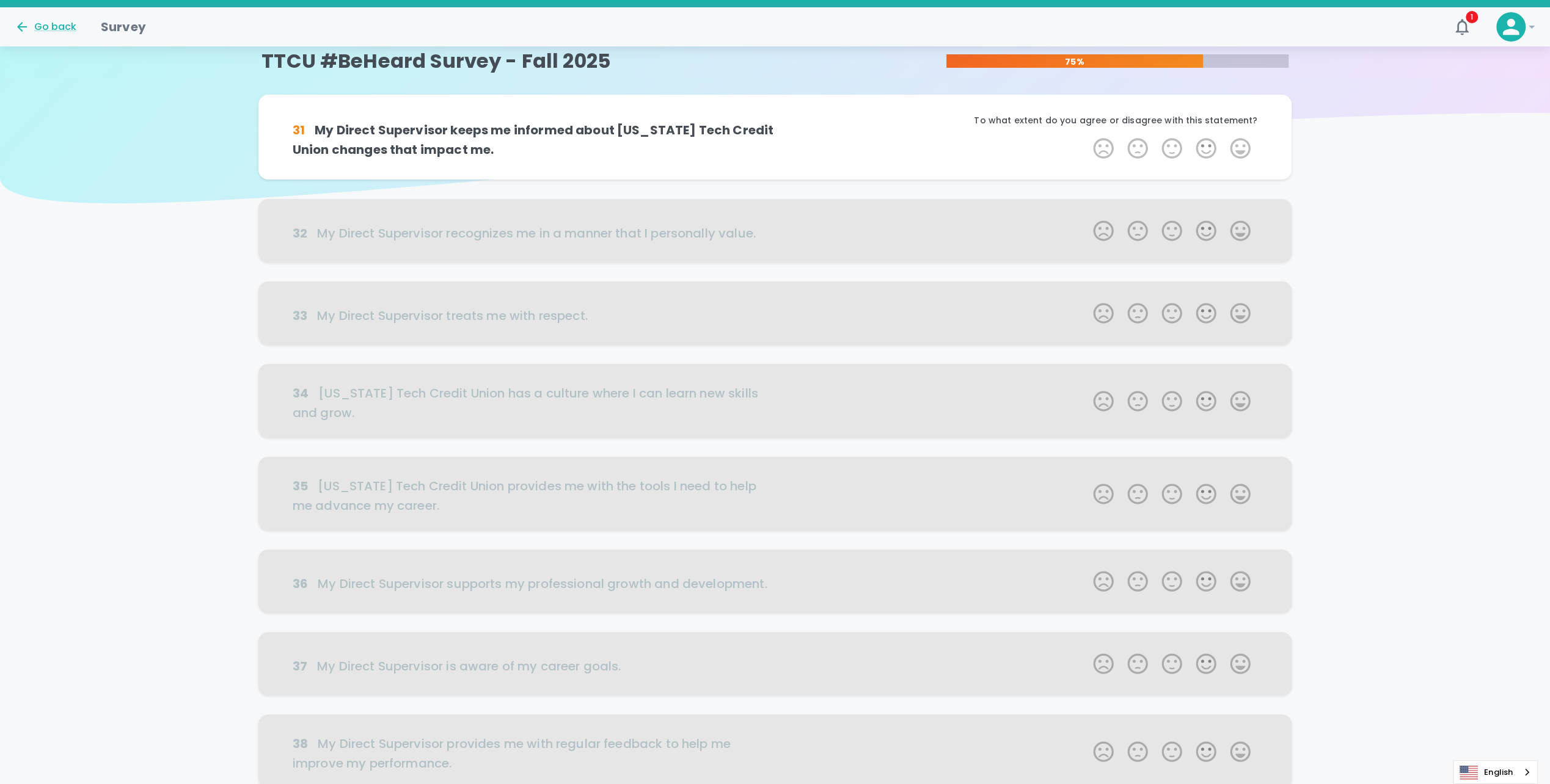
scroll to position [0, 0]
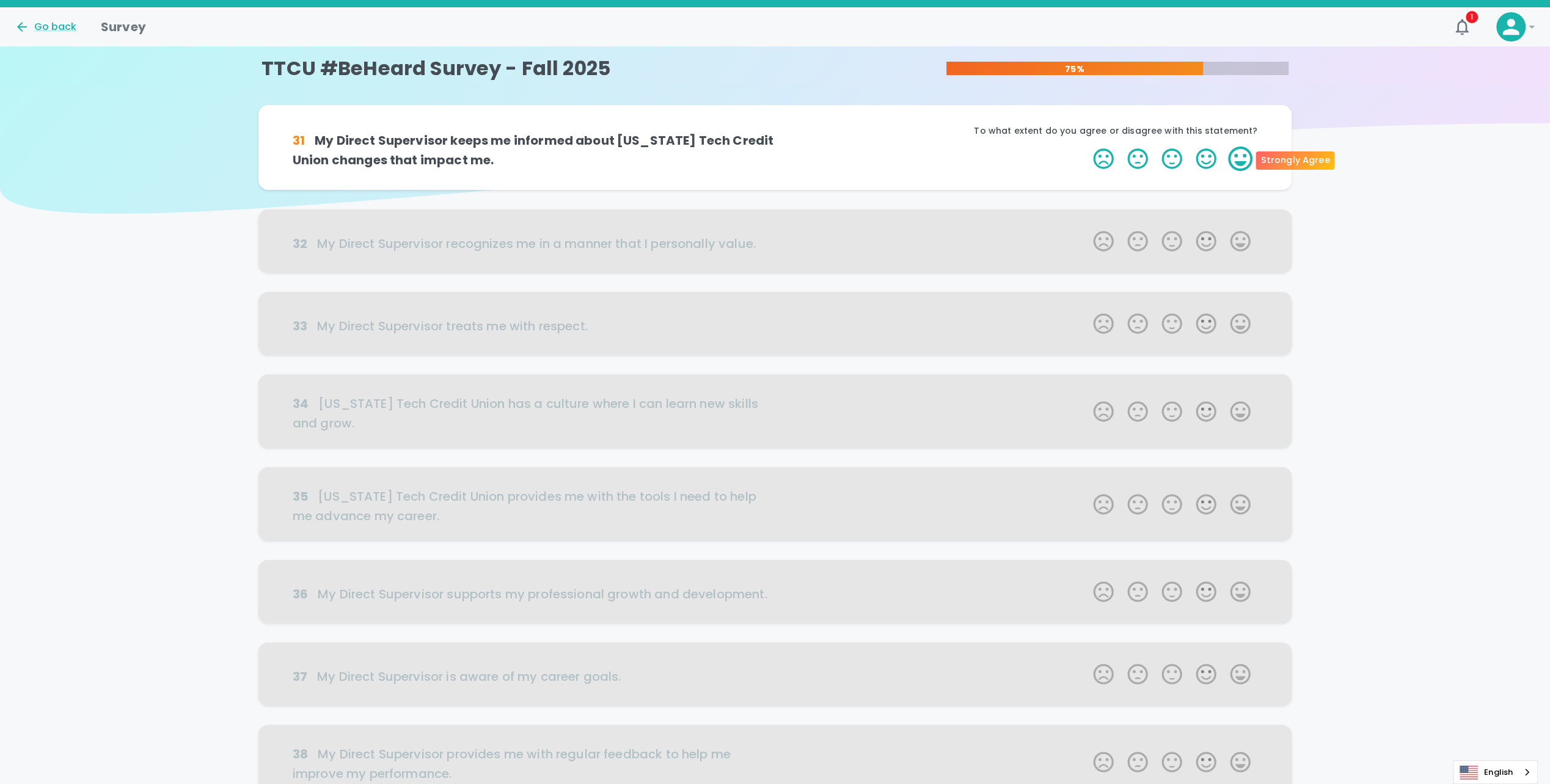
click at [1242, 164] on label "5 Stars" at bounding box center [1240, 159] width 34 height 25
click at [1086, 147] on input "5 Stars" at bounding box center [1085, 146] width 1 height 1
click at [1242, 164] on label "5 Stars" at bounding box center [1240, 159] width 34 height 25
click at [1086, 147] on input "5 Stars" at bounding box center [1085, 146] width 1 height 1
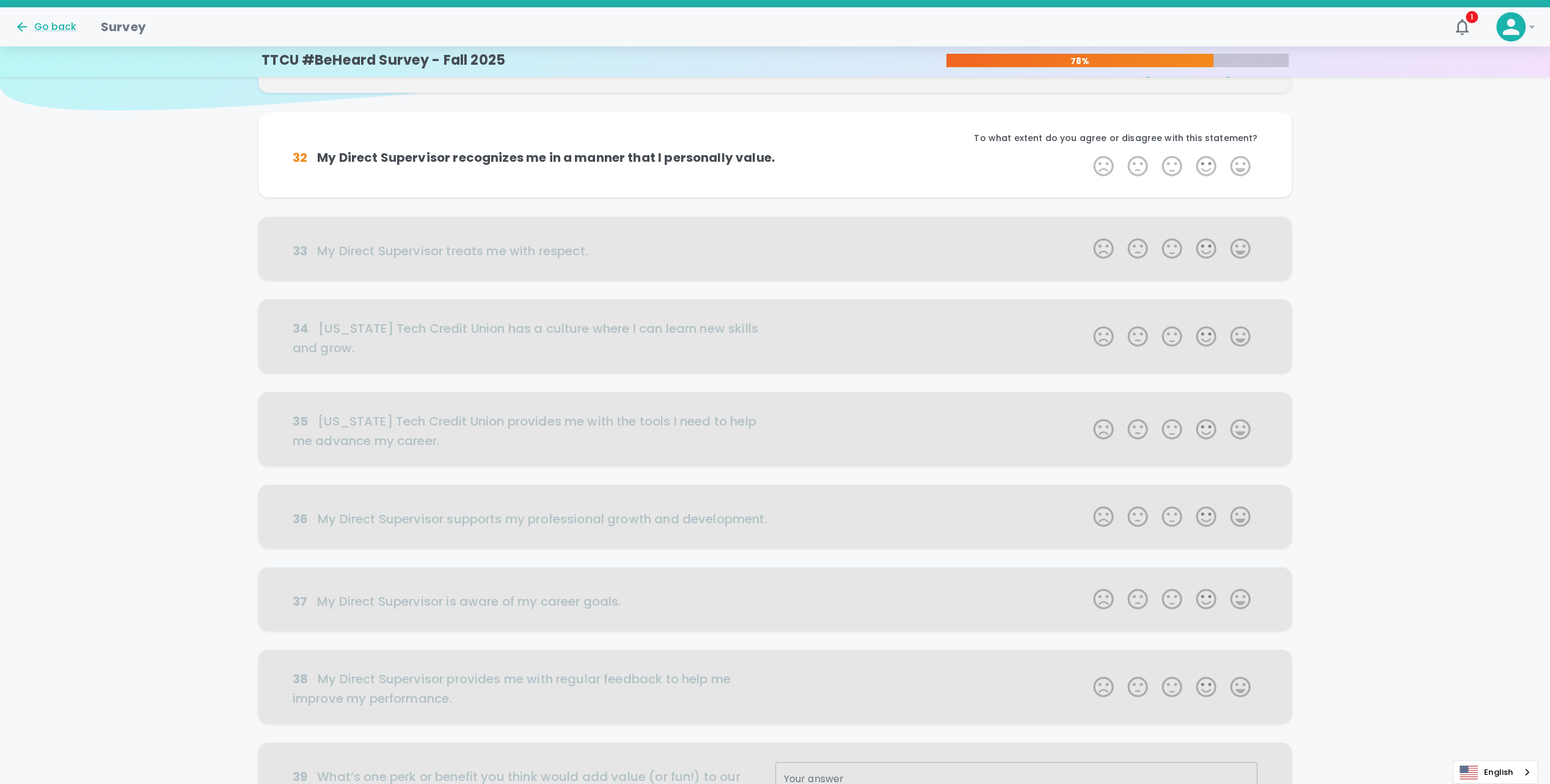
scroll to position [108, 0]
click at [1242, 164] on label "5 Stars" at bounding box center [1240, 162] width 34 height 25
click at [1086, 150] on input "5 Stars" at bounding box center [1085, 149] width 1 height 1
click at [1242, 164] on label "5 Stars" at bounding box center [1240, 162] width 34 height 25
click at [1086, 150] on input "5 Stars" at bounding box center [1085, 149] width 1 height 1
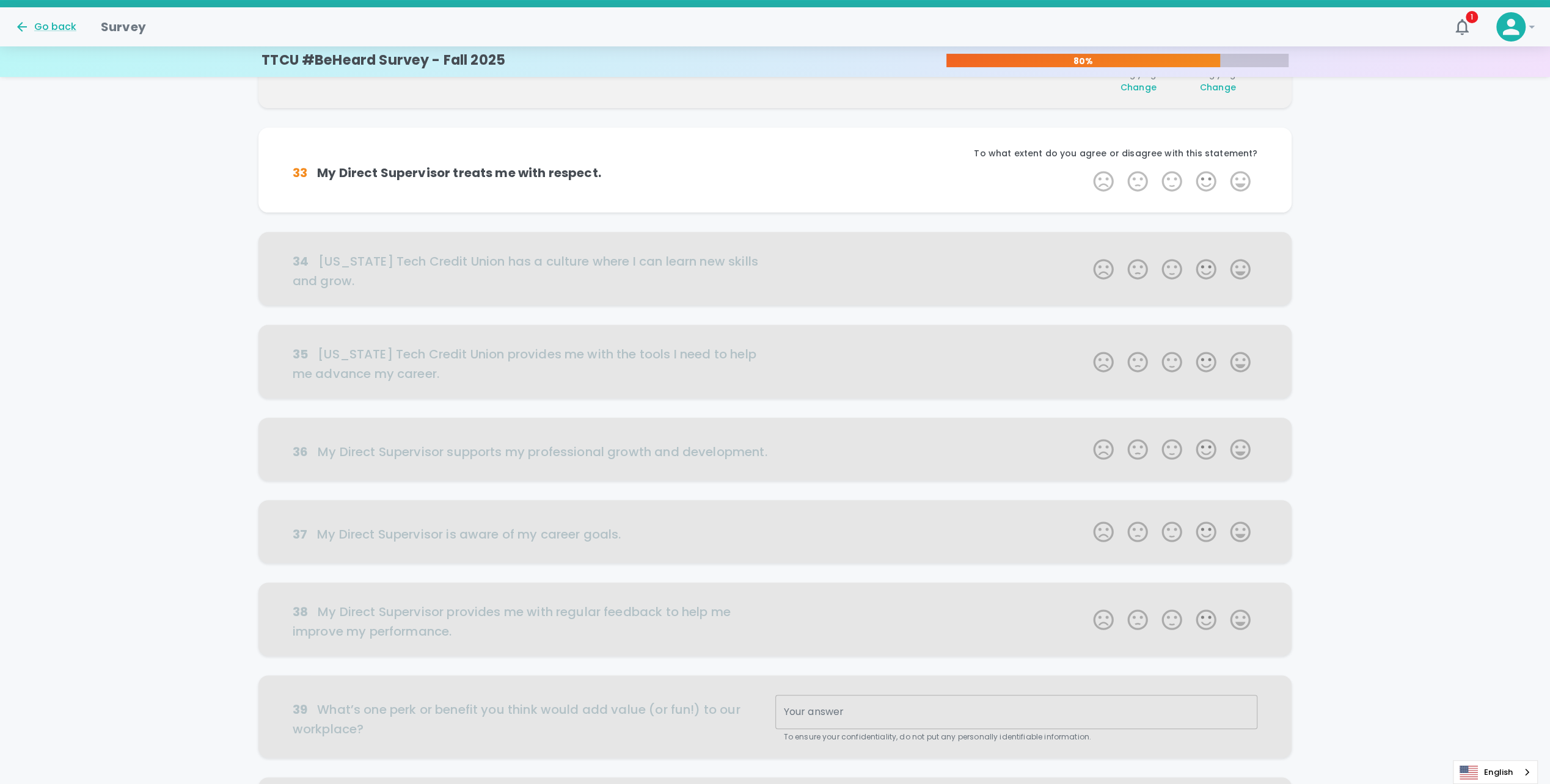
scroll to position [215, 0]
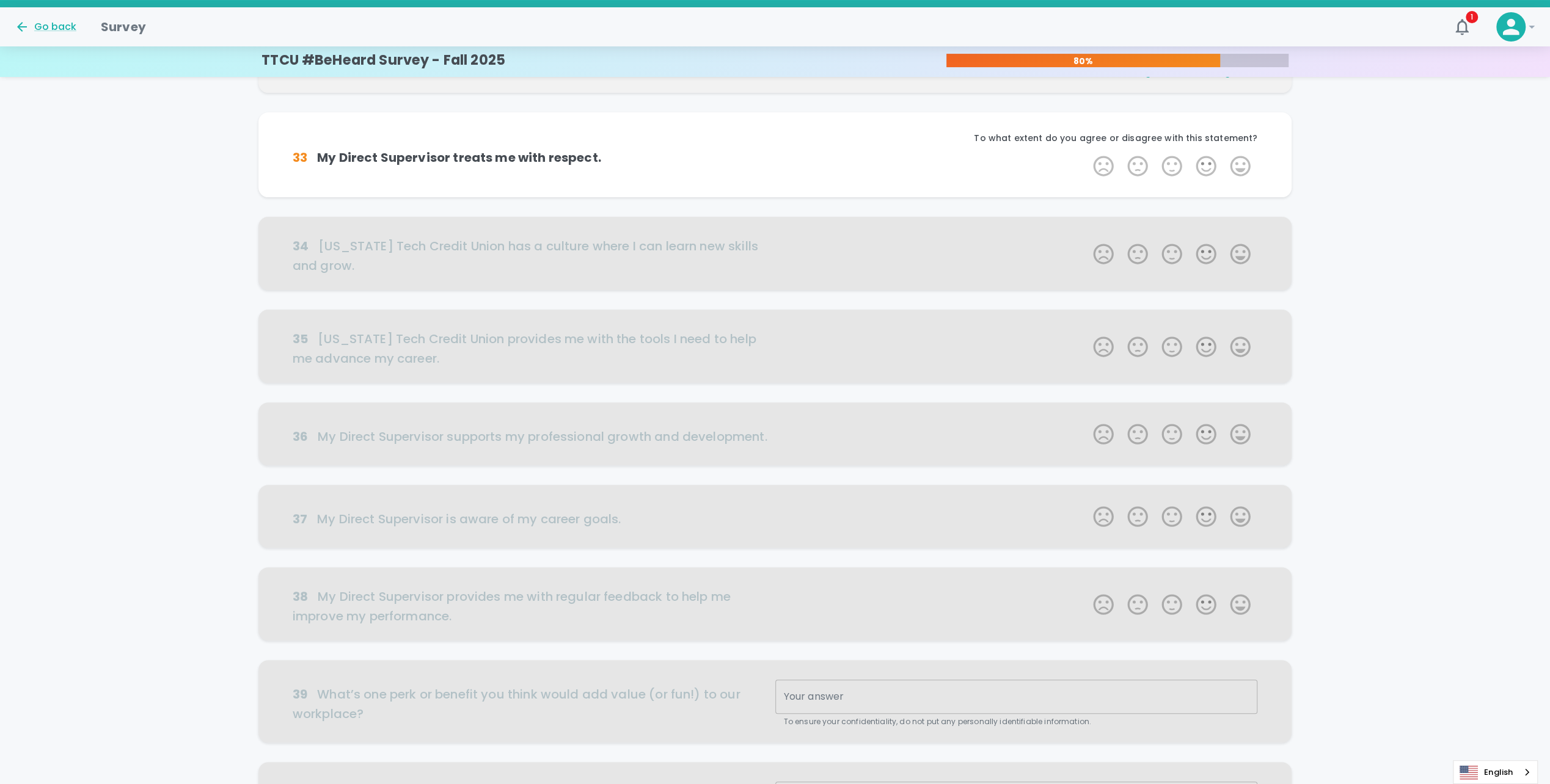
click at [1242, 164] on label "5 Stars" at bounding box center [1240, 166] width 34 height 25
click at [1086, 154] on input "5 Stars" at bounding box center [1085, 153] width 1 height 1
click at [1242, 164] on label "5 Stars" at bounding box center [1240, 166] width 34 height 25
click at [1086, 154] on input "5 Stars" at bounding box center [1085, 153] width 1 height 1
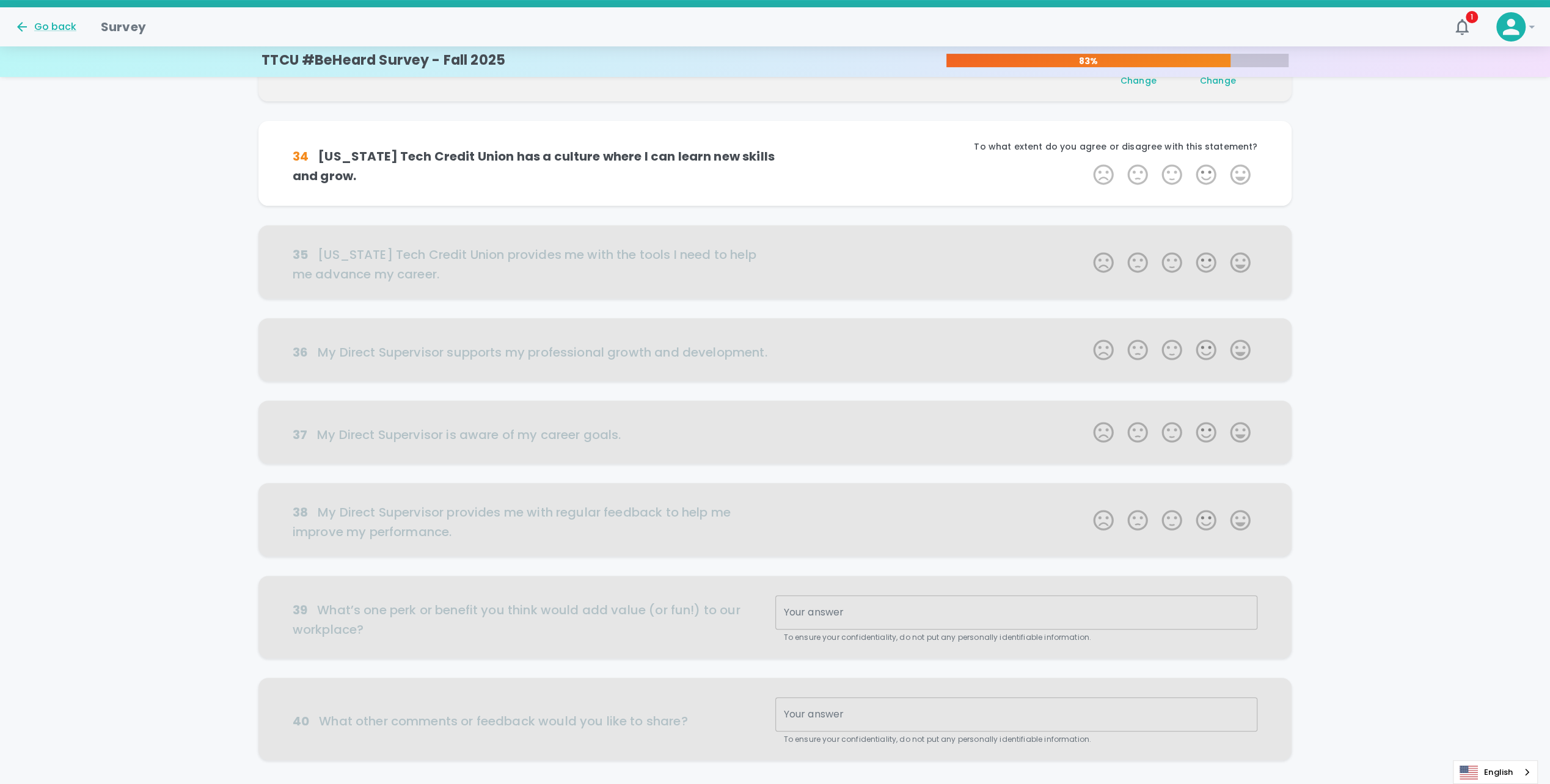
scroll to position [323, 0]
click at [1242, 164] on label "5 Stars" at bounding box center [1240, 171] width 34 height 25
click at [1086, 158] on input "5 Stars" at bounding box center [1085, 158] width 1 height 1
click at [1242, 164] on label "5 Stars" at bounding box center [1240, 171] width 34 height 25
click at [1086, 158] on input "5 Stars" at bounding box center [1085, 158] width 1 height 1
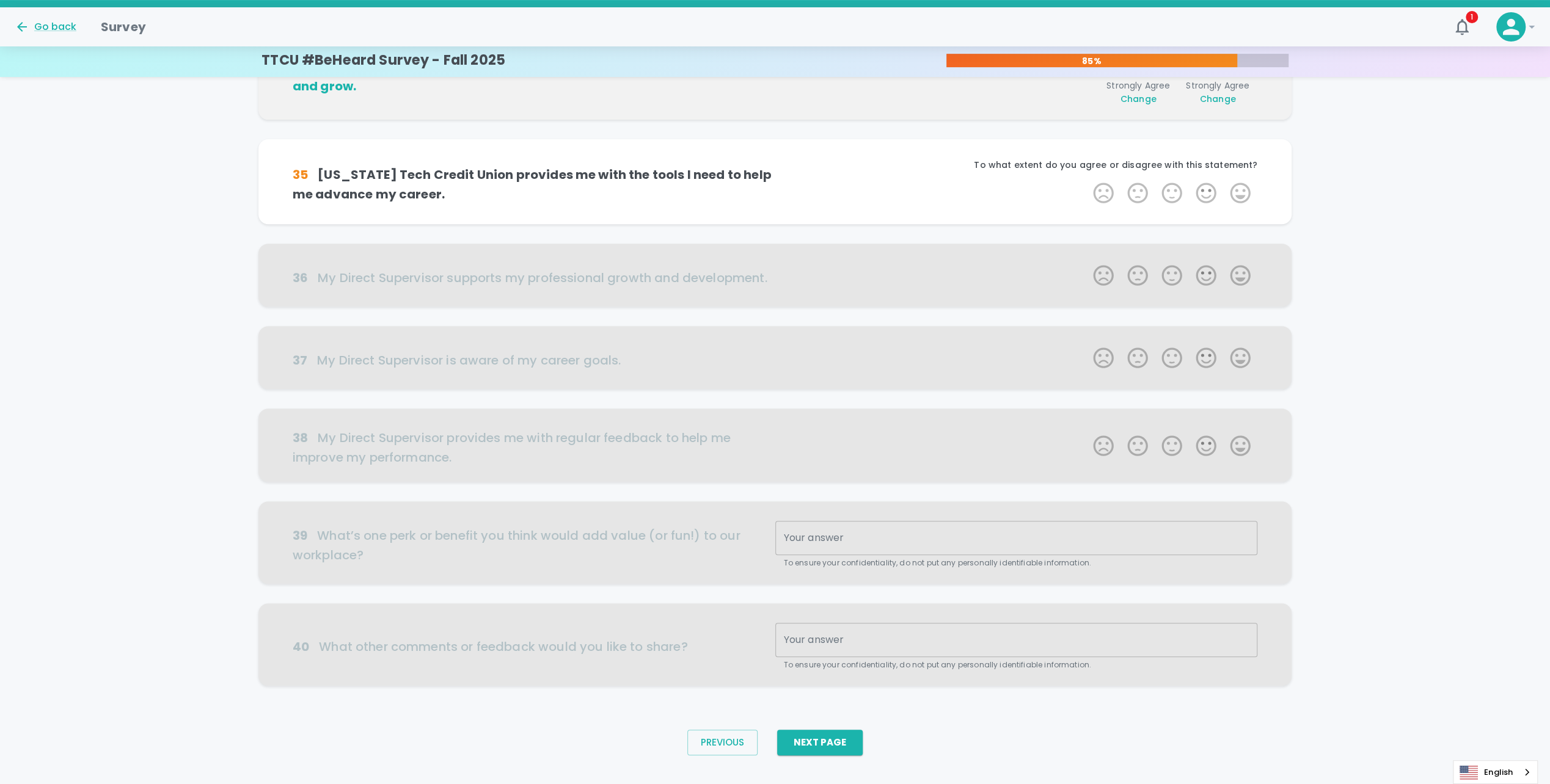
scroll to position [412, 0]
click at [1242, 173] on div "To what extent do you agree or disagree with this statement?" at bounding box center [1016, 169] width 482 height 22
click at [1242, 189] on label "5 Stars" at bounding box center [1240, 193] width 34 height 25
click at [1086, 180] on input "5 Stars" at bounding box center [1085, 180] width 1 height 1
click at [1242, 195] on label "5 Stars" at bounding box center [1240, 193] width 34 height 25
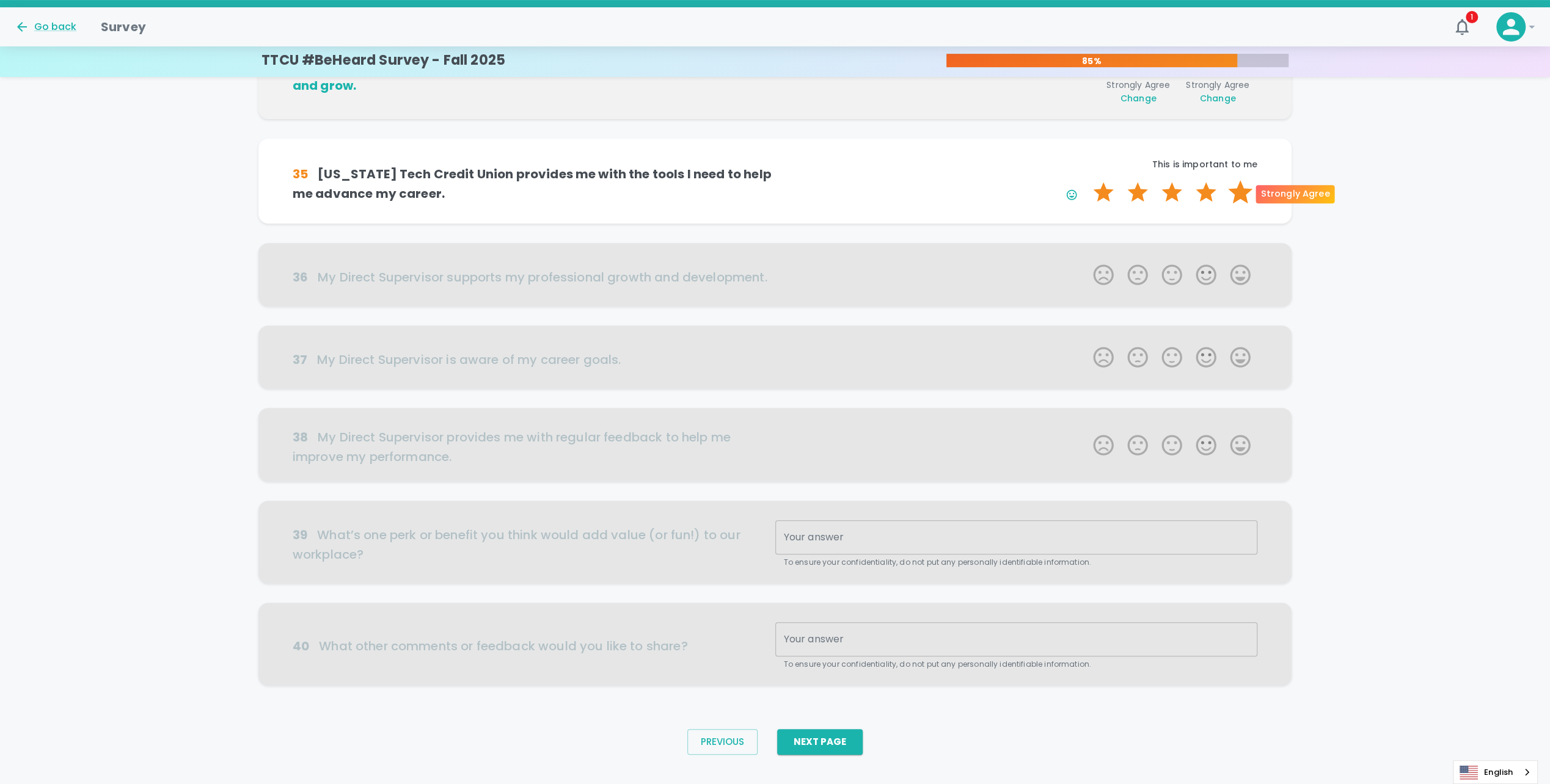
click at [1086, 180] on input "5 Stars" at bounding box center [1085, 180] width 1 height 1
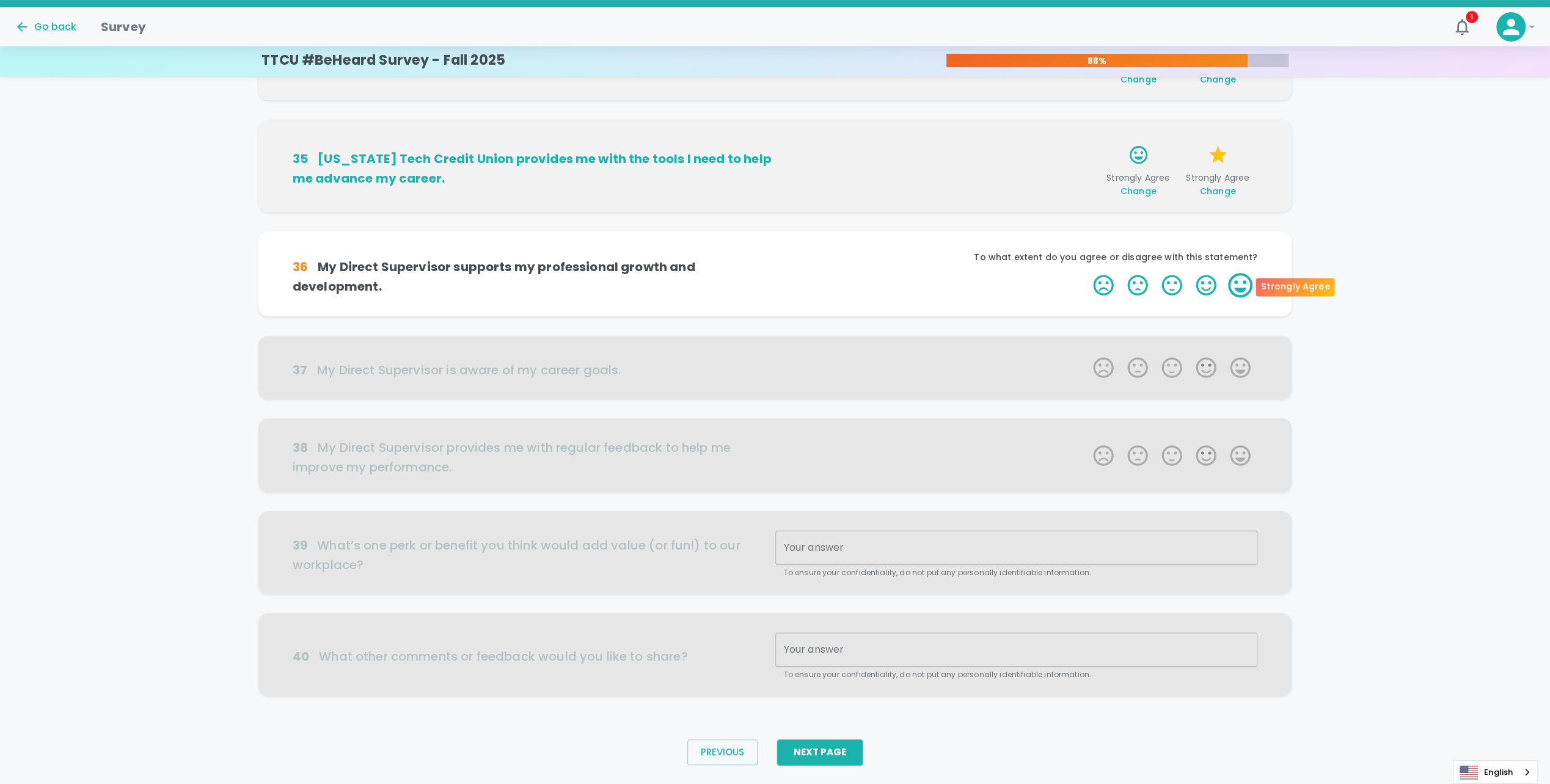
click at [1238, 291] on label "5 Stars" at bounding box center [1240, 286] width 34 height 25
click at [1086, 273] on input "5 Stars" at bounding box center [1085, 273] width 1 height 1
click at [1238, 291] on label "5 Stars" at bounding box center [1240, 286] width 34 height 25
click at [1086, 273] on input "5 Stars" at bounding box center [1085, 273] width 1 height 1
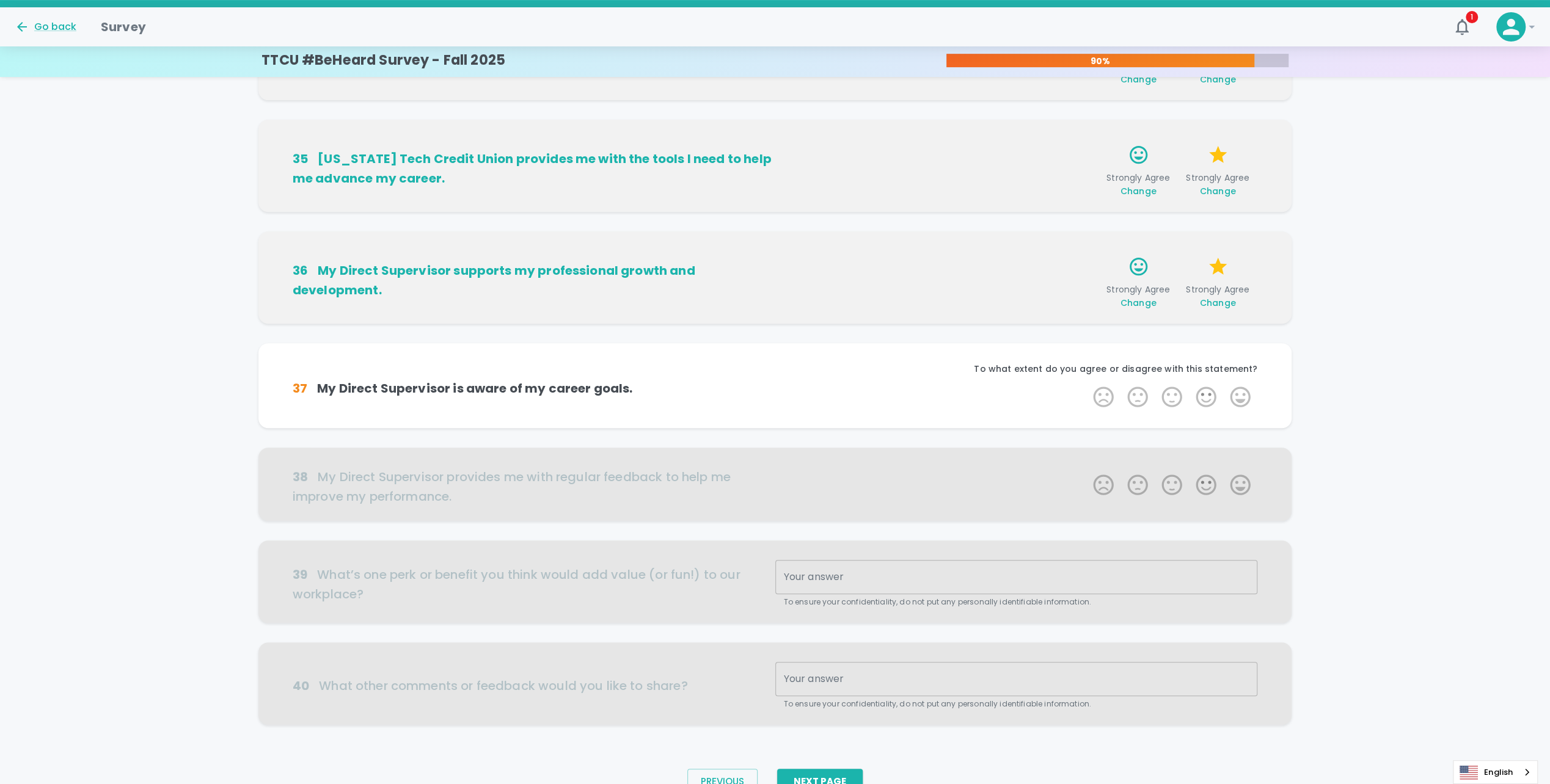
scroll to position [461, 0]
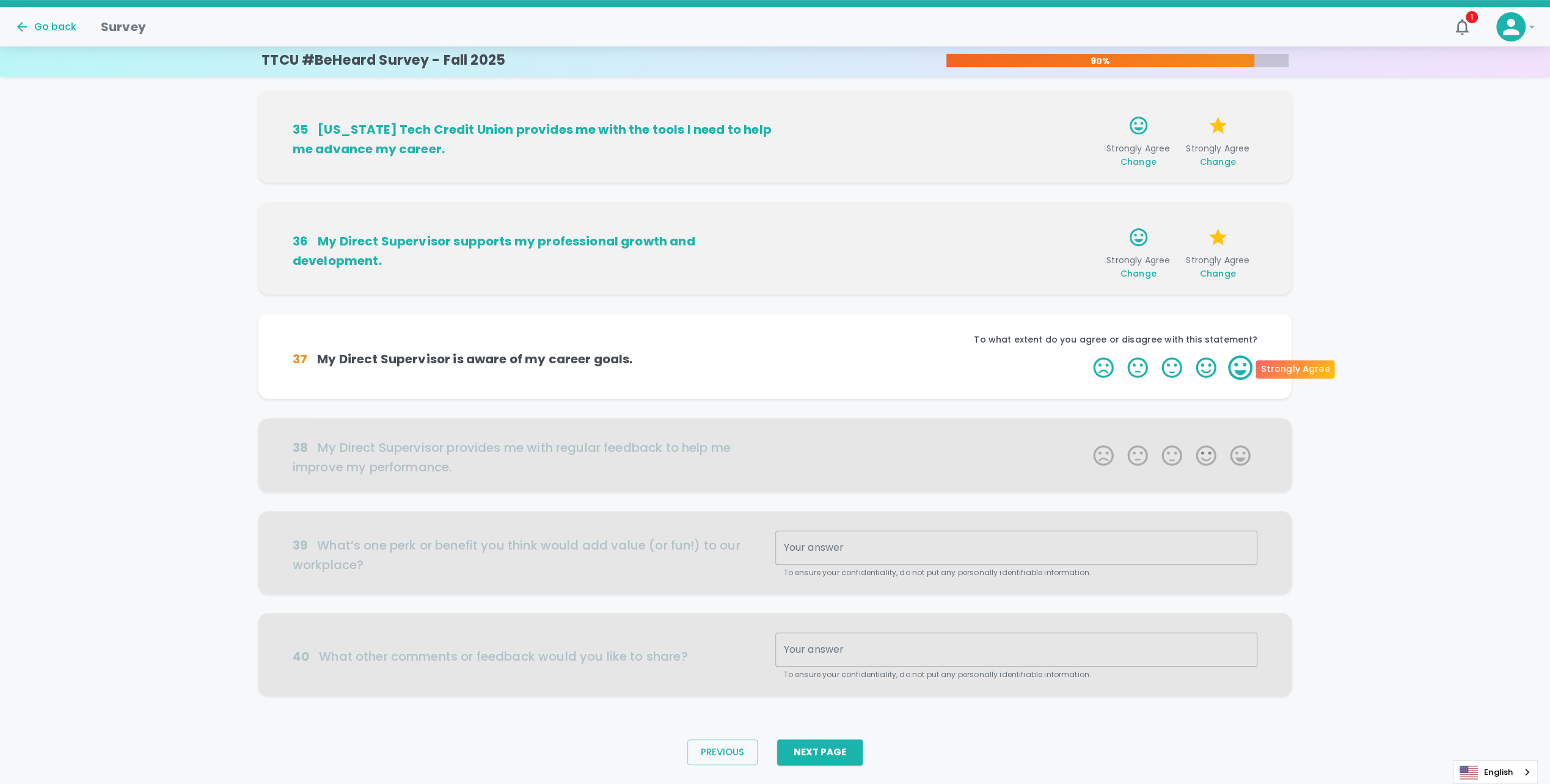
click at [1235, 369] on label "5 Stars" at bounding box center [1240, 368] width 34 height 25
click at [1086, 356] on input "5 Stars" at bounding box center [1085, 355] width 1 height 1
click at [1235, 369] on label "5 Stars" at bounding box center [1240, 368] width 34 height 25
click at [1086, 356] on input "5 Stars" at bounding box center [1085, 355] width 1 height 1
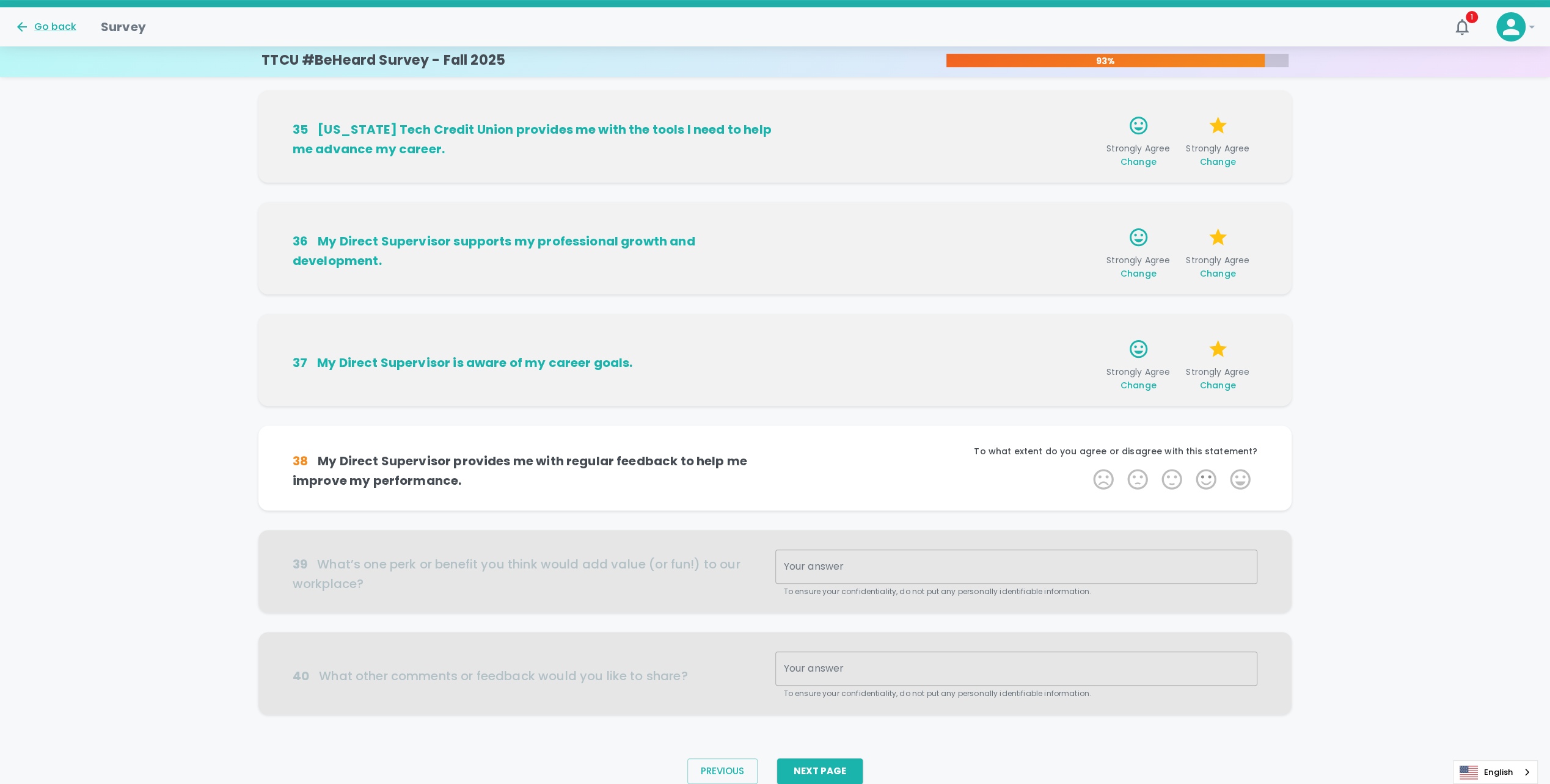
scroll to position [490, 0]
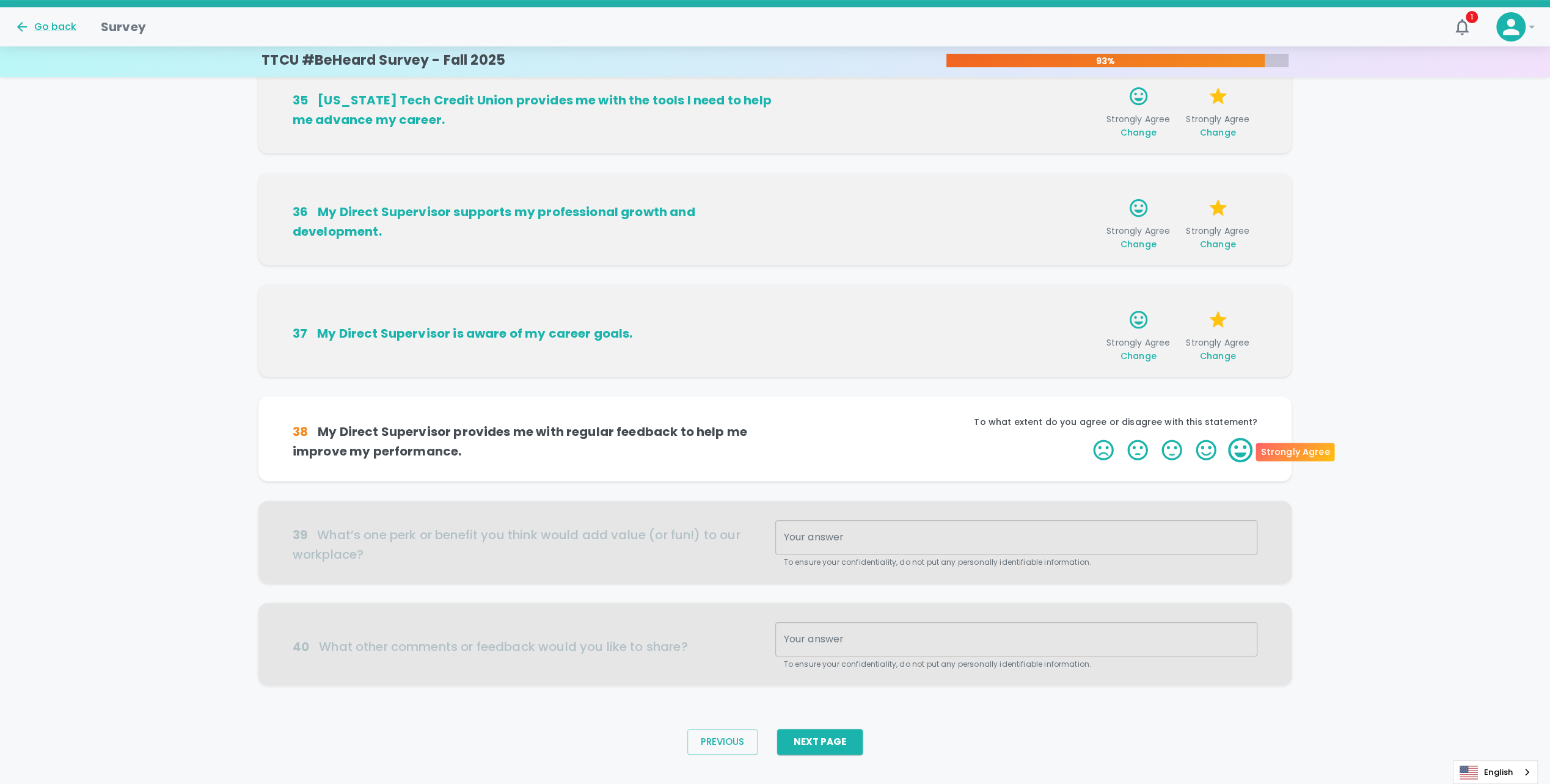
click at [1240, 448] on label "5 Stars" at bounding box center [1240, 450] width 34 height 25
click at [1086, 438] on input "5 Stars" at bounding box center [1085, 437] width 1 height 1
click at [1240, 451] on label "5 Stars" at bounding box center [1240, 450] width 34 height 25
click at [1086, 438] on input "5 Stars" at bounding box center [1085, 437] width 1 height 1
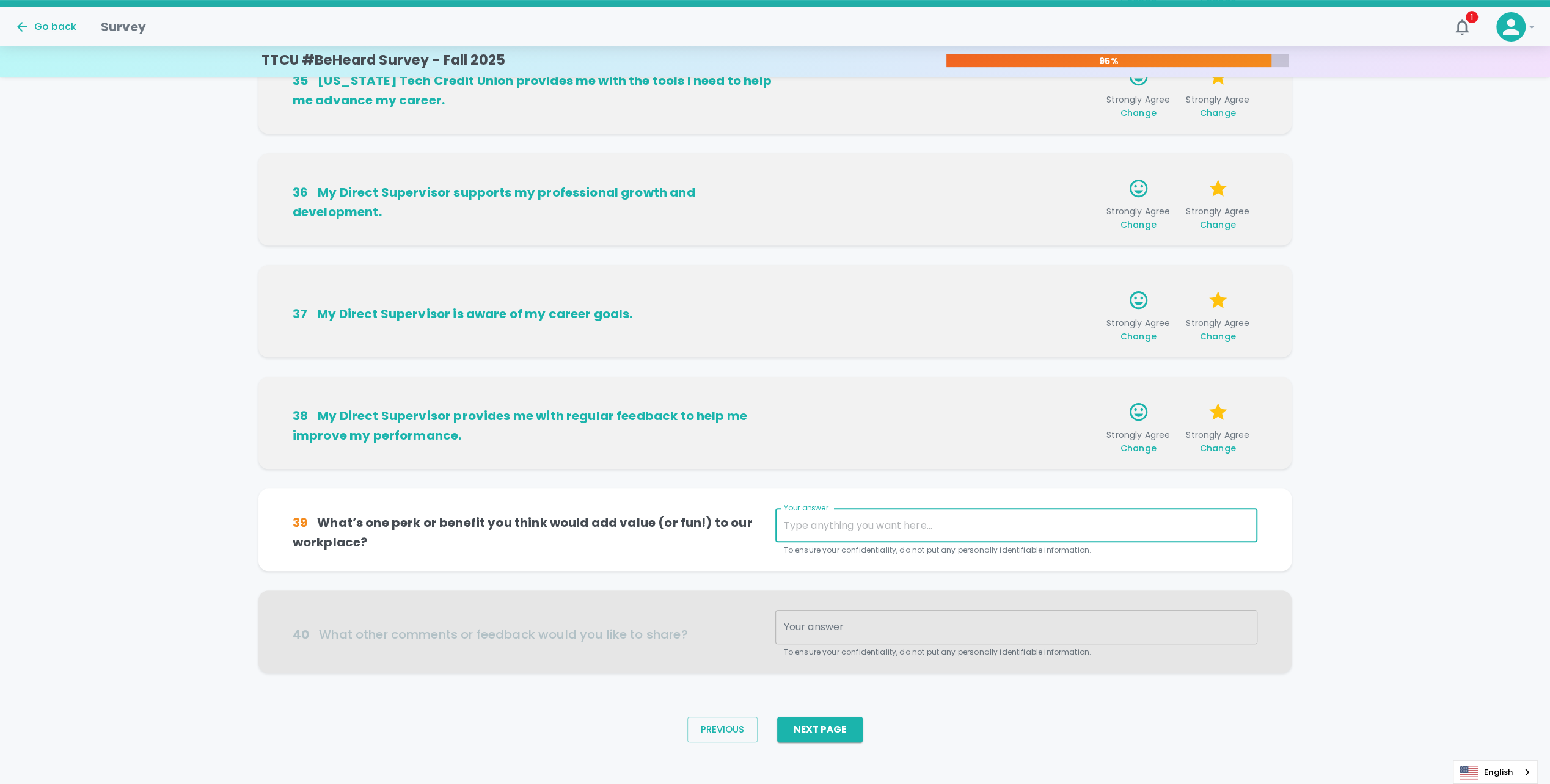
click at [889, 526] on textarea "Your answer" at bounding box center [1016, 526] width 465 height 14
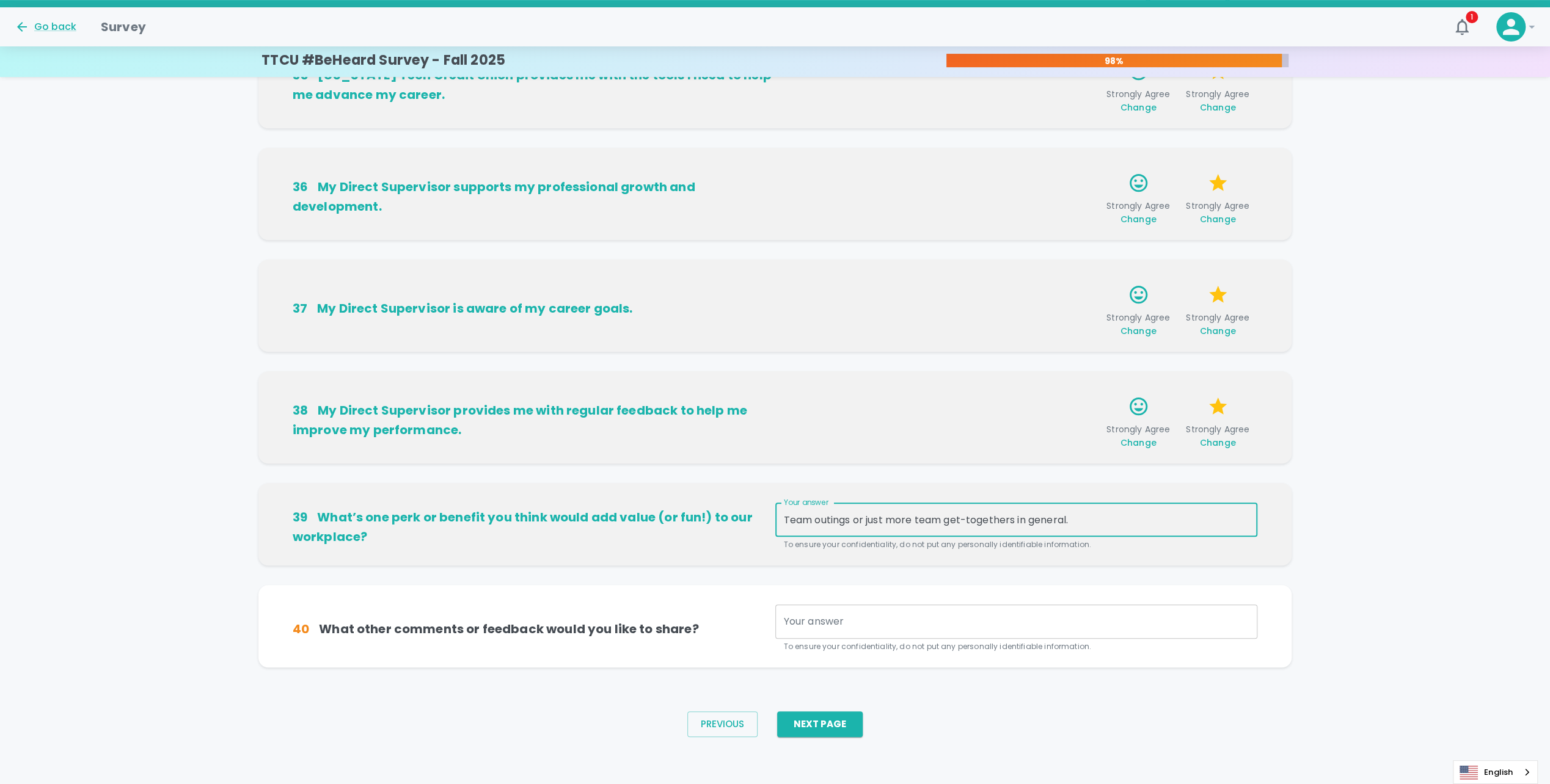
scroll to position [517, 0]
type textarea "Team outings or just more team get-togethers in general."
click at [874, 632] on div "x Your answer" at bounding box center [1016, 620] width 482 height 34
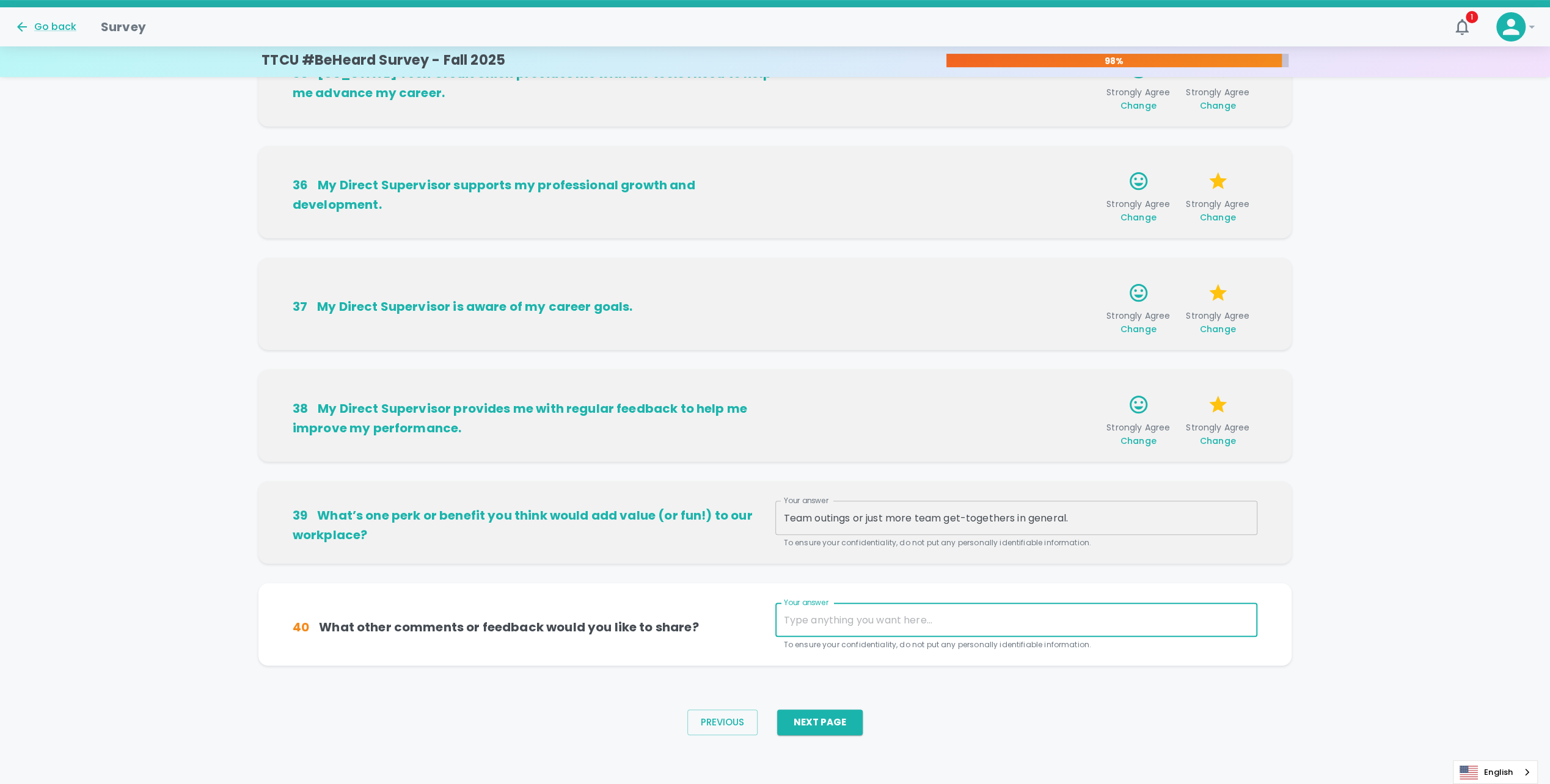
click at [820, 628] on div "x Your answer" at bounding box center [1016, 620] width 482 height 34
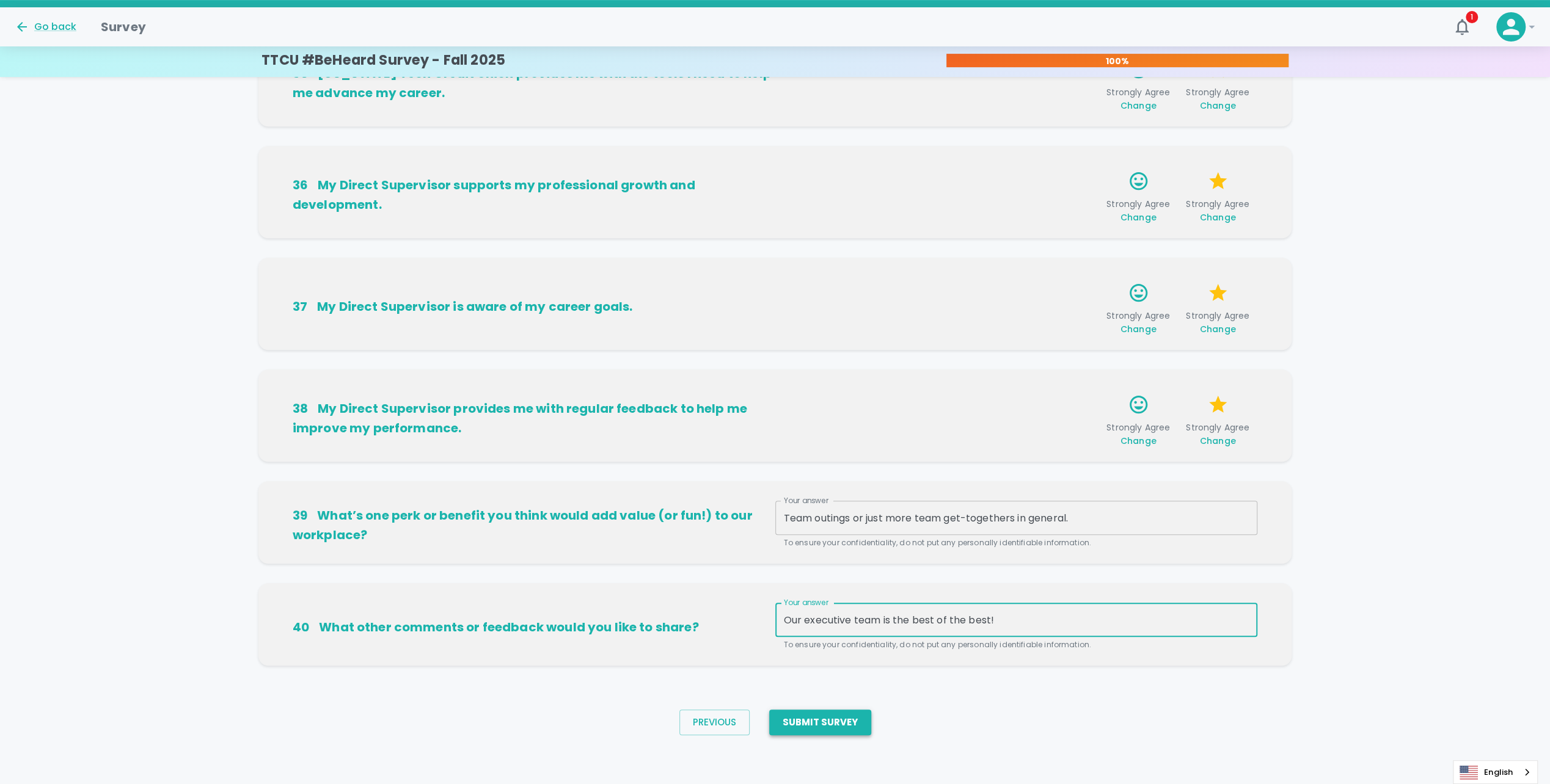
type textarea "Our executive team is the best of the best!"
click at [808, 721] on button "Submit Survey" at bounding box center [820, 723] width 102 height 26
